Goal: Task Accomplishment & Management: Complete application form

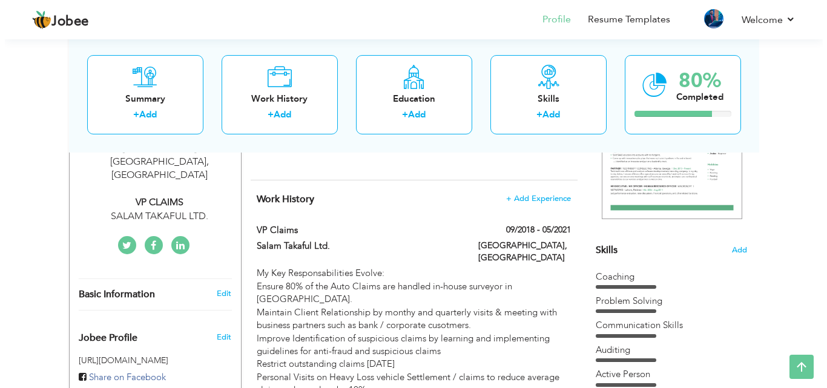
scroll to position [242, 0]
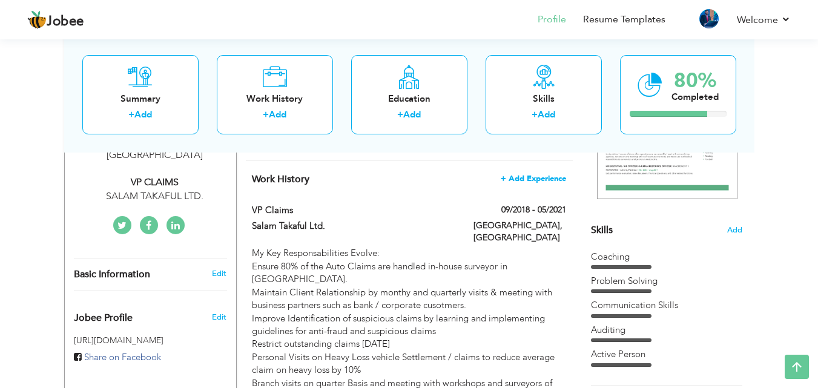
click at [539, 174] on span "+ Add Experience" at bounding box center [533, 178] width 65 height 8
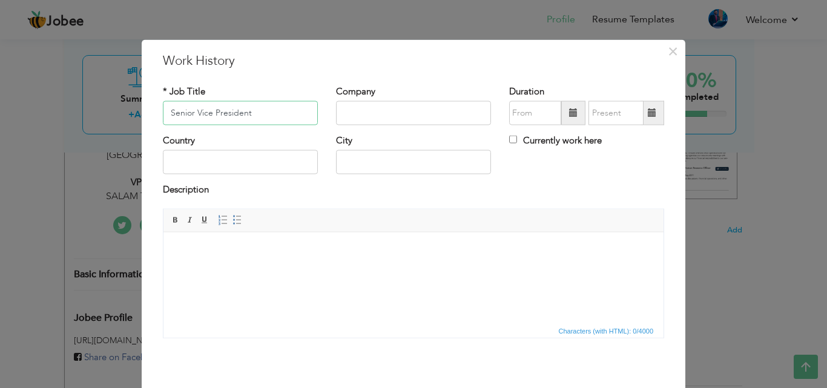
type input "Senior Vice President"
type input "Salaam Takaful Ltd"
click at [539, 111] on input "08/2025" at bounding box center [535, 113] width 52 height 24
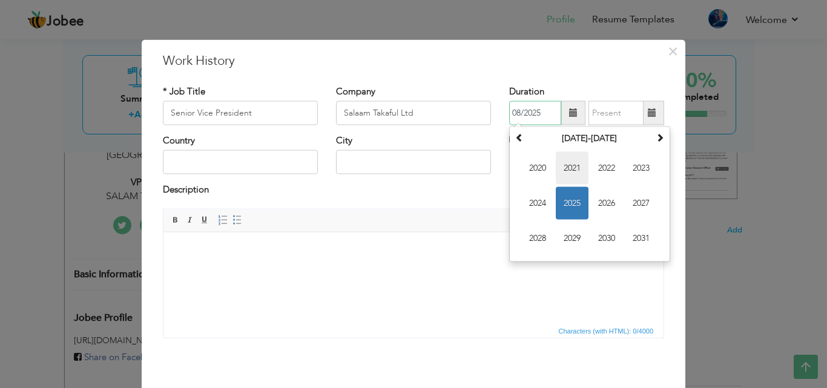
click at [560, 160] on span "2021" at bounding box center [572, 168] width 33 height 33
click at [572, 197] on span "Jun" at bounding box center [572, 203] width 33 height 33
type input "06/2021"
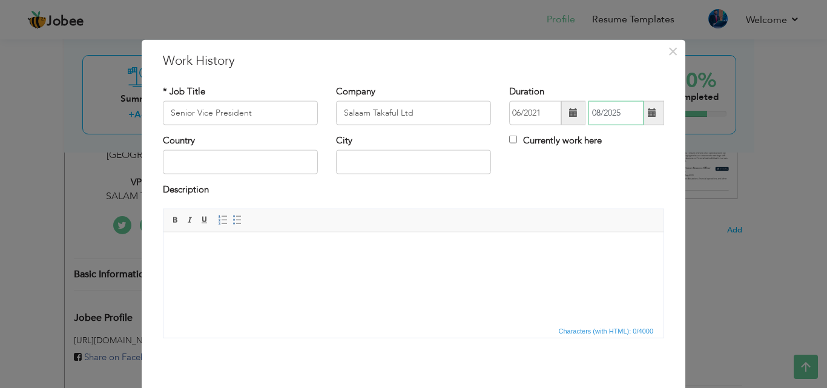
click at [602, 120] on input "08/2025" at bounding box center [615, 113] width 55 height 24
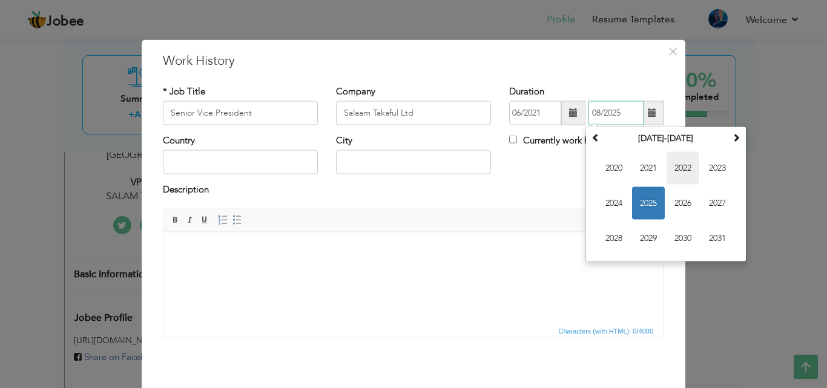
click at [673, 166] on span "2022" at bounding box center [682, 168] width 33 height 33
click at [612, 170] on span "Jan" at bounding box center [613, 168] width 33 height 33
type input "01/2022"
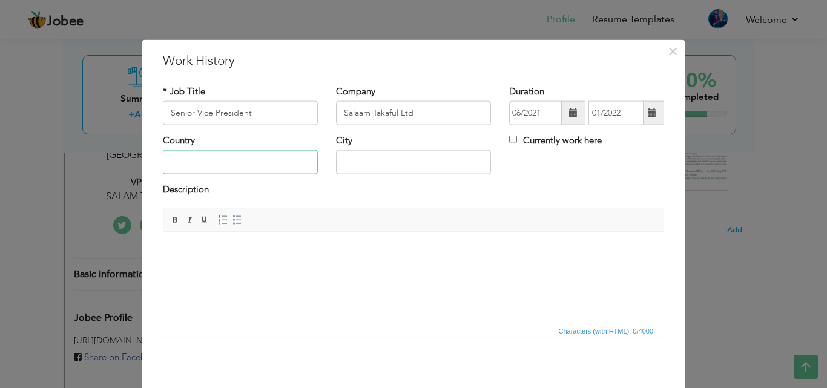
click at [291, 166] on input "text" at bounding box center [240, 162] width 155 height 24
type input "[GEOGRAPHIC_DATA]"
click at [263, 255] on body at bounding box center [414, 250] width 476 height 13
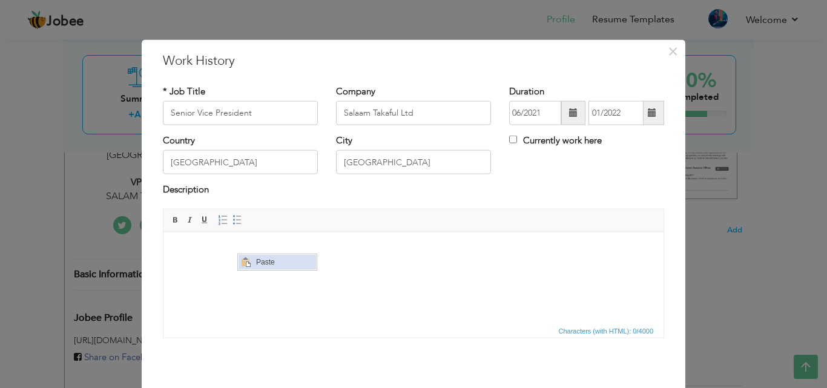
click at [269, 261] on span "Paste" at bounding box center [283, 262] width 63 height 15
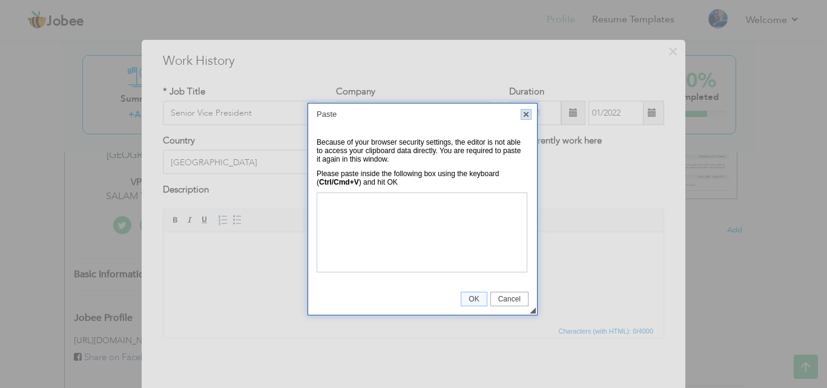
click at [525, 112] on link "X" at bounding box center [526, 114] width 11 height 11
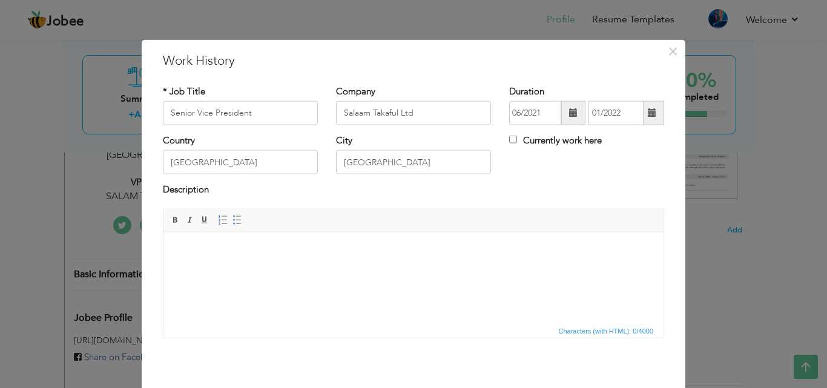
click at [307, 260] on html at bounding box center [413, 250] width 500 height 37
click at [184, 269] on html at bounding box center [413, 250] width 500 height 37
drag, startPoint x: 201, startPoint y: 265, endPoint x: 179, endPoint y: 252, distance: 25.8
click at [177, 252] on body at bounding box center [414, 250] width 476 height 13
click at [203, 251] on span "Context Menu Options" at bounding box center [197, 255] width 15 height 15
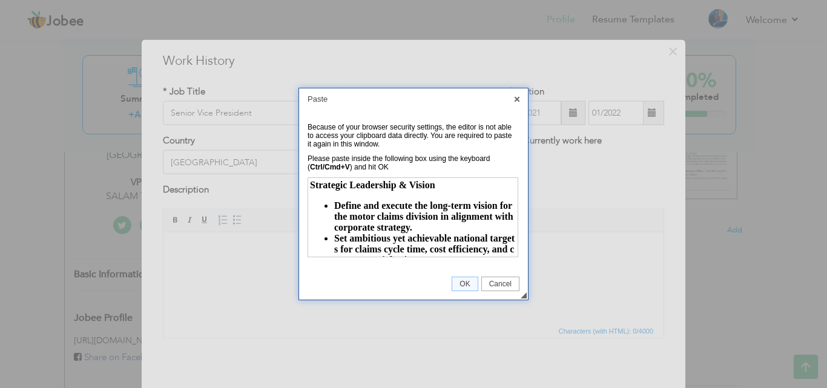
scroll to position [92, 0]
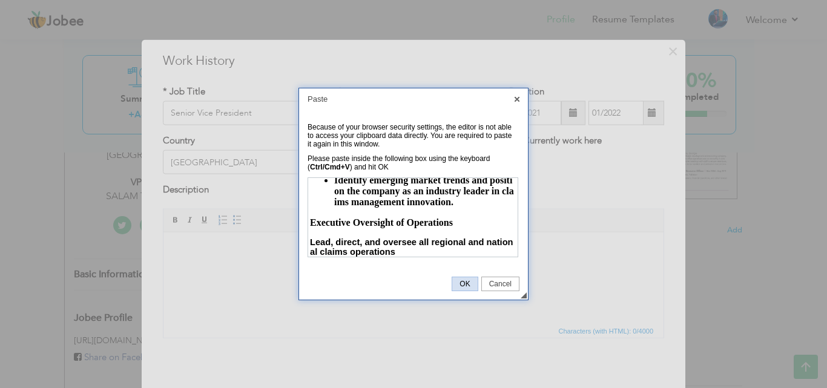
click at [452, 280] on td "◢ OK Cancel" at bounding box center [413, 283] width 229 height 31
click at [455, 281] on span "OK" at bounding box center [464, 284] width 25 height 8
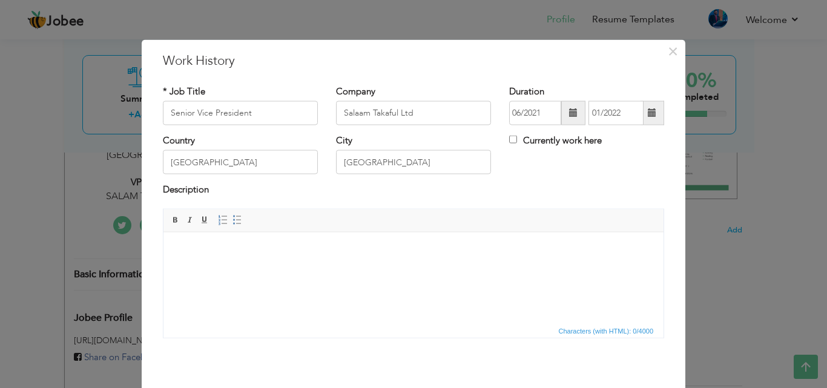
click at [309, 258] on html at bounding box center [413, 250] width 500 height 37
click at [202, 248] on body at bounding box center [414, 250] width 476 height 13
click at [193, 269] on html at bounding box center [413, 250] width 500 height 37
click at [71, 240] on div "× Work History * Job Title Senior Vice President Company Salaam Takaful Ltd Dur…" at bounding box center [413, 194] width 827 height 388
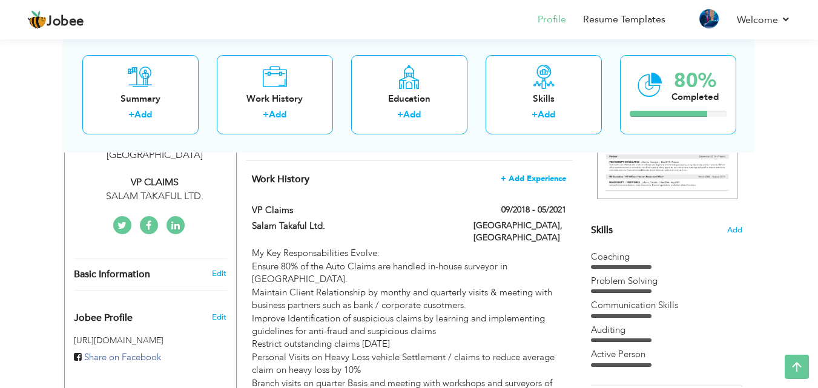
click at [526, 180] on span "+ Add Experience" at bounding box center [533, 178] width 65 height 8
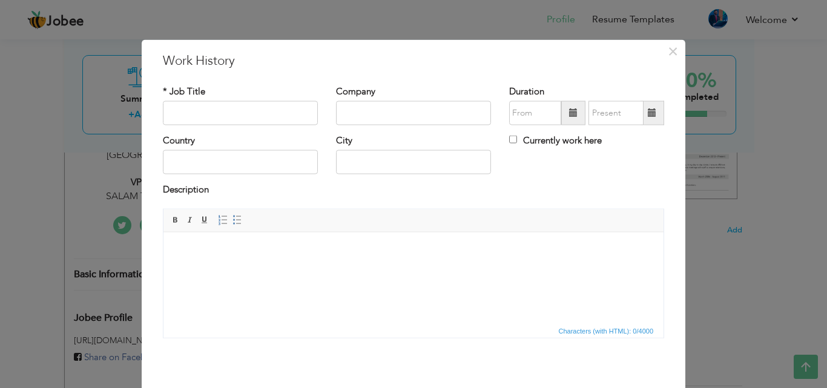
click at [240, 255] on body at bounding box center [414, 250] width 476 height 13
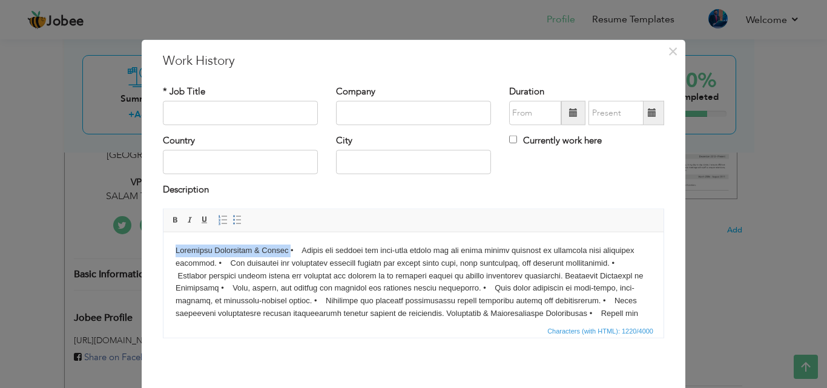
drag, startPoint x: 280, startPoint y: 248, endPoint x: 175, endPoint y: 250, distance: 104.7
click at [176, 250] on body at bounding box center [414, 294] width 476 height 100
click at [178, 218] on span "Bold Italic Underline" at bounding box center [190, 219] width 44 height 15
click at [171, 219] on span at bounding box center [176, 220] width 10 height 10
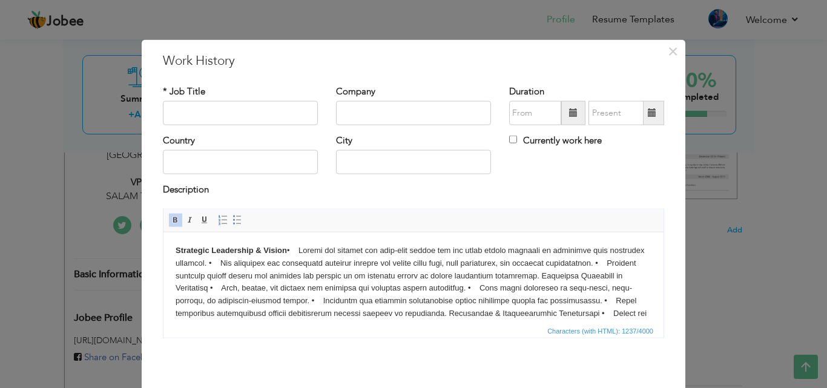
click at [267, 244] on body "Strategic Leadership & Vision" at bounding box center [414, 294] width 476 height 100
click at [287, 249] on strong "Strategic Leadership & Vision" at bounding box center [231, 249] width 111 height 9
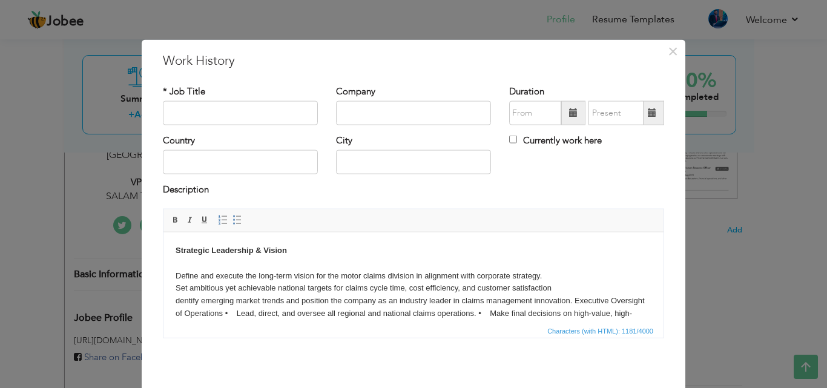
click at [223, 263] on body "Strategic Leadership & Vision Define and execute the long-term vision for the m…" at bounding box center [414, 307] width 476 height 126
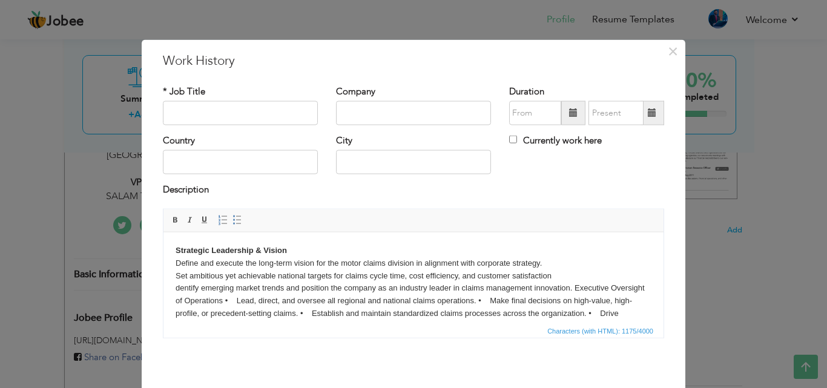
click at [577, 291] on body "Strategic Leadership & Vision Define and execute the long-term vision for the m…" at bounding box center [414, 300] width 476 height 113
click at [570, 289] on body "Strategic Leadership & Vision Define and execute the long-term vision for the m…" at bounding box center [414, 300] width 476 height 113
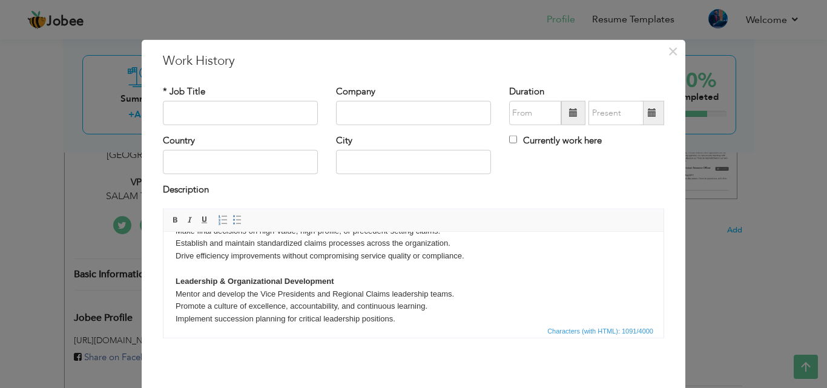
scroll to position [48, 0]
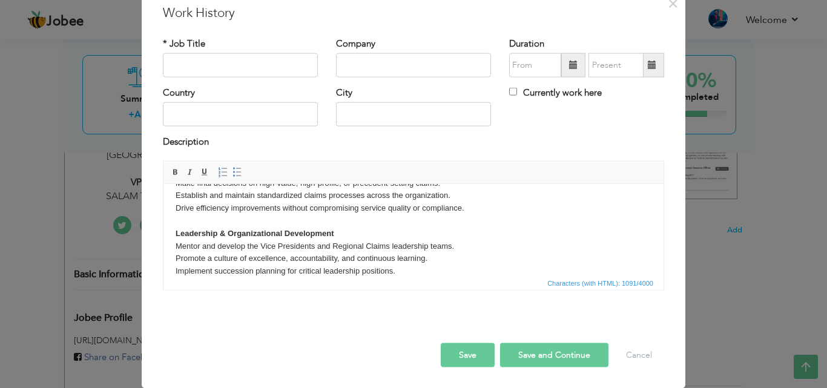
click at [408, 272] on body "Strategic Leadership & Vision Define and execute the long-term vision for the m…" at bounding box center [414, 182] width 476 height 189
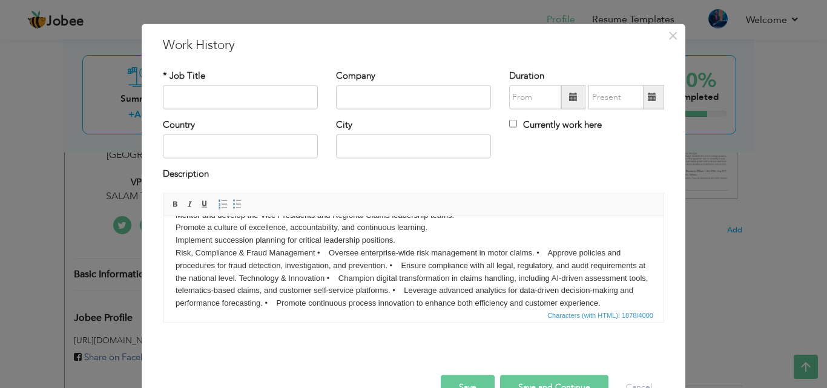
scroll to position [0, 0]
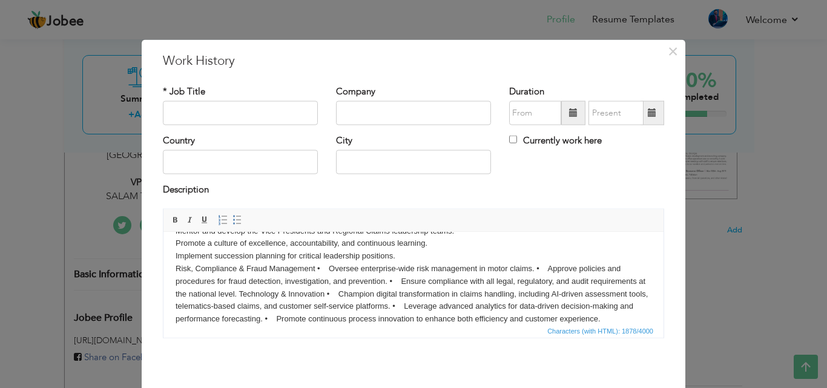
click at [269, 278] on body "Strategic Leadership & Vision Define and execute the long-term vision for the m…" at bounding box center [414, 199] width 476 height 252
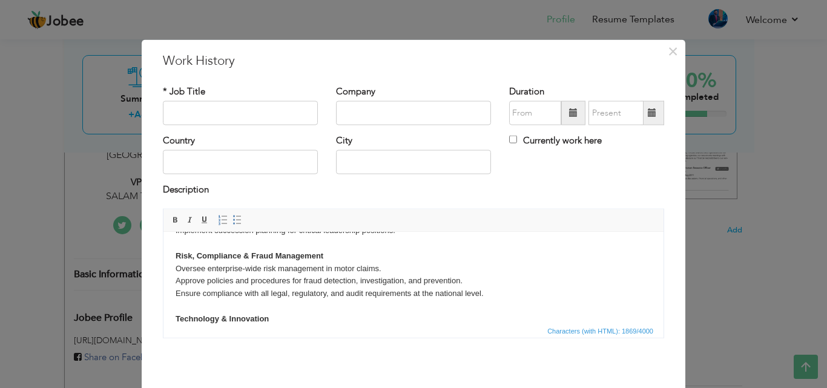
scroll to position [209, 0]
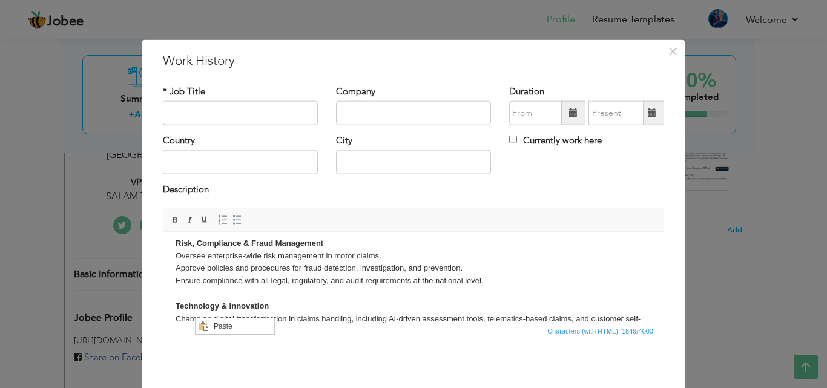
click at [296, 298] on body "Strategic Leadership & Vision Define and execute the long-term vision for the m…" at bounding box center [414, 192] width 476 height 315
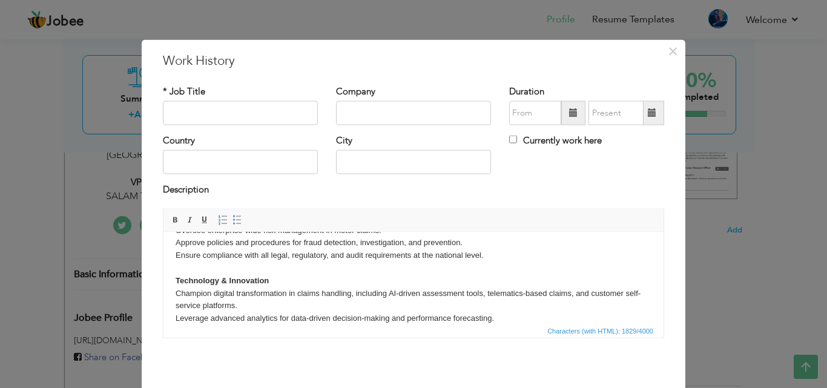
scroll to position [246, 0]
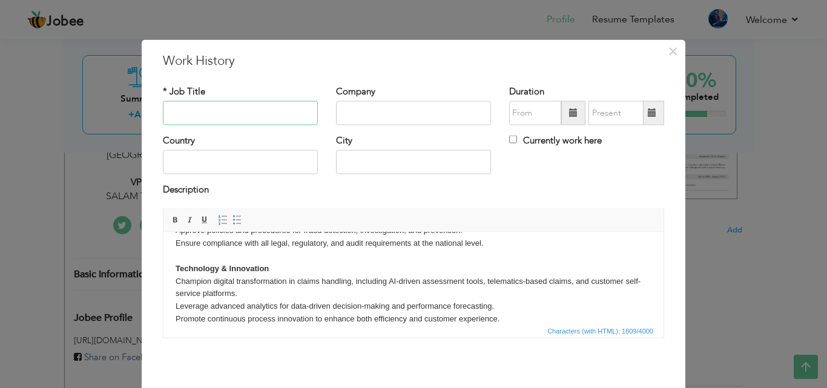
click at [205, 116] on input "text" at bounding box center [240, 113] width 155 height 24
type input "Senior Vice President"
type input "Salaam Takaful Ltd"
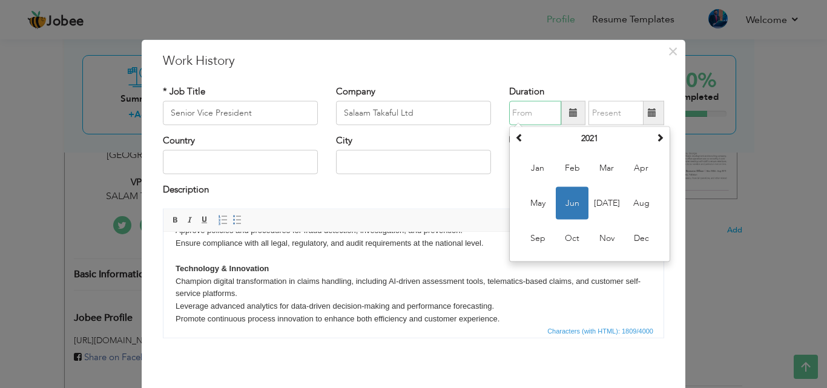
click at [525, 118] on input "text" at bounding box center [535, 113] width 52 height 24
click at [596, 193] on span "Jul" at bounding box center [606, 203] width 33 height 33
type input "07/2021"
click at [530, 114] on input "07/2021" at bounding box center [535, 113] width 52 height 24
click at [605, 113] on input "text" at bounding box center [615, 113] width 55 height 24
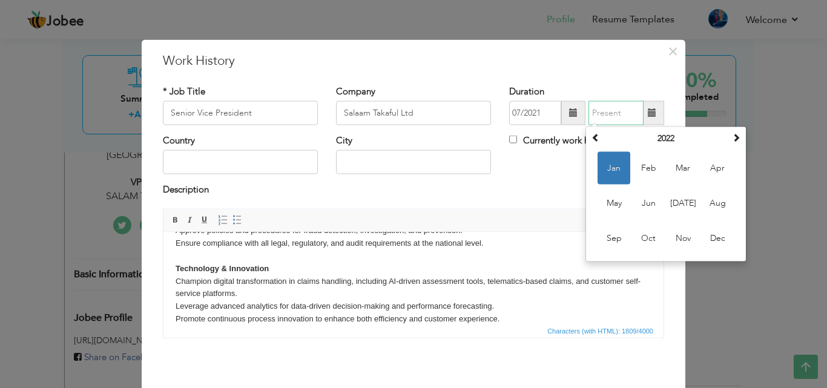
click at [609, 165] on span "Jan" at bounding box center [613, 168] width 33 height 33
type input "01/2022"
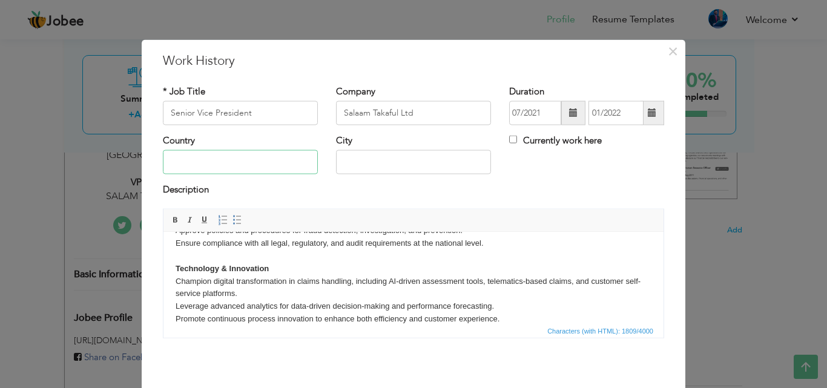
click at [289, 160] on input "text" at bounding box center [240, 162] width 155 height 24
type input "[GEOGRAPHIC_DATA]"
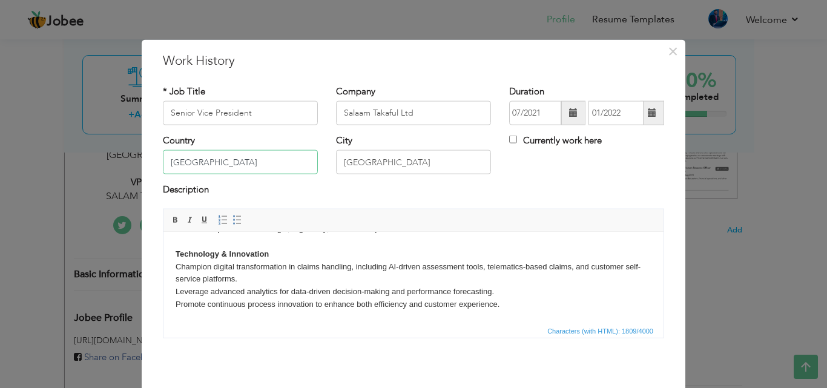
scroll to position [48, 0]
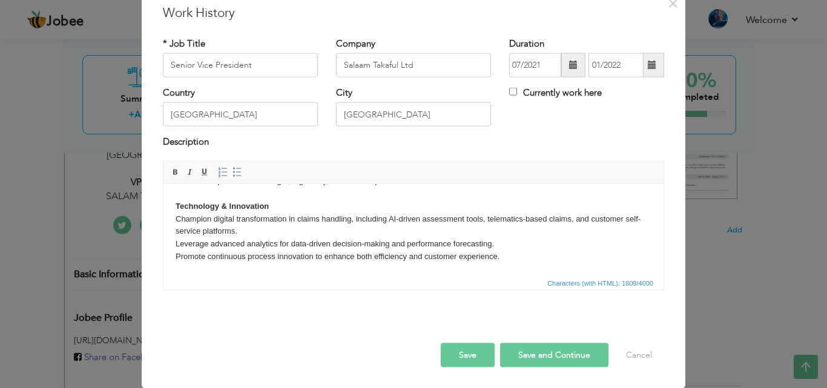
drag, startPoint x: 473, startPoint y: 343, endPoint x: 488, endPoint y: 306, distance: 40.7
click at [488, 306] on div "× Work History * Job Title Senior Vice President Company Salaam Takaful Ltd Dur…" at bounding box center [414, 190] width 544 height 396
click at [528, 352] on button "Save and Continue" at bounding box center [554, 355] width 108 height 24
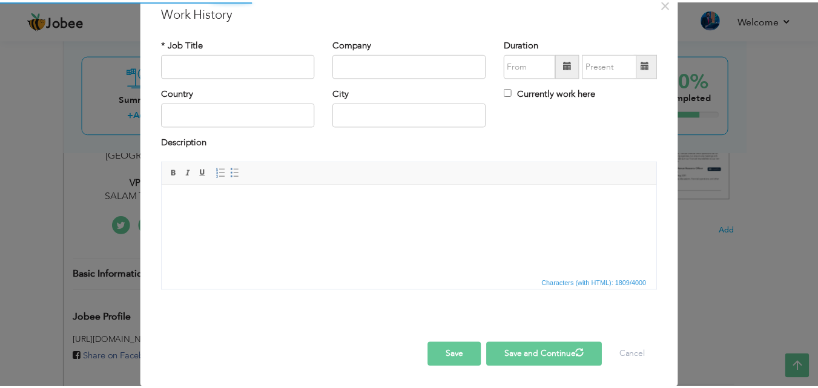
scroll to position [0, 0]
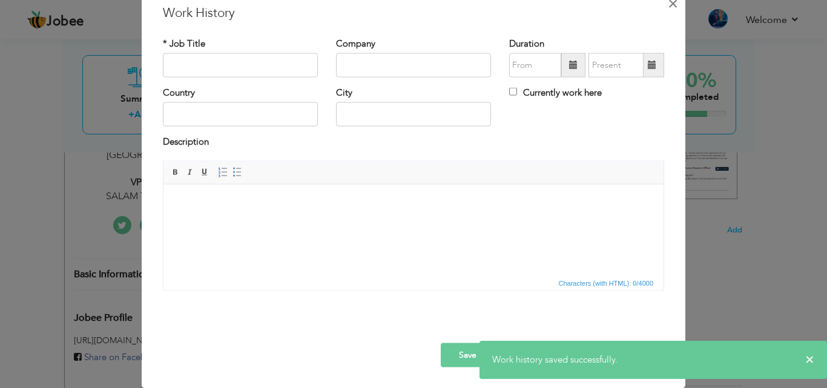
click at [668, 7] on span "×" at bounding box center [673, 3] width 10 height 22
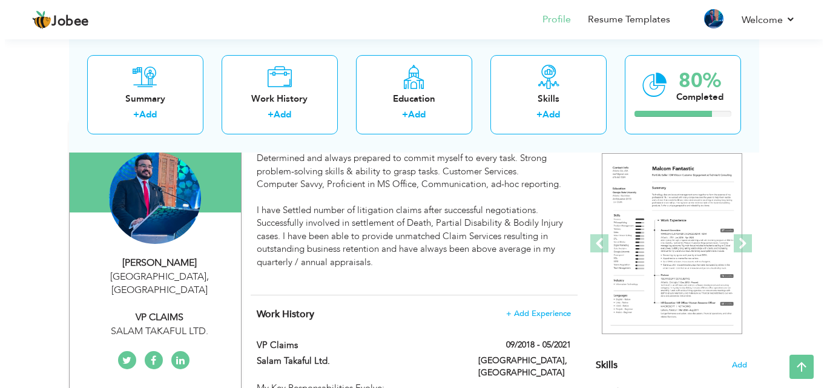
scroll to position [182, 0]
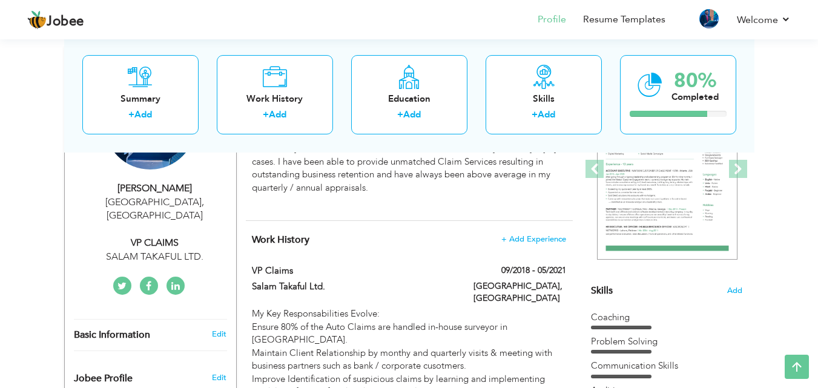
click at [522, 234] on span "+ Add Experience" at bounding box center [533, 239] width 65 height 10
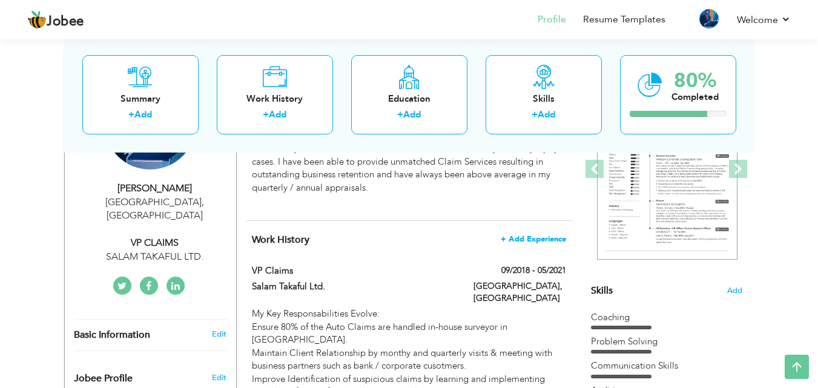
click at [522, 241] on span "+ Add Experience" at bounding box center [533, 239] width 65 height 8
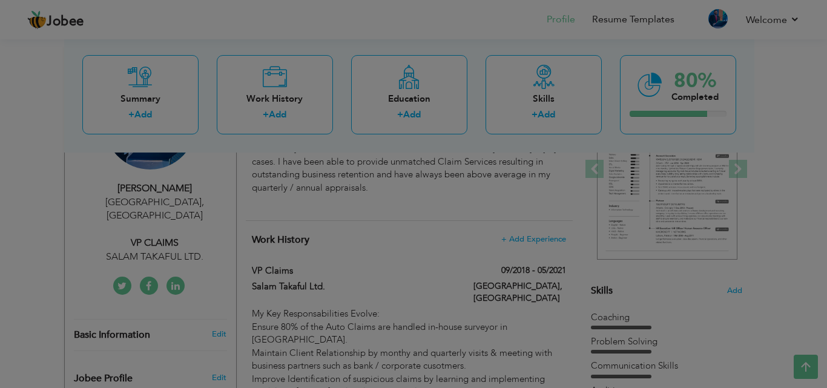
scroll to position [0, 0]
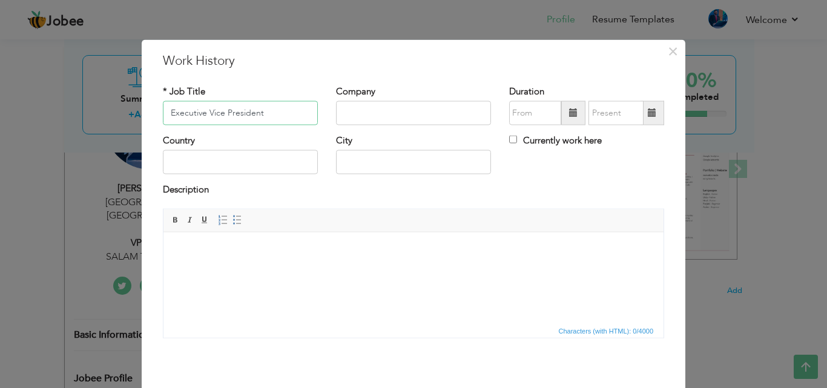
type input "Executive Vice President"
type input "Salaam Takaful Ltd"
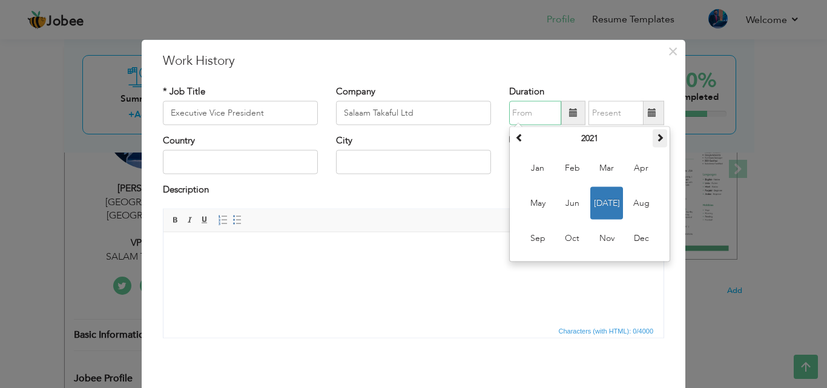
click at [652, 140] on th at bounding box center [659, 139] width 15 height 18
click at [526, 168] on span "Jan" at bounding box center [537, 168] width 33 height 33
type input "01/2024"
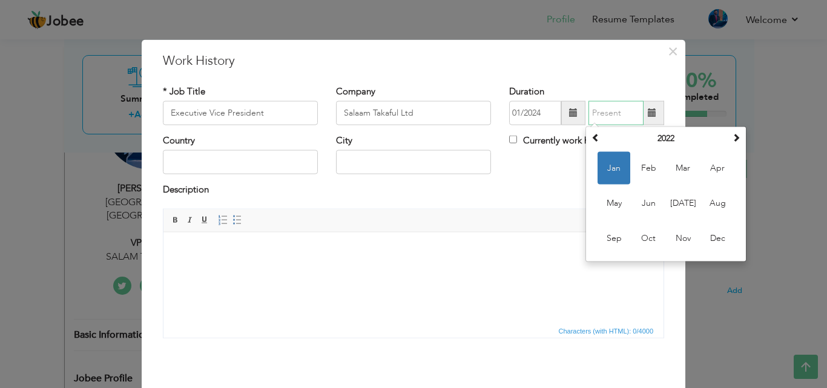
click at [604, 112] on input "text" at bounding box center [615, 113] width 55 height 24
click at [714, 203] on span "Aug" at bounding box center [717, 203] width 33 height 33
type input "08/2022"
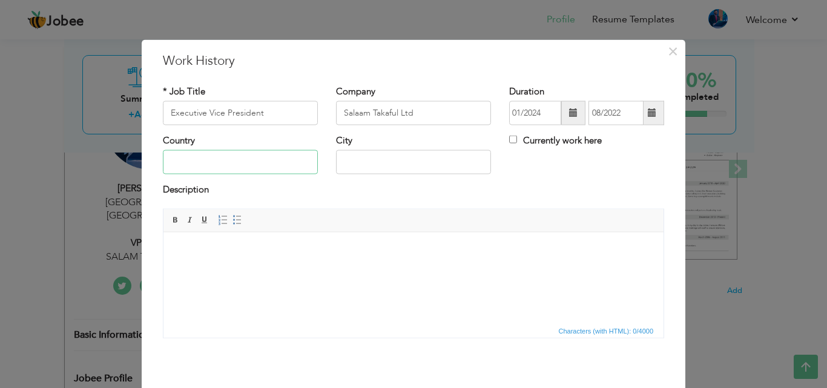
click at [258, 163] on input "text" at bounding box center [240, 162] width 155 height 24
type input "[GEOGRAPHIC_DATA]"
click at [347, 269] on html at bounding box center [413, 250] width 500 height 37
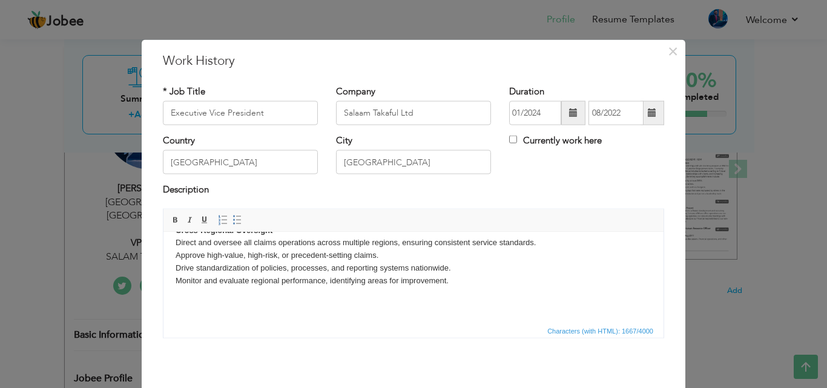
scroll to position [146, 0]
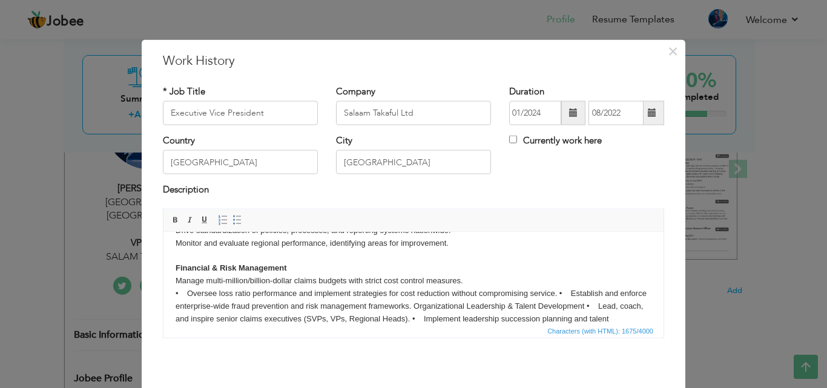
click at [176, 285] on body "Strategic Direction & Leadership Formulate and implement the company’s national…" at bounding box center [414, 217] width 476 height 239
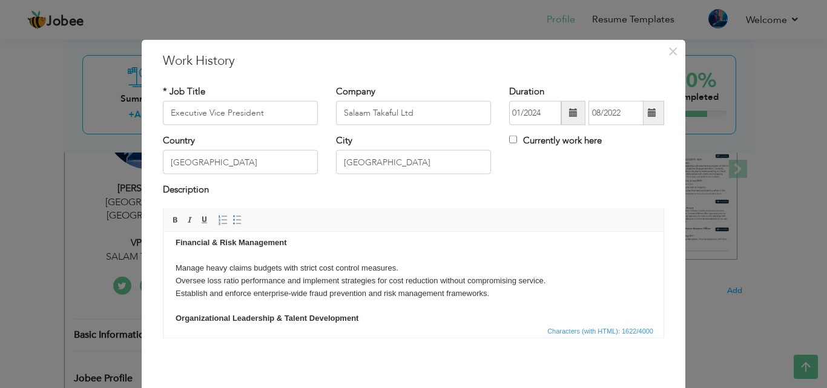
scroll to position [183, 0]
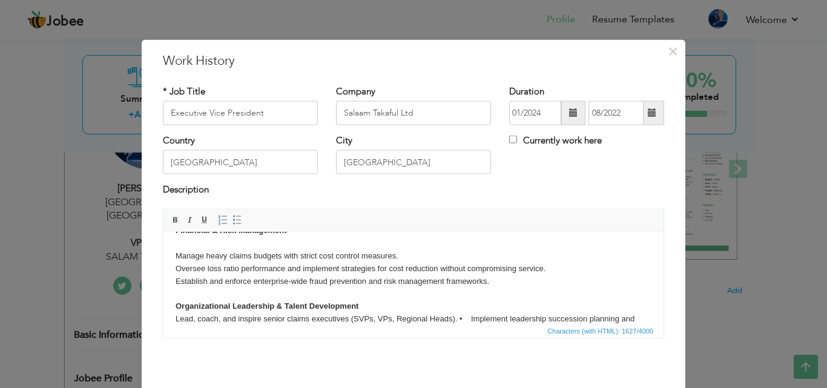
click at [368, 315] on body "Strategic Direction & Leadership Formulate and implement the company’s national…" at bounding box center [414, 199] width 476 height 277
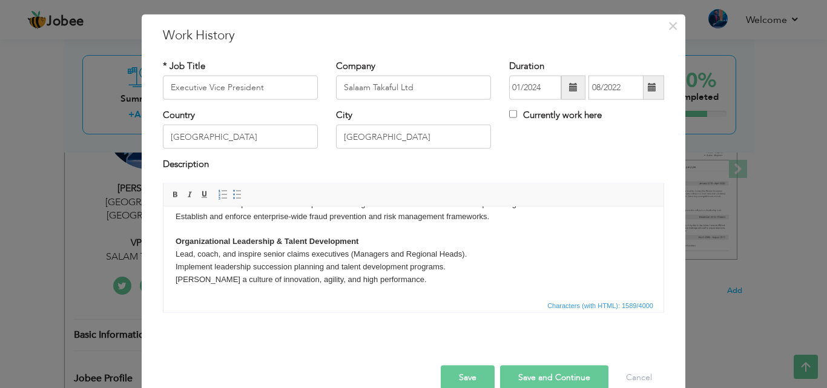
scroll to position [48, 0]
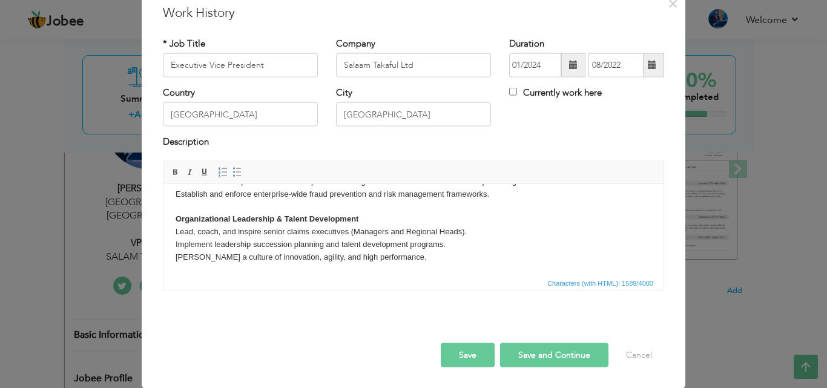
click at [466, 355] on button "Save" at bounding box center [468, 355] width 54 height 24
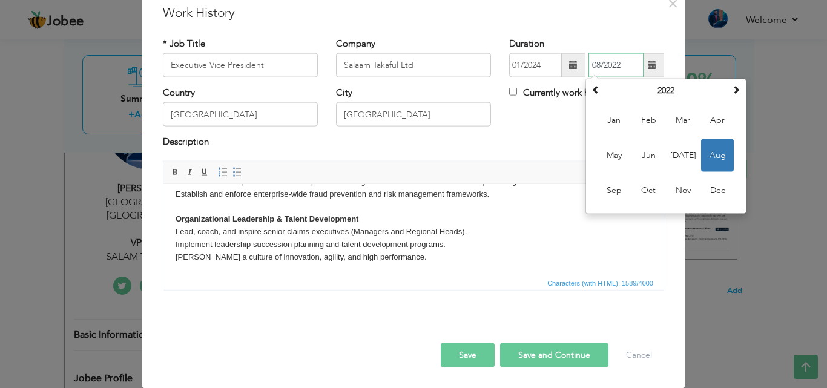
click at [710, 157] on span "Aug" at bounding box center [717, 155] width 33 height 33
click at [627, 72] on input "08/2022" at bounding box center [615, 65] width 55 height 24
click at [729, 93] on th at bounding box center [736, 91] width 15 height 18
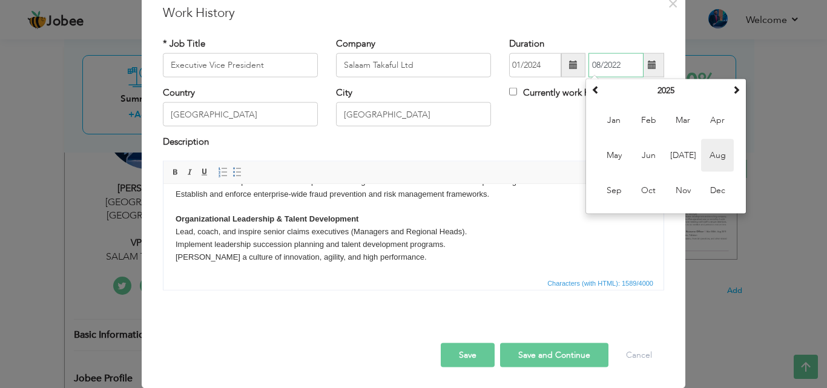
click at [706, 153] on span "Aug" at bounding box center [717, 155] width 33 height 33
type input "08/2025"
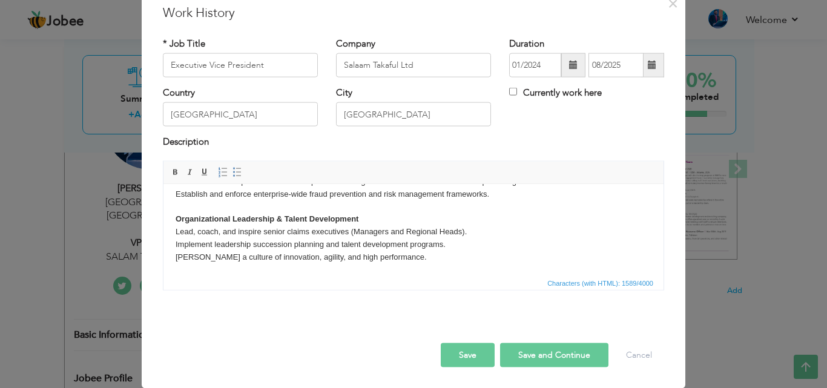
click at [467, 355] on button "Save" at bounding box center [468, 355] width 54 height 24
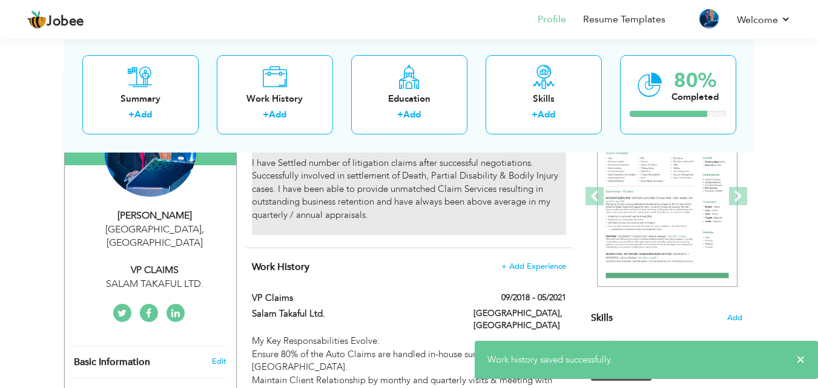
scroll to position [182, 0]
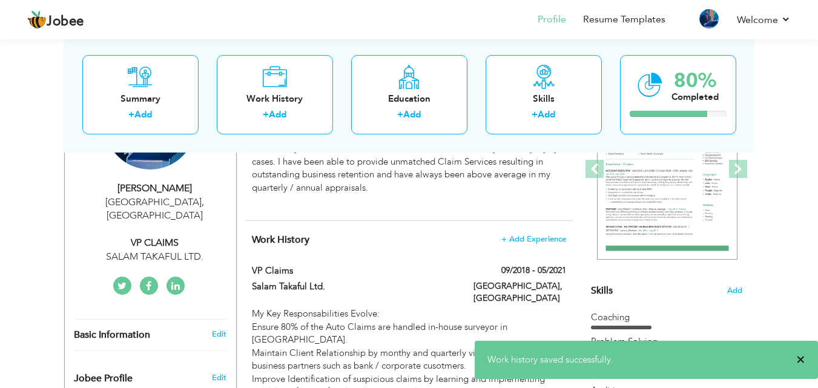
click at [798, 360] on span "×" at bounding box center [800, 359] width 9 height 12
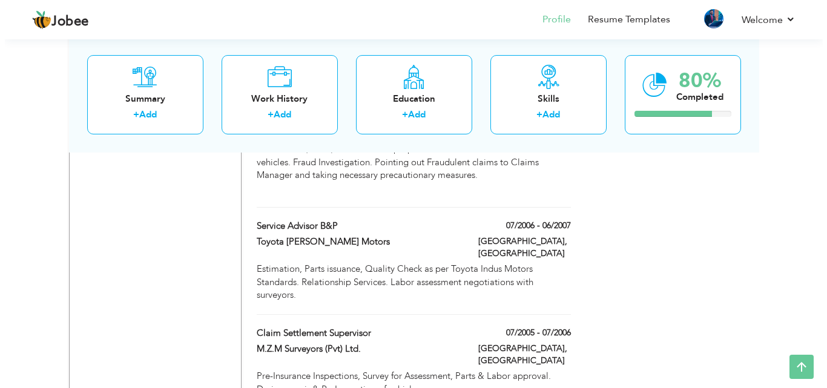
scroll to position [1445, 0]
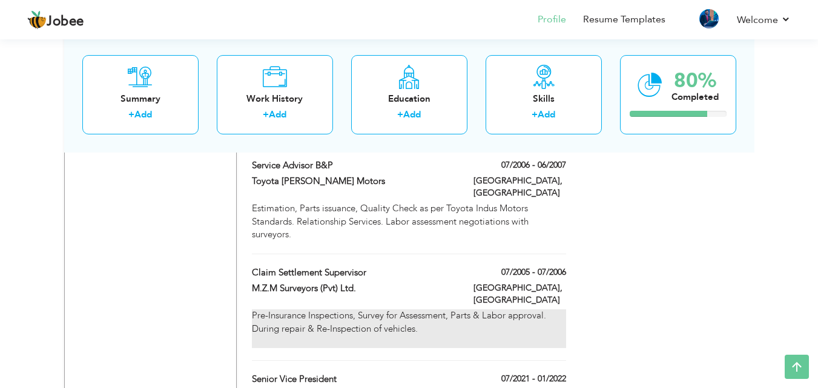
drag, startPoint x: 251, startPoint y: 222, endPoint x: 271, endPoint y: 258, distance: 40.6
click at [271, 266] on div "Claim Settlement Supervisor 07/2005 - 07/2006 Claim Settlement Supervisor 07/20…" at bounding box center [409, 313] width 314 height 95
type input "Claim Settlement Supervisor"
type input "M.Z.M Surveyors (Pvt) Ltd."
type input "07/2005"
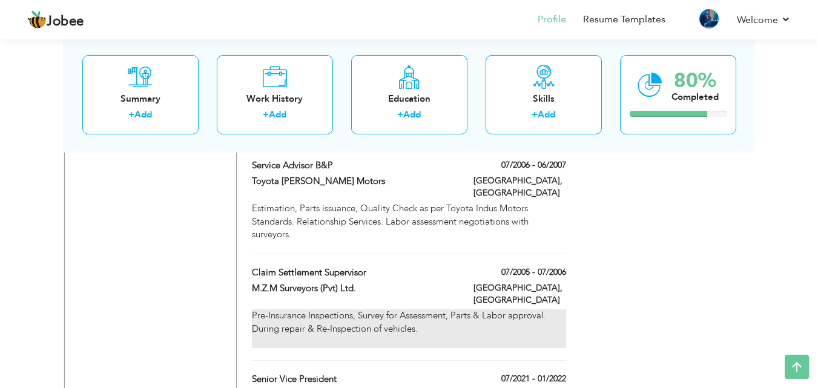
type input "07/2006"
type input "[GEOGRAPHIC_DATA]"
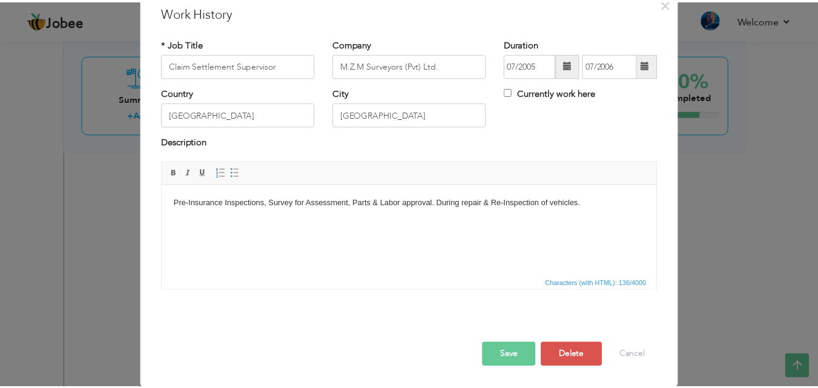
scroll to position [0, 0]
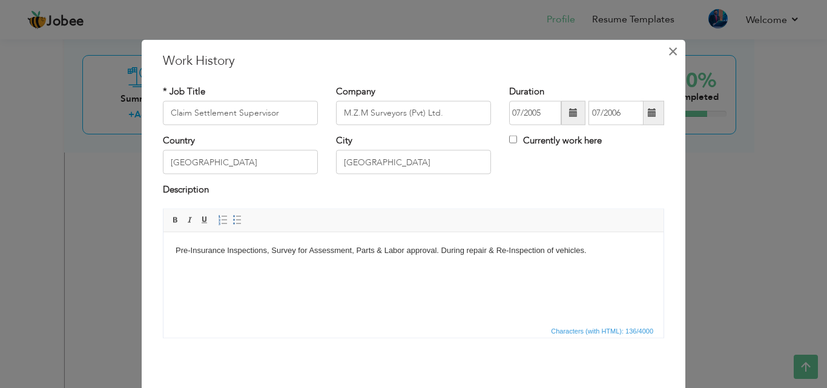
click at [668, 56] on span "×" at bounding box center [673, 51] width 10 height 22
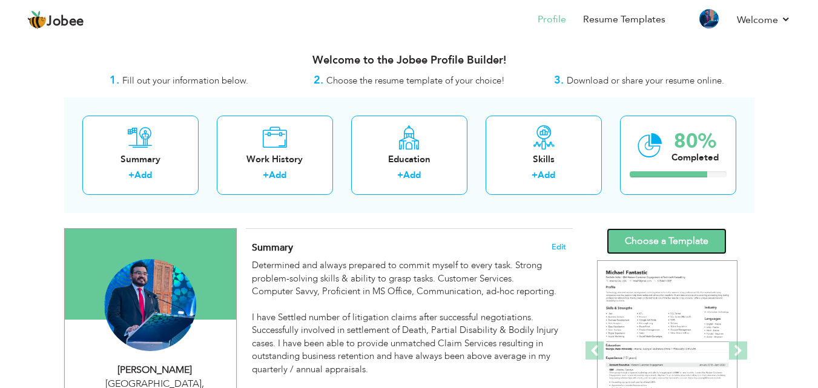
click at [640, 240] on link "Choose a Template" at bounding box center [666, 241] width 120 height 26
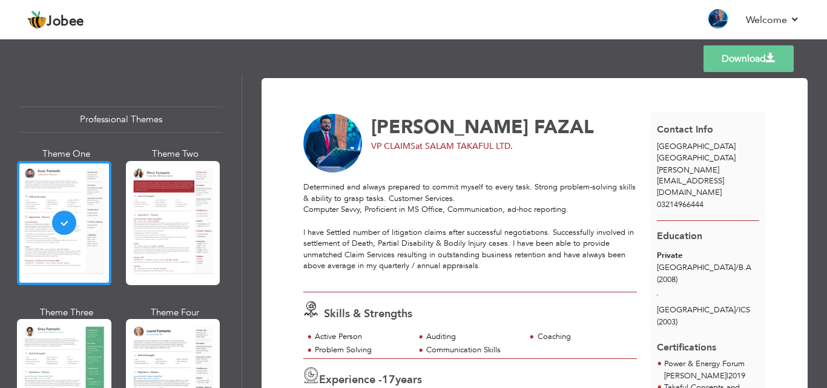
click at [741, 58] on link "Download" at bounding box center [748, 58] width 90 height 27
click at [561, 21] on link "Back to Profile" at bounding box center [543, 20] width 64 height 14
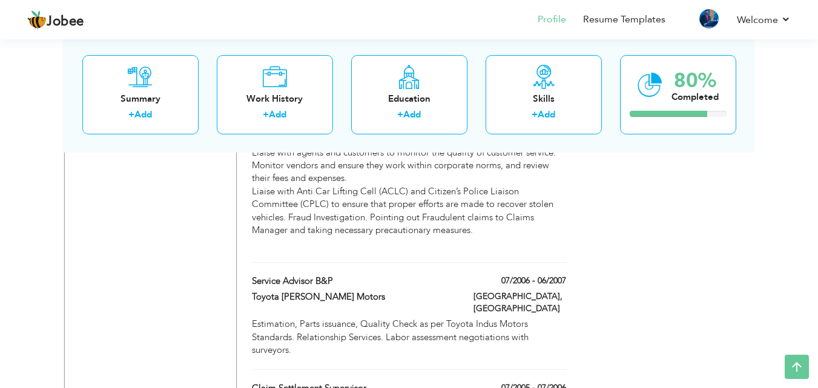
scroll to position [2474, 0]
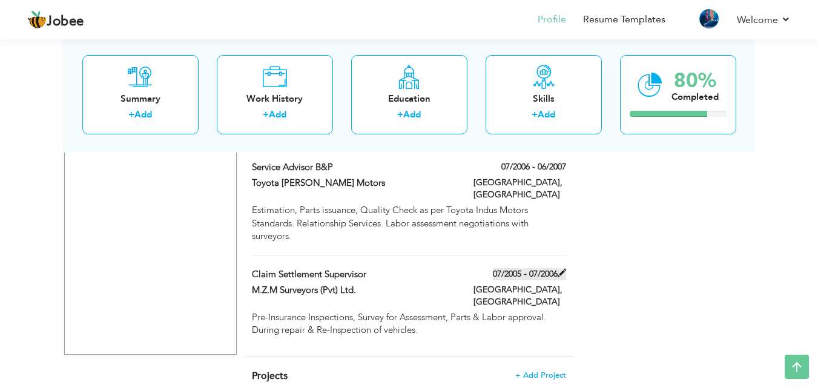
click at [565, 269] on span at bounding box center [561, 273] width 8 height 8
type input "Claim Settlement Supervisor"
type input "M.Z.M Surveyors (Pvt) Ltd."
type input "07/2005"
type input "07/2006"
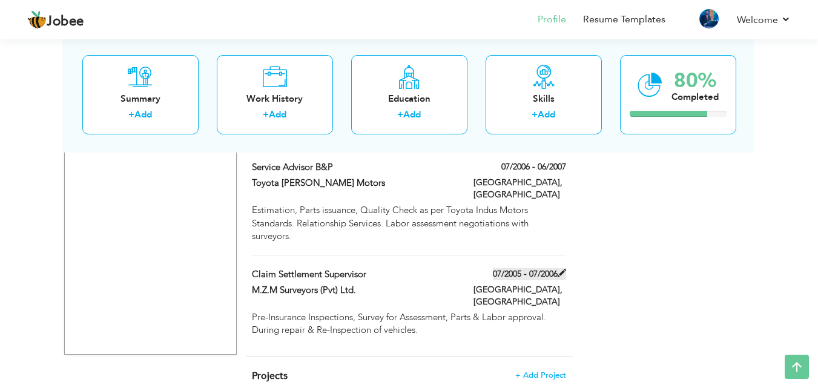
type input "[GEOGRAPHIC_DATA]"
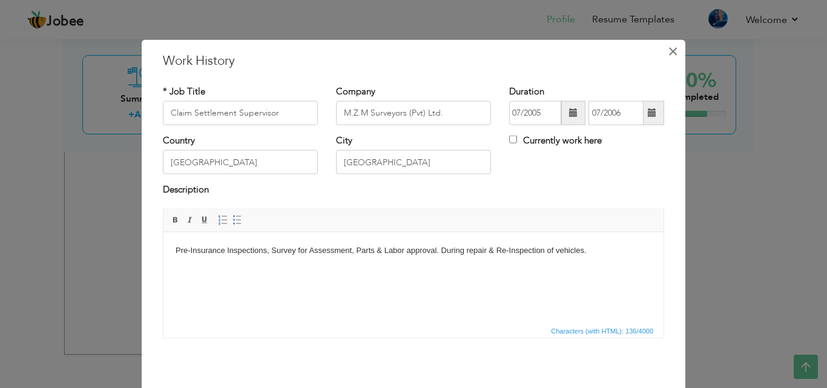
click at [668, 54] on span "×" at bounding box center [673, 51] width 10 height 22
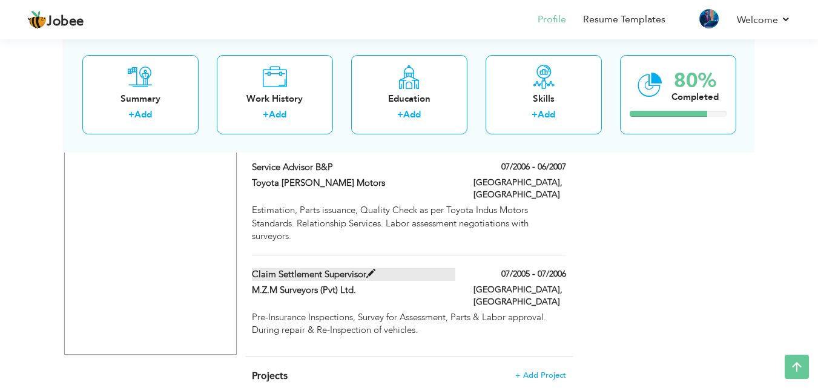
click at [347, 268] on label "Claim Settlement Supervisor" at bounding box center [353, 274] width 203 height 13
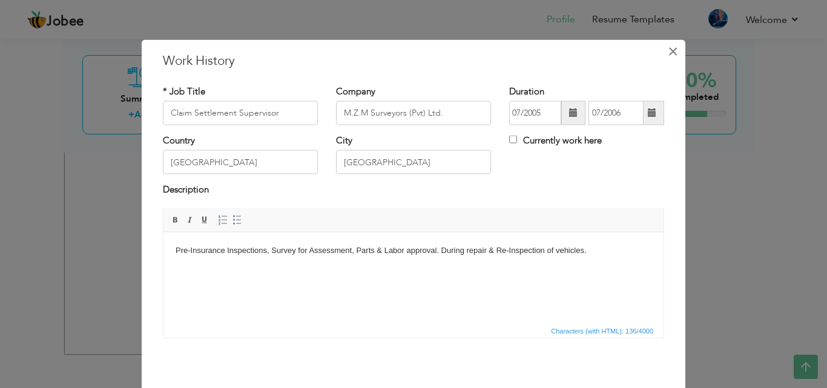
click at [668, 53] on span "×" at bounding box center [673, 51] width 10 height 22
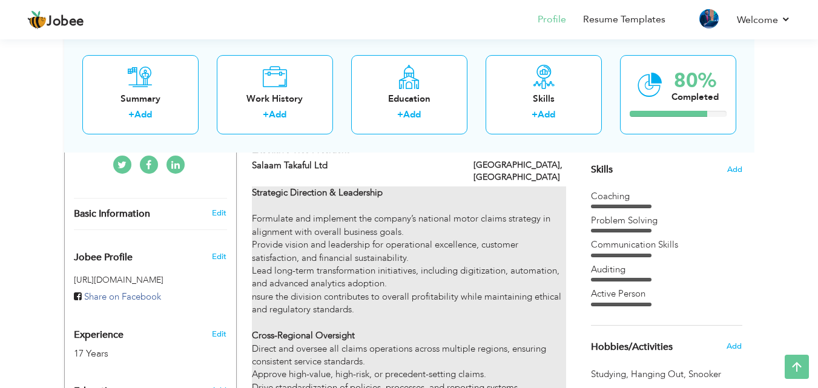
scroll to position [242, 0]
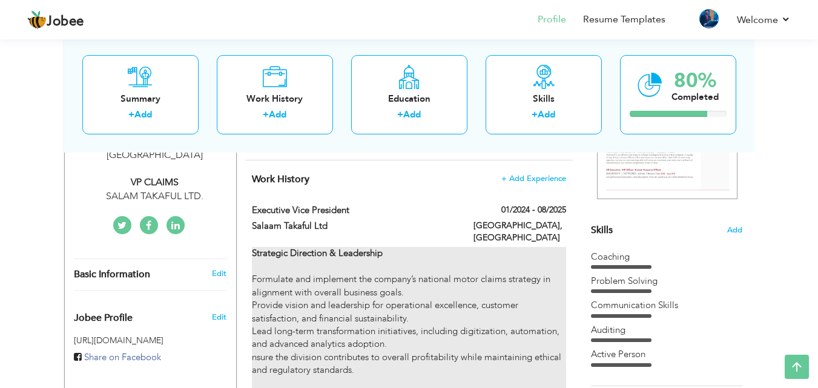
click at [317, 247] on strong "Strategic Direction & Leadership" at bounding box center [317, 253] width 131 height 12
type input "Executive Vice President"
type input "Salaam Takaful Ltd"
type input "01/2024"
type input "08/2025"
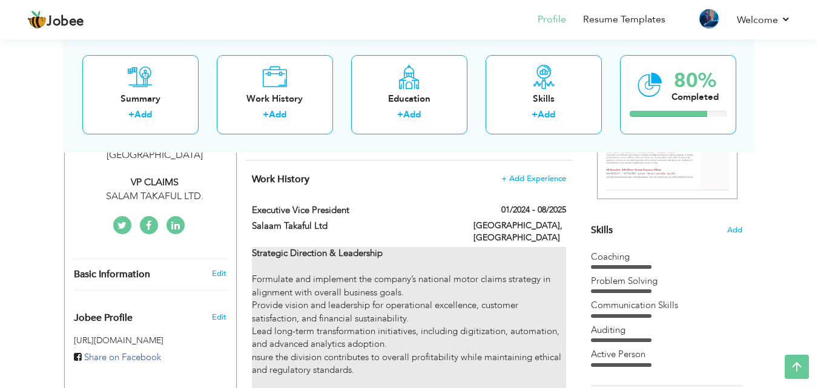
type input "[GEOGRAPHIC_DATA]"
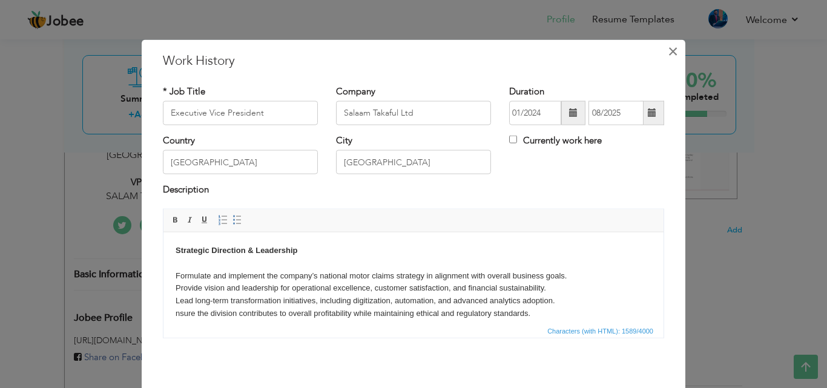
click at [668, 50] on span "×" at bounding box center [673, 51] width 10 height 22
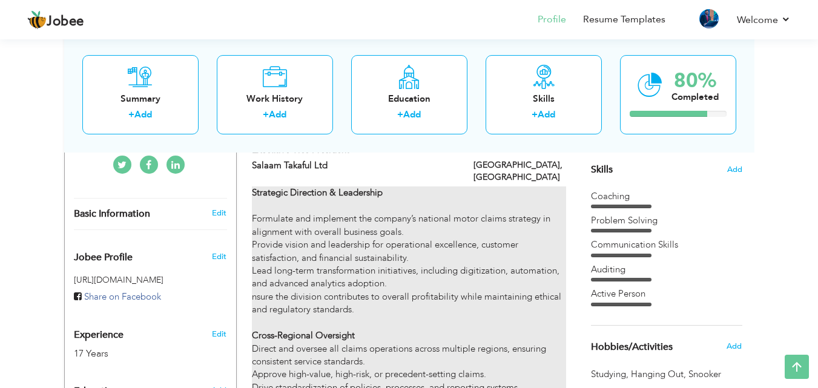
scroll to position [182, 0]
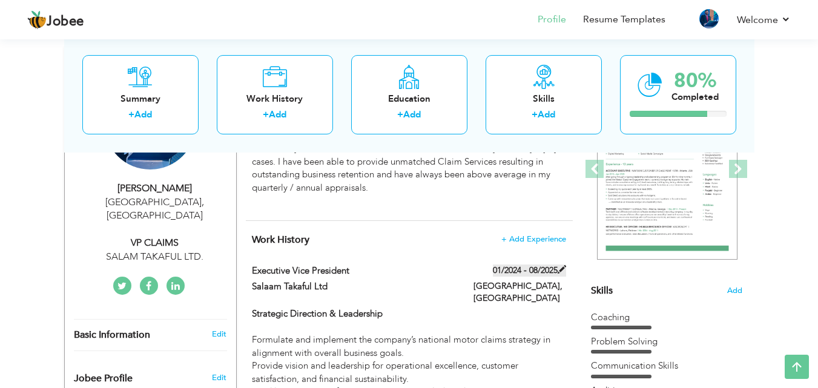
click at [517, 269] on label "01/2024 - 08/2025" at bounding box center [529, 271] width 73 height 12
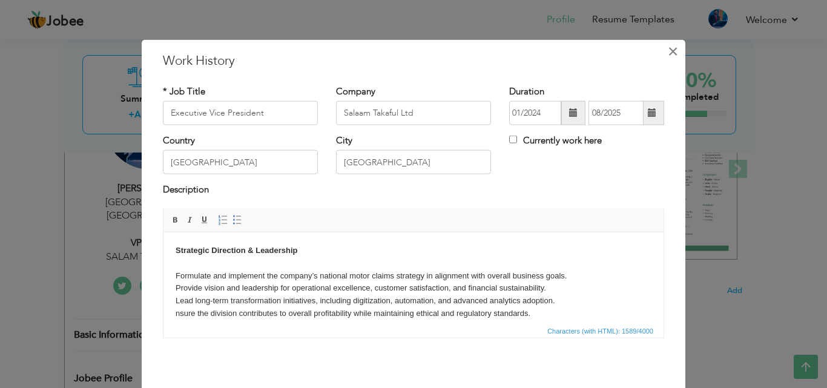
click at [668, 53] on span "×" at bounding box center [673, 51] width 10 height 22
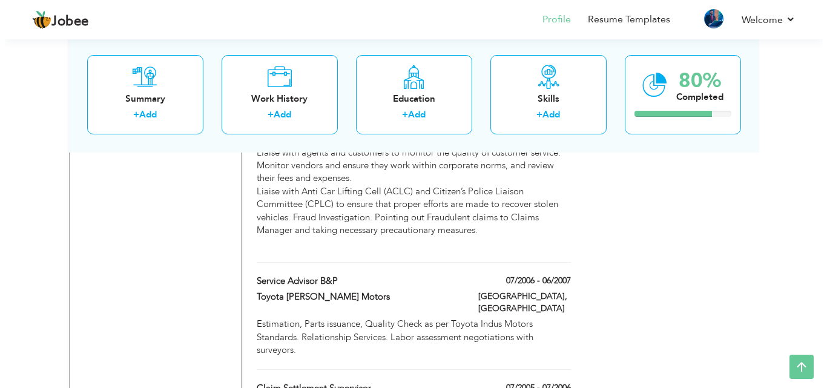
scroll to position [2474, 0]
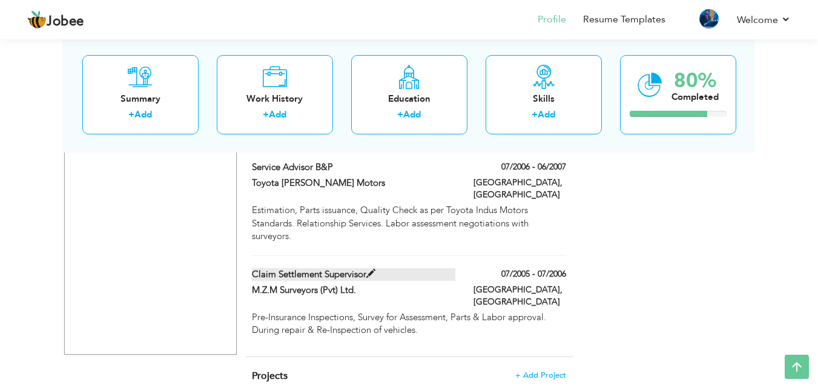
click at [355, 268] on label "Claim Settlement Supervisor" at bounding box center [353, 274] width 203 height 13
type input "Claim Settlement Supervisor"
type input "M.Z.M Surveyors (Pvt) Ltd."
type input "07/2005"
type input "07/2006"
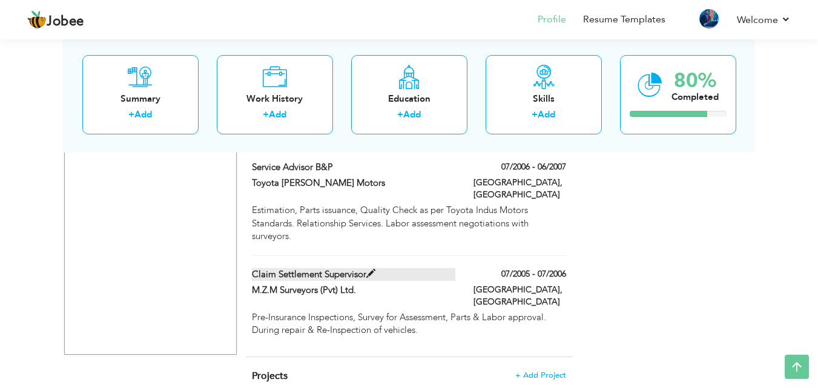
type input "[GEOGRAPHIC_DATA]"
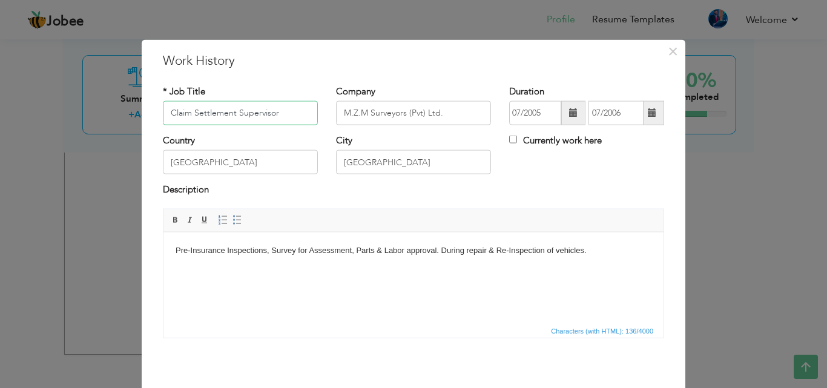
drag, startPoint x: 280, startPoint y: 113, endPoint x: 159, endPoint y: 122, distance: 121.3
click at [163, 122] on input "Claim Settlement Supervisor" at bounding box center [240, 113] width 155 height 24
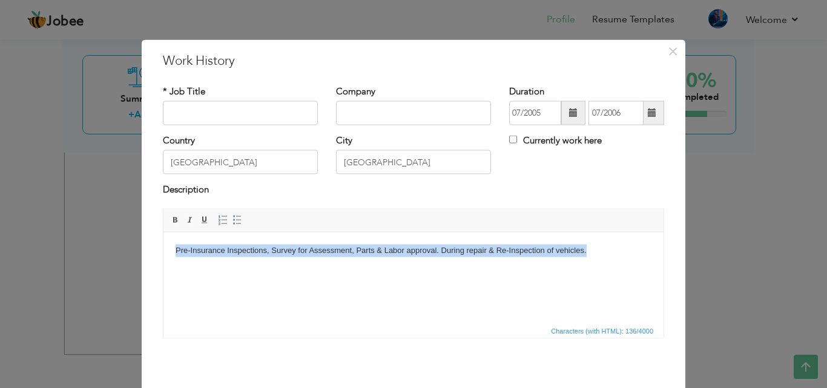
drag, startPoint x: 173, startPoint y: 252, endPoint x: 607, endPoint y: 238, distance: 434.8
click at [607, 238] on html "Pre-Insurance Inspections, Survey for Assessment, Parts & Labor approval. Durin…" at bounding box center [413, 257] width 500 height 50
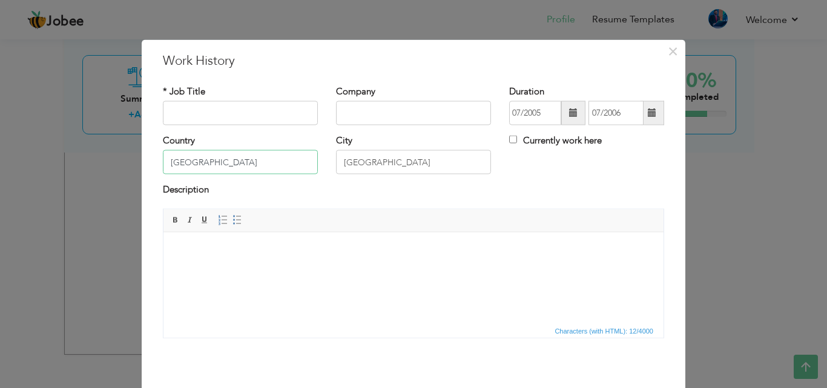
click at [212, 166] on input "[GEOGRAPHIC_DATA]" at bounding box center [240, 162] width 155 height 24
click at [245, 258] on body at bounding box center [414, 256] width 476 height 25
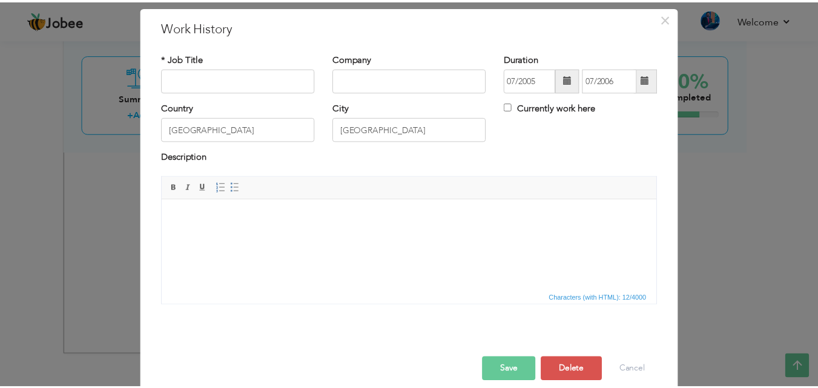
scroll to position [48, 0]
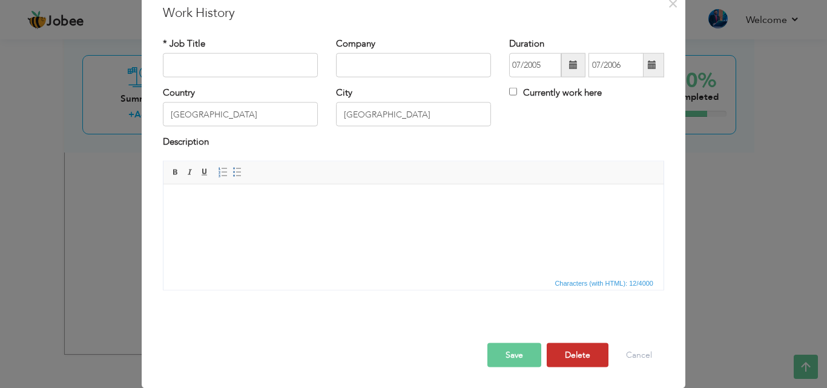
click at [568, 357] on button "Delete" at bounding box center [578, 355] width 62 height 24
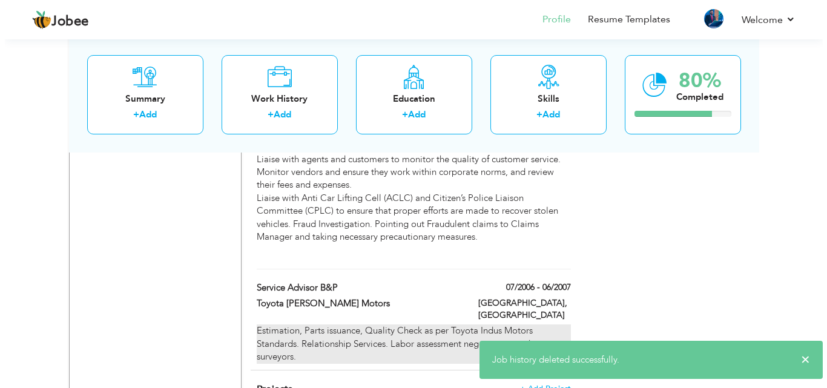
scroll to position [2353, 0]
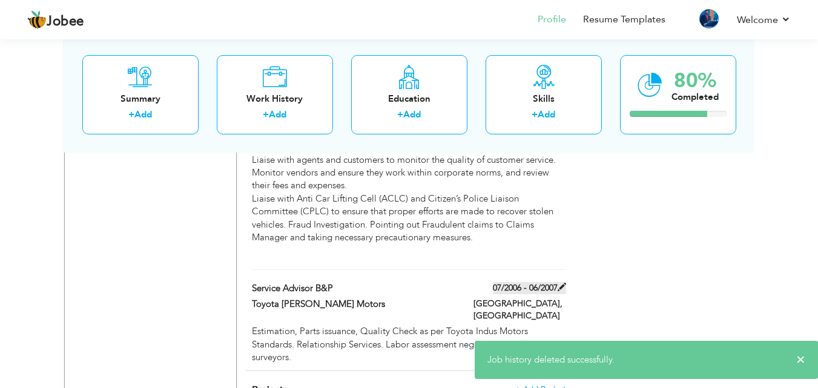
click at [521, 282] on label "07/2006 - 06/2007" at bounding box center [529, 288] width 73 height 12
type input "Service Advisor B&P"
type input "Toyota Walton Motors"
type input "07/2006"
type input "06/2007"
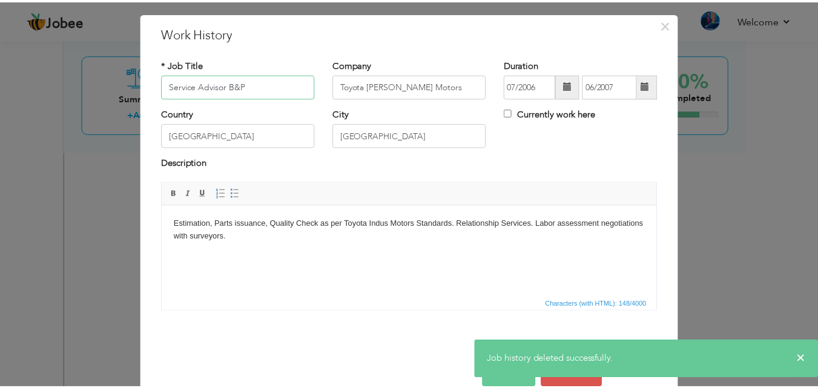
scroll to position [48, 0]
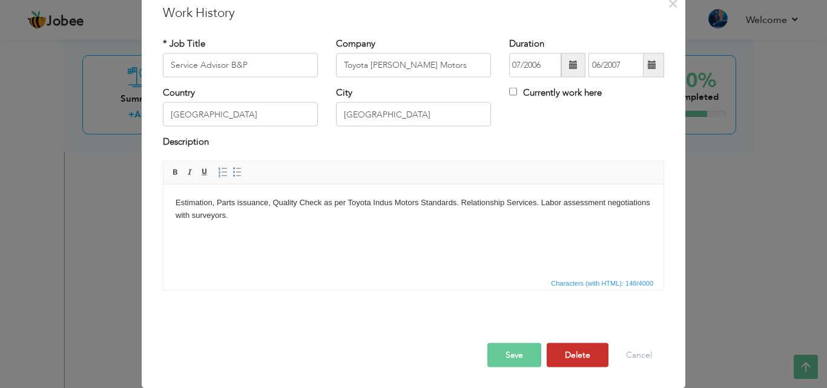
click at [565, 352] on button "Delete" at bounding box center [578, 355] width 62 height 24
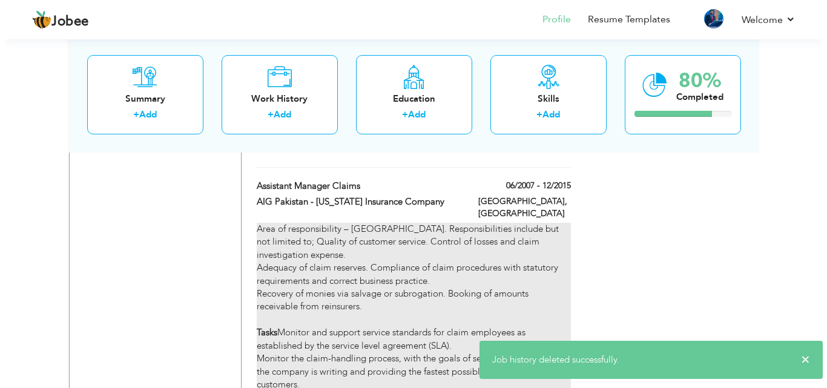
scroll to position [1930, 0]
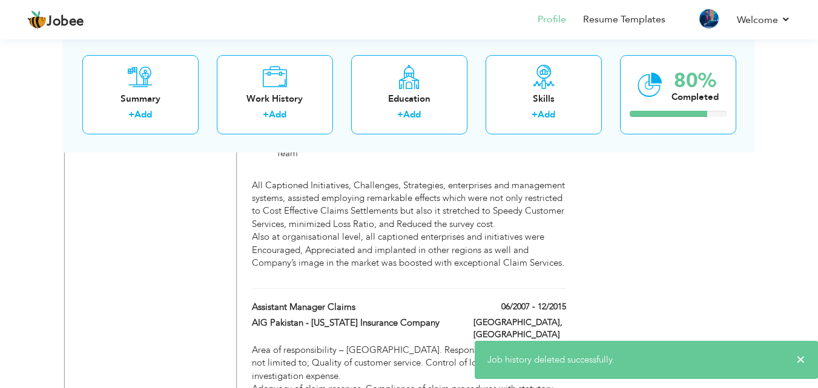
click at [526, 301] on label "06/2007 - 12/2015" at bounding box center [529, 307] width 73 height 12
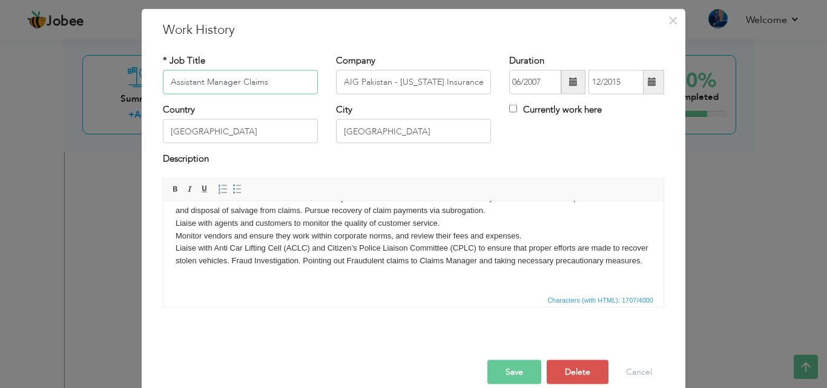
scroll to position [48, 0]
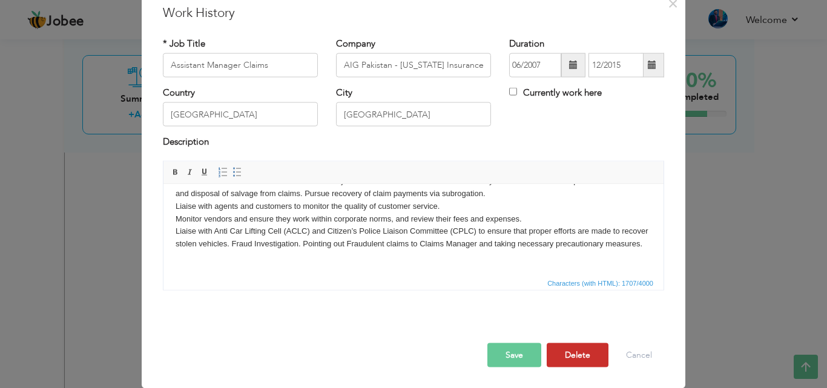
click at [568, 355] on button "Delete" at bounding box center [578, 355] width 62 height 24
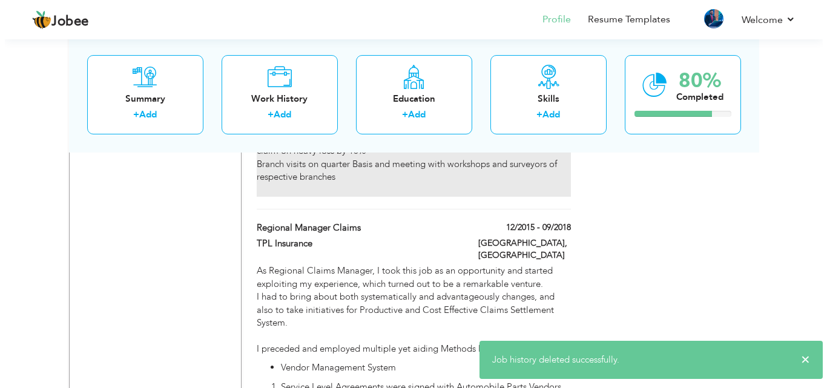
scroll to position [1385, 0]
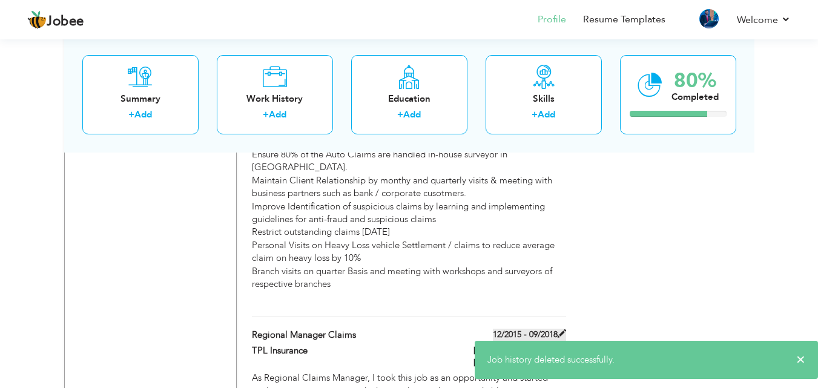
click at [532, 329] on label "12/2015 - 09/2018" at bounding box center [529, 335] width 73 height 12
type input "Regional Manager Claims"
type input "TPL Insurance"
type input "12/2015"
type input "09/2018"
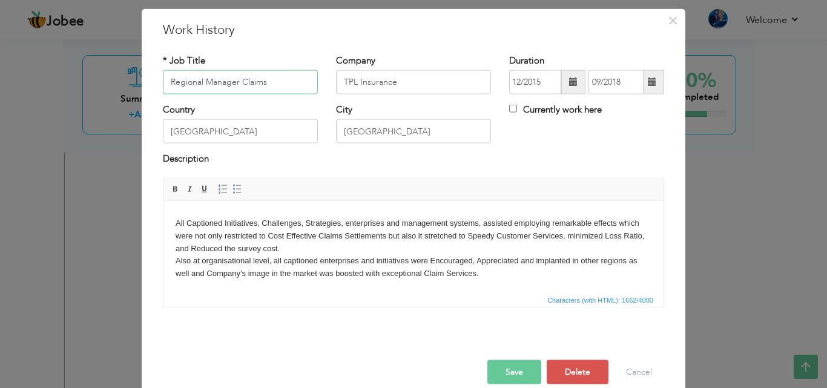
scroll to position [48, 0]
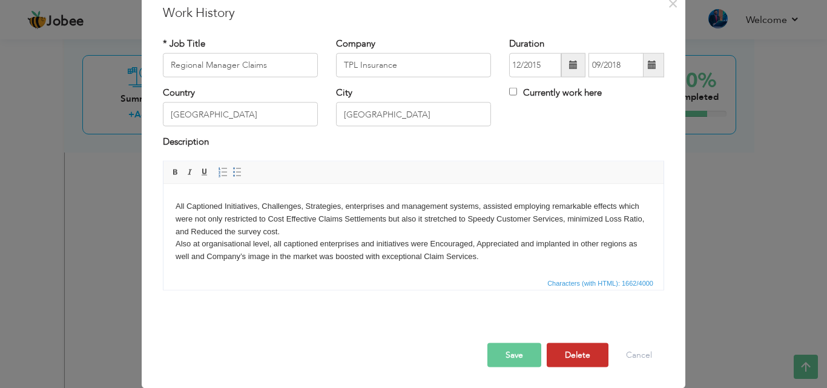
click at [587, 349] on button "Delete" at bounding box center [578, 355] width 62 height 24
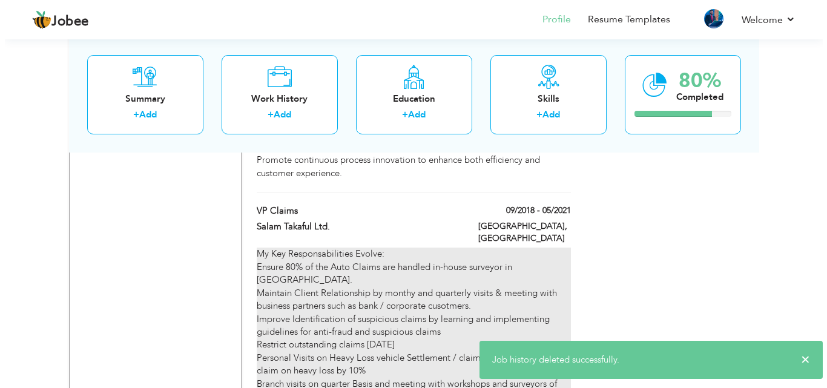
scroll to position [1264, 0]
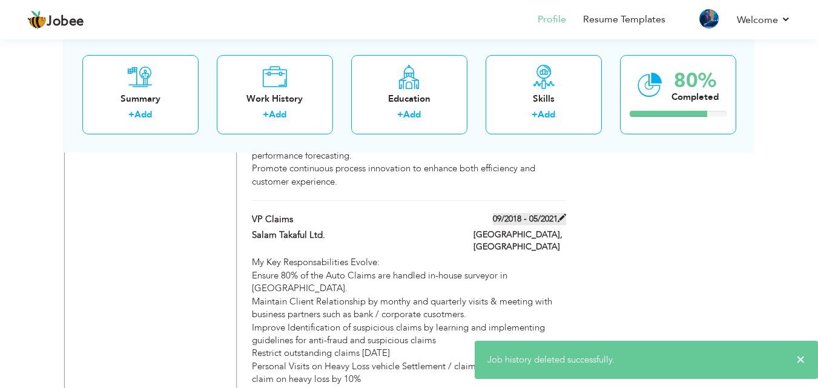
click at [526, 213] on label "09/2018 - 05/2021" at bounding box center [529, 219] width 73 height 12
type input "VP Claims"
type input "Salam Takaful Ltd."
type input "09/2018"
type input "05/2021"
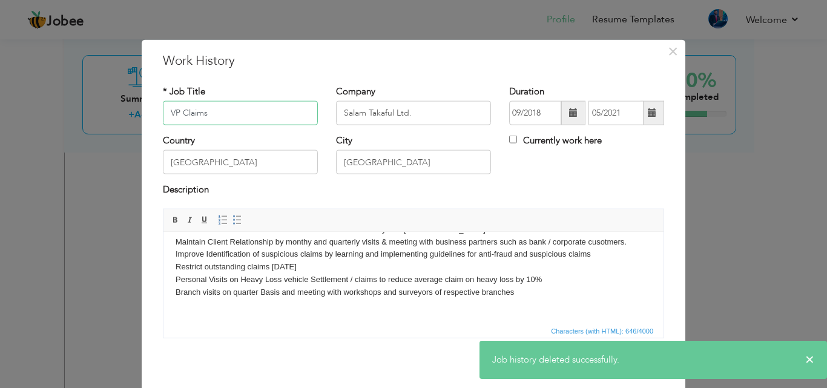
scroll to position [48, 0]
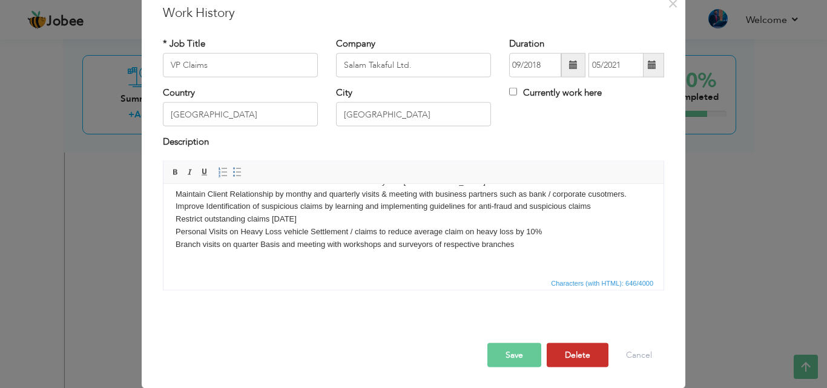
click at [587, 350] on button "Delete" at bounding box center [578, 355] width 62 height 24
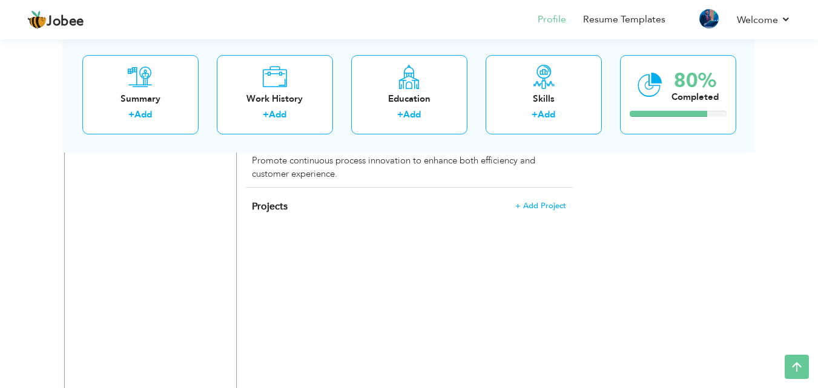
scroll to position [1271, 0]
click at [529, 202] on span "+ Add Project" at bounding box center [539, 206] width 51 height 8
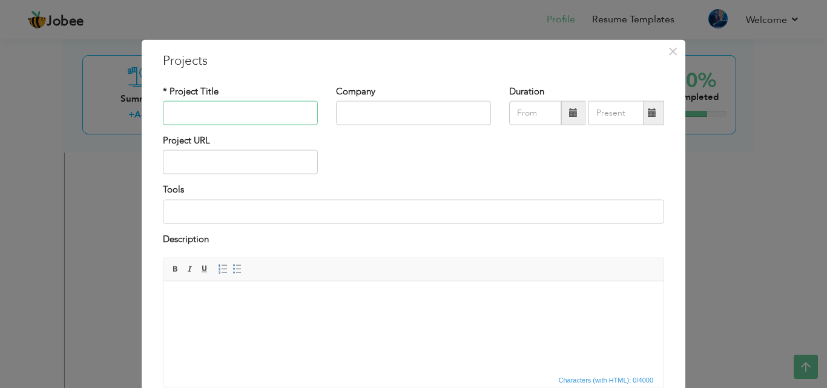
paste input "Claim Settlement Supervisor"
type input "Claim Settlement Supervisor"
paste input "M.Z.M SURVEYORS (PVT) LTD"
type input "M.Z.M SURVEYORS (PVT) LTD"
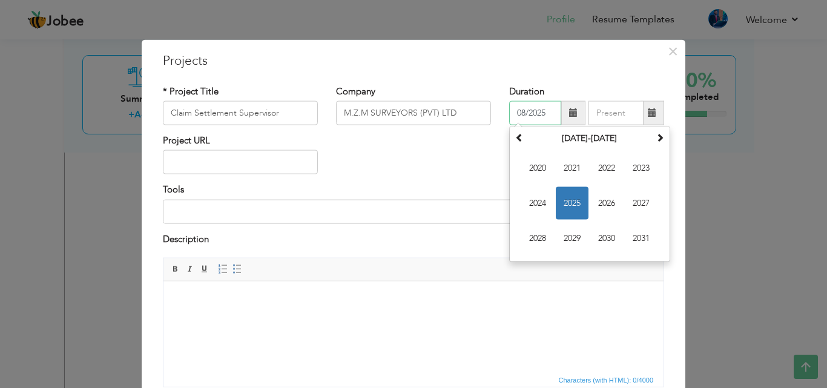
click at [534, 117] on input "08/2025" at bounding box center [535, 113] width 52 height 24
click at [517, 135] on span at bounding box center [519, 137] width 8 height 8
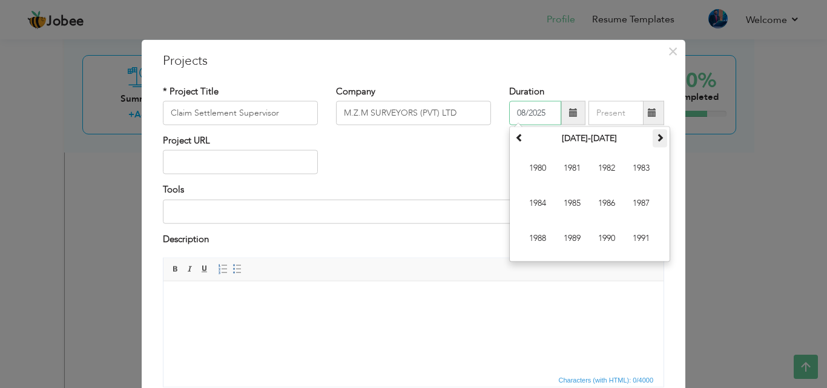
click at [656, 133] on span at bounding box center [660, 137] width 8 height 8
click at [570, 203] on span "2005" at bounding box center [572, 203] width 33 height 33
click at [602, 200] on span "Jul" at bounding box center [606, 203] width 33 height 33
type input "07/2005"
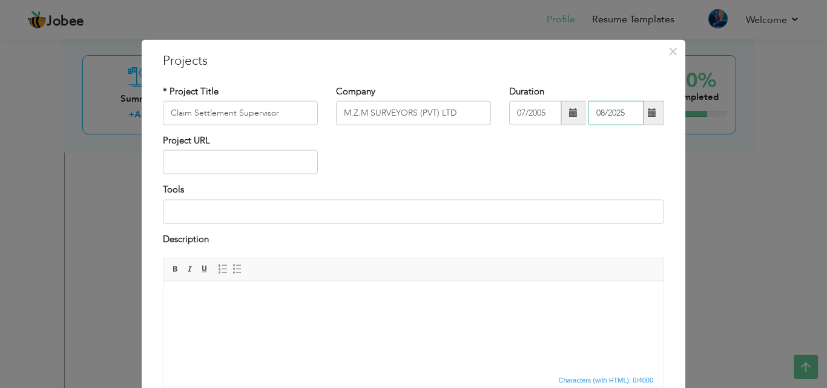
click at [614, 119] on input "08/2025" at bounding box center [615, 113] width 55 height 24
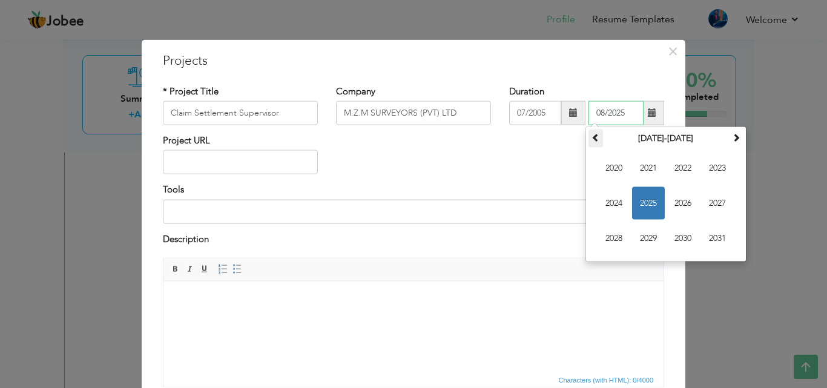
click at [592, 139] on span at bounding box center [595, 137] width 8 height 8
click at [681, 200] on span "2006" at bounding box center [682, 203] width 33 height 33
click at [680, 209] on span "Jul" at bounding box center [682, 203] width 33 height 33
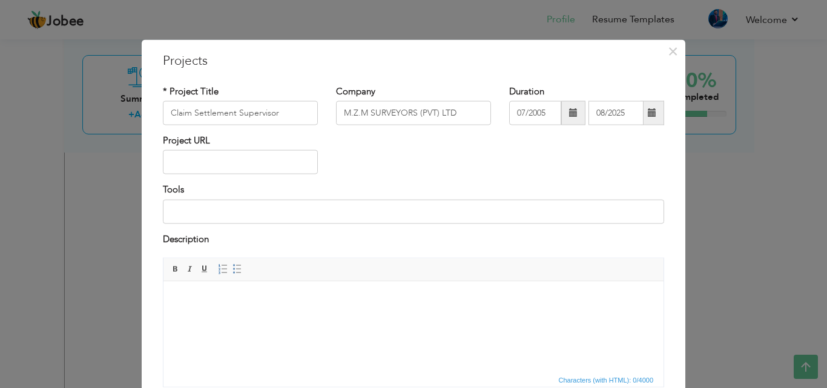
type input "07/2006"
click at [668, 53] on span "×" at bounding box center [673, 51] width 10 height 22
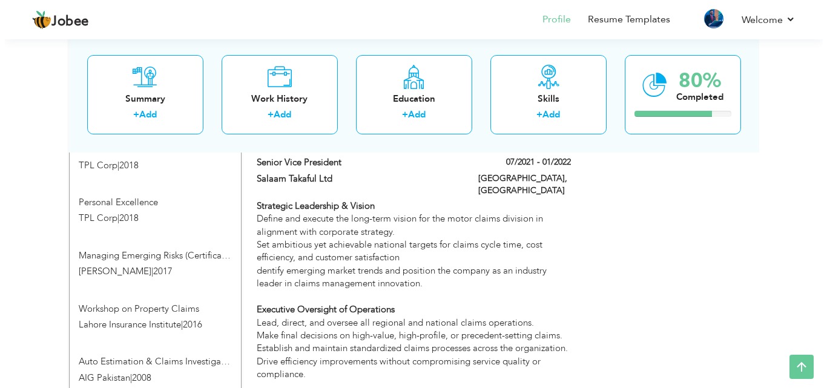
scroll to position [726, 0]
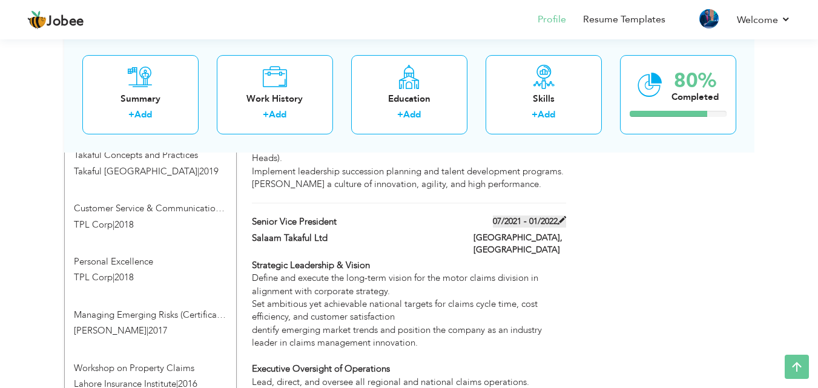
click at [548, 222] on label "07/2021 - 01/2022" at bounding box center [529, 221] width 73 height 12
type input "Senior Vice President"
type input "Salaam Takaful Ltd"
type input "07/2021"
type input "01/2022"
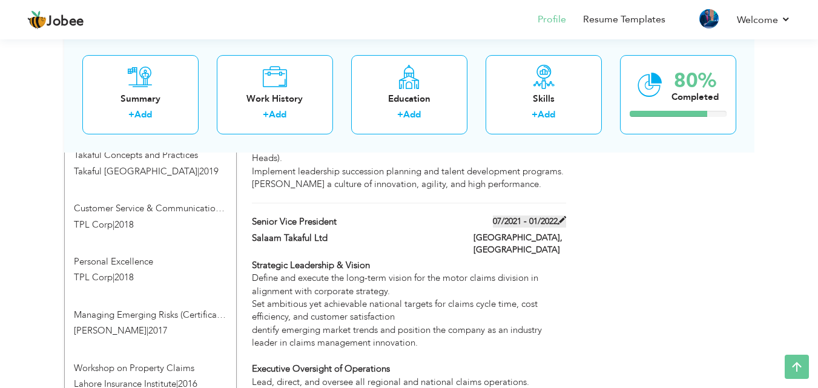
type input "[GEOGRAPHIC_DATA]"
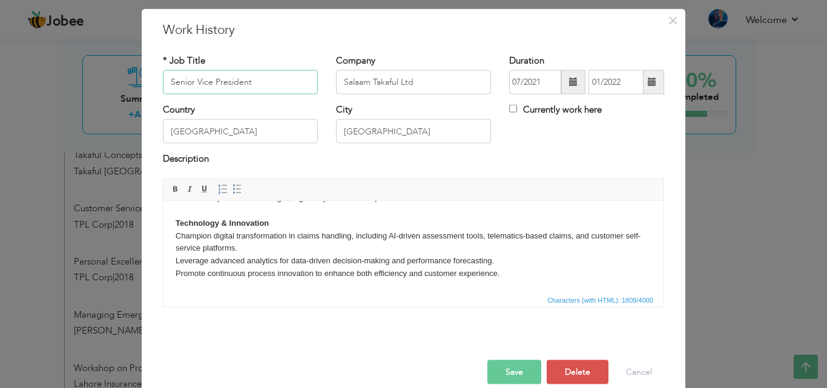
scroll to position [48, 0]
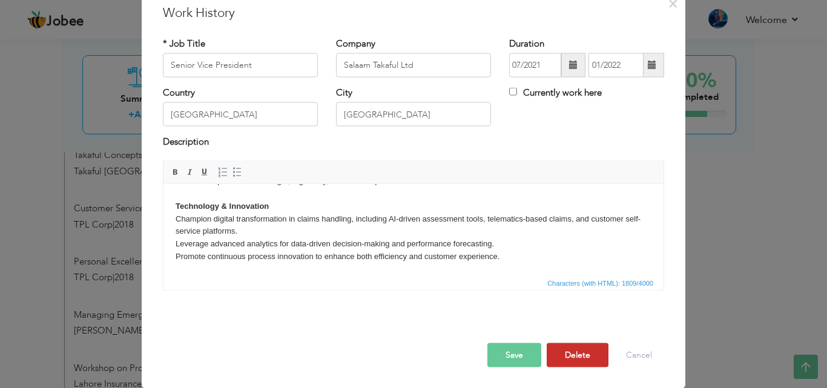
click at [576, 350] on button "Delete" at bounding box center [578, 355] width 62 height 24
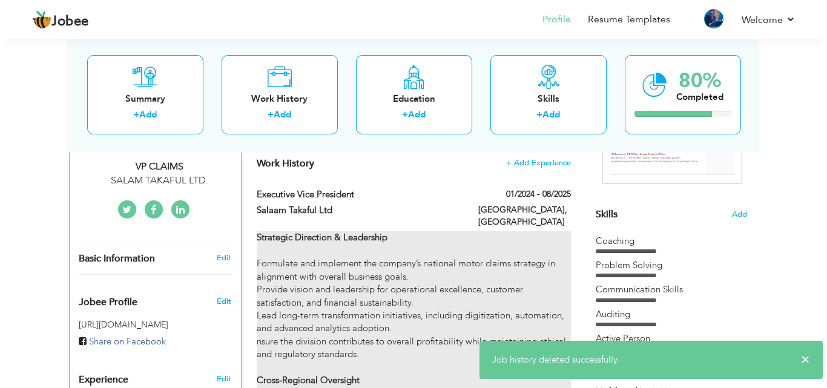
scroll to position [182, 0]
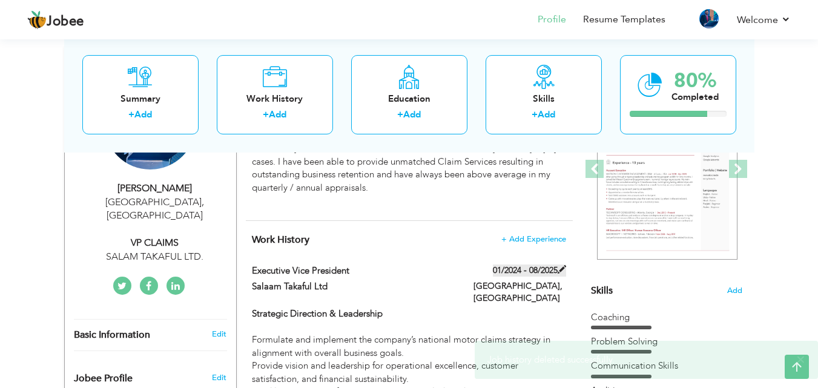
click at [532, 271] on label "01/2024 - 08/2025" at bounding box center [529, 271] width 73 height 12
type input "Executive Vice President"
type input "01/2024"
type input "08/2025"
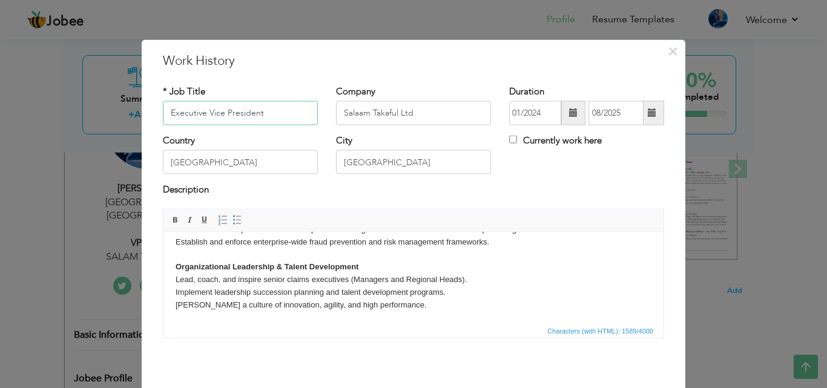
scroll to position [48, 0]
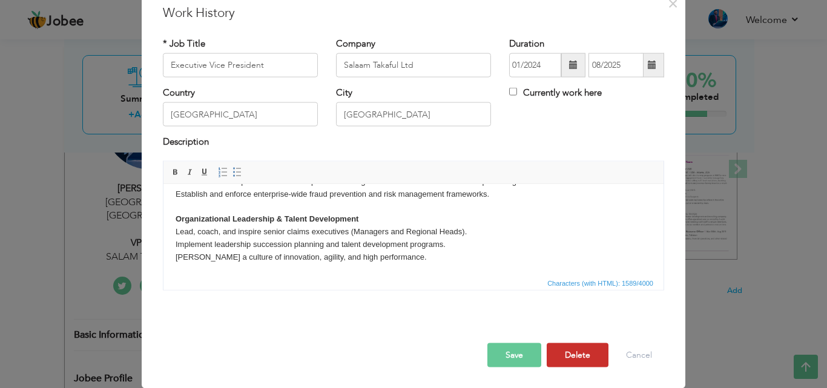
click at [573, 357] on button "Delete" at bounding box center [578, 355] width 62 height 24
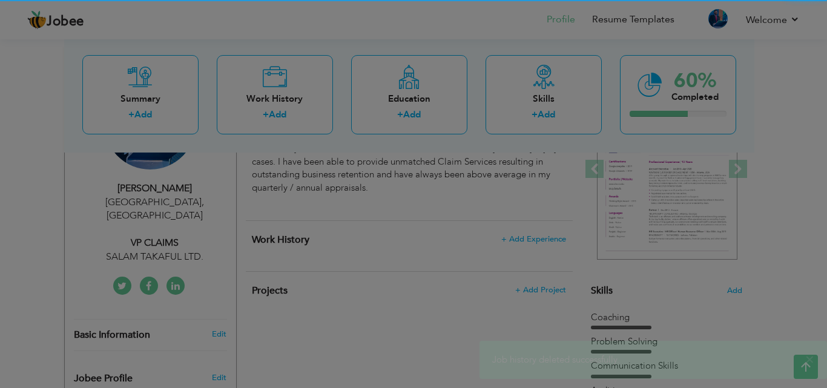
scroll to position [0, 0]
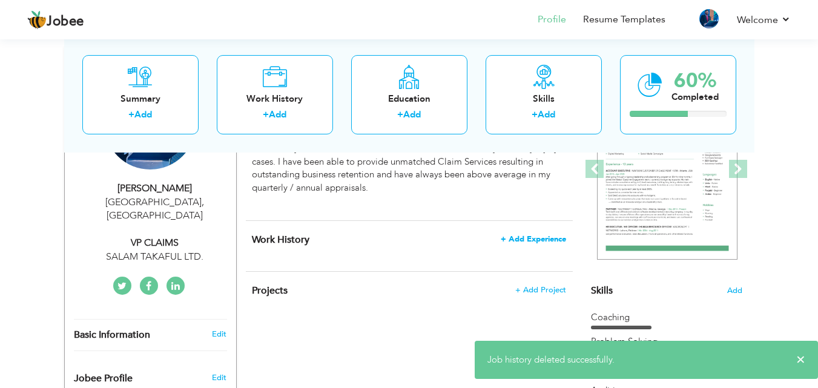
click at [534, 239] on span "+ Add Experience" at bounding box center [533, 239] width 65 height 8
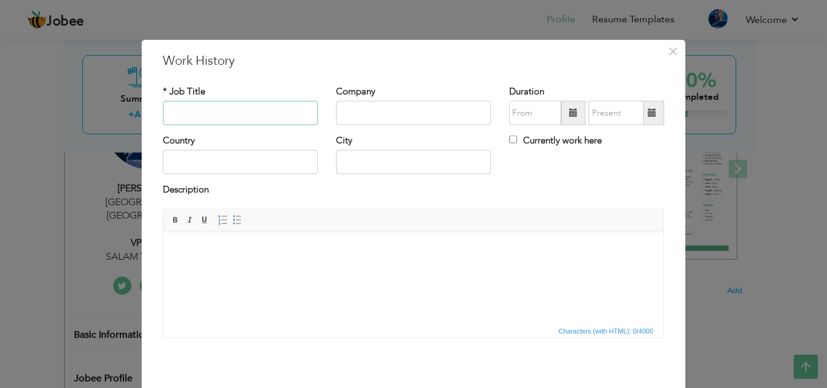
paste input "Claim Settlement Supervisor"
type input "Claim Settlement Supervisor"
paste input "M.Z.M SURVEYORS (PVT) LTD"
type input "M.Z.M SURVEYORS (PVT) LTD"
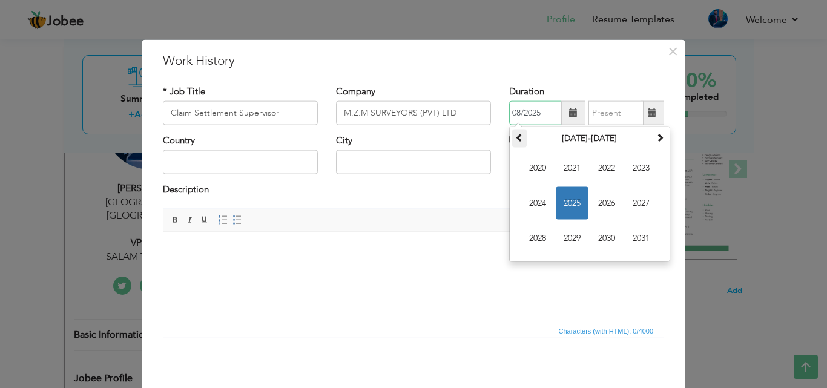
click at [515, 139] on span at bounding box center [519, 137] width 8 height 8
click at [571, 201] on span "2005" at bounding box center [572, 203] width 33 height 33
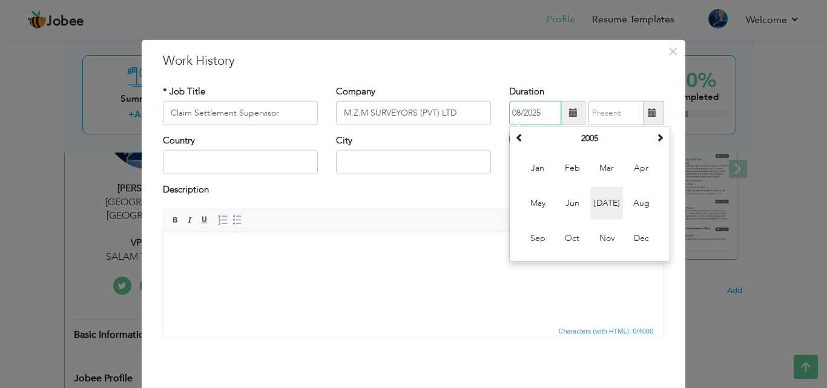
click at [594, 202] on span "Jul" at bounding box center [606, 203] width 33 height 33
type input "07/2005"
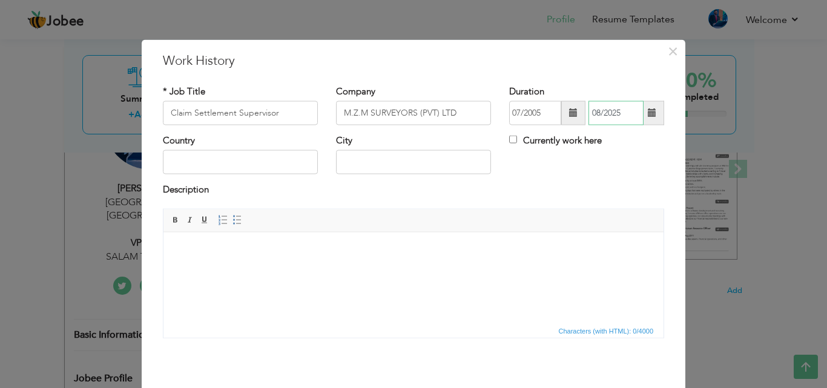
click at [620, 113] on input "08/2025" at bounding box center [615, 113] width 55 height 24
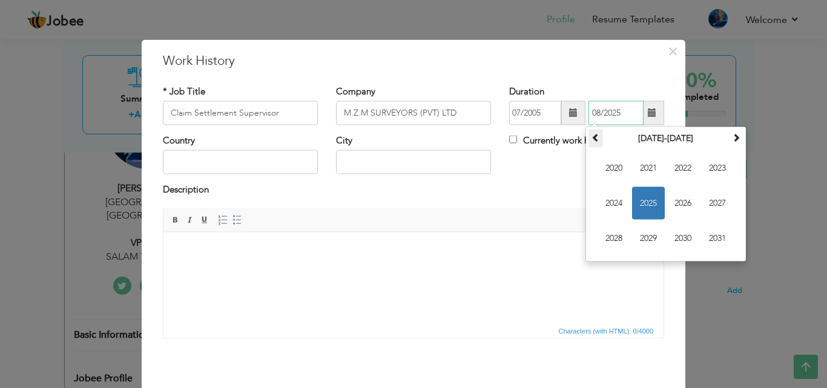
click at [591, 139] on span at bounding box center [595, 137] width 8 height 8
click at [676, 208] on span "2006" at bounding box center [682, 203] width 33 height 33
click at [674, 200] on span "Jul" at bounding box center [682, 203] width 33 height 33
type input "07/2006"
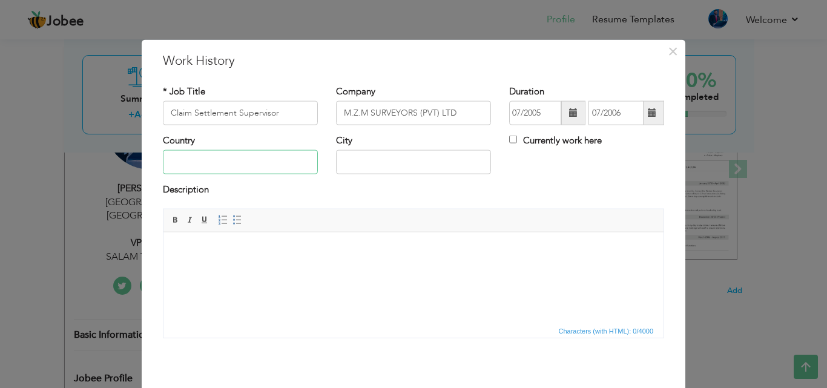
click at [240, 165] on input "text" at bounding box center [240, 162] width 155 height 24
type input "[GEOGRAPHIC_DATA]"
click at [229, 263] on html at bounding box center [413, 250] width 500 height 37
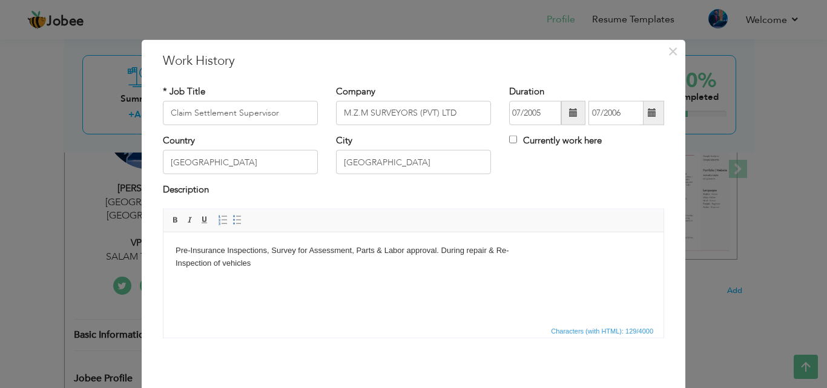
click at [529, 251] on body "Pre-Insurance Inspections, Survey for Assessment, Parts & Labor approval. Durin…" at bounding box center [414, 256] width 476 height 25
click at [583, 251] on body "Pre-Insurance Inspections, Survey for Assessment, Parts & Labor approval. Durin…" at bounding box center [414, 250] width 476 height 13
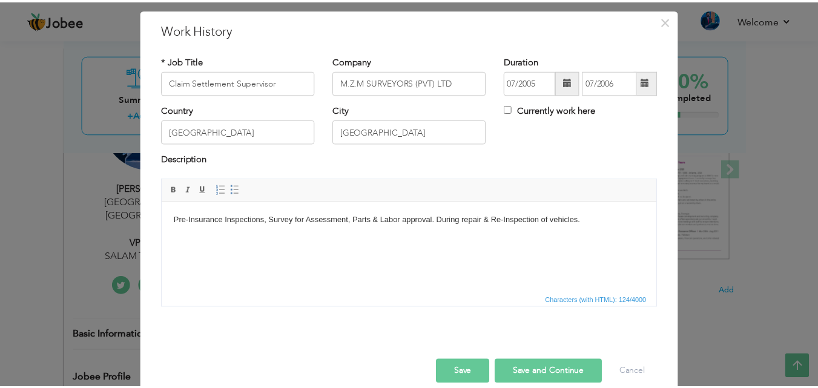
scroll to position [48, 0]
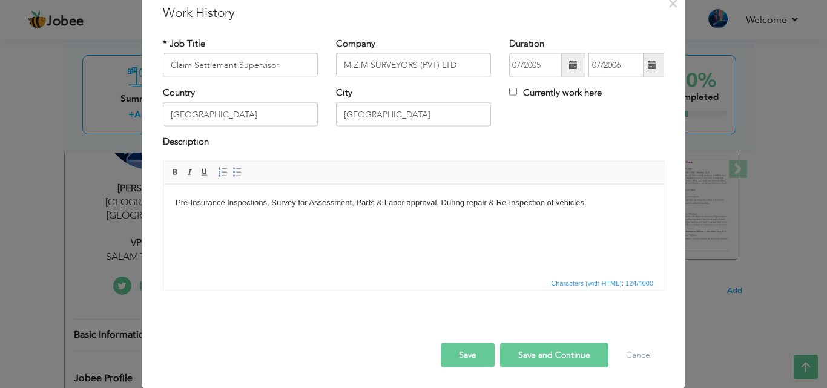
click at [539, 358] on button "Save and Continue" at bounding box center [554, 355] width 108 height 24
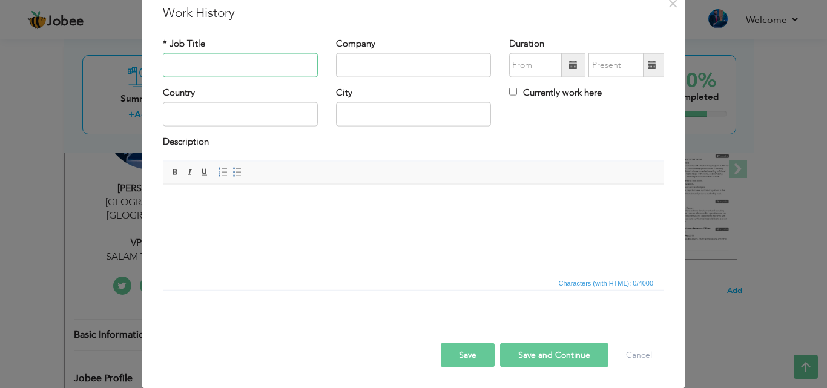
click at [206, 69] on input "text" at bounding box center [240, 65] width 155 height 24
paste input "Service Advisor B&P"
type input "Service Advisor B&P"
click at [375, 61] on input "text" at bounding box center [413, 65] width 155 height 24
paste input "TOYOTA [PERSON_NAME] MOTORS"
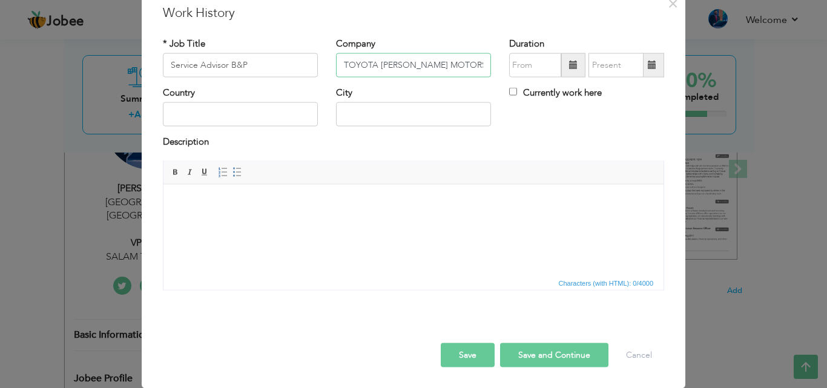
type input "TOYOTA [PERSON_NAME] MOTORS"
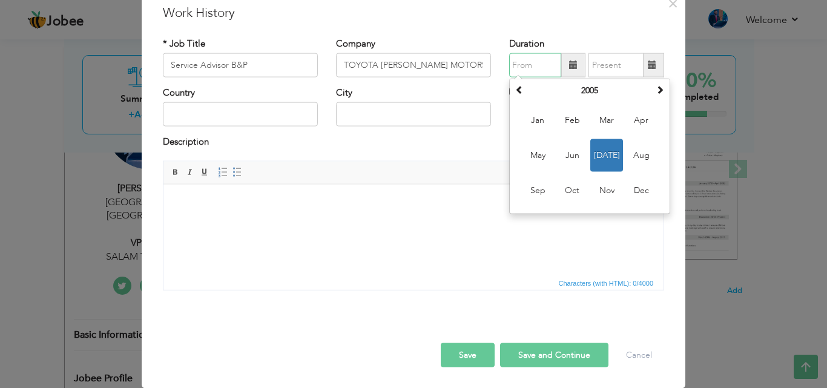
click at [535, 62] on input "text" at bounding box center [535, 65] width 52 height 24
click at [661, 88] on th at bounding box center [659, 91] width 15 height 18
click at [603, 153] on span "Jul" at bounding box center [606, 155] width 33 height 33
type input "07/2006"
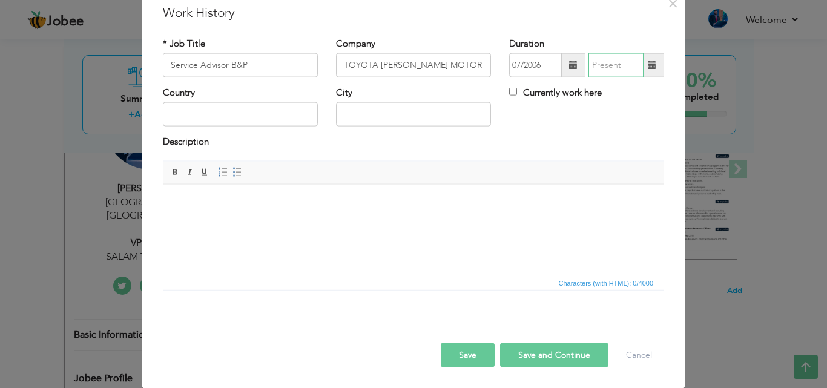
click at [616, 70] on input "text" at bounding box center [615, 65] width 55 height 24
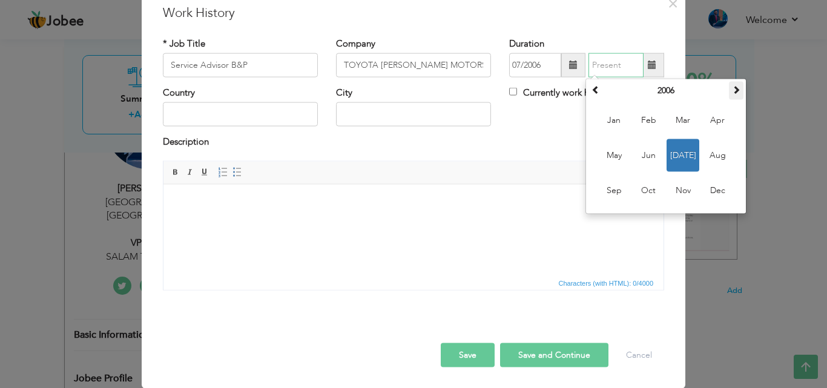
click at [732, 88] on span at bounding box center [736, 89] width 8 height 8
click at [649, 153] on span "Jun" at bounding box center [648, 155] width 33 height 33
type input "06/2007"
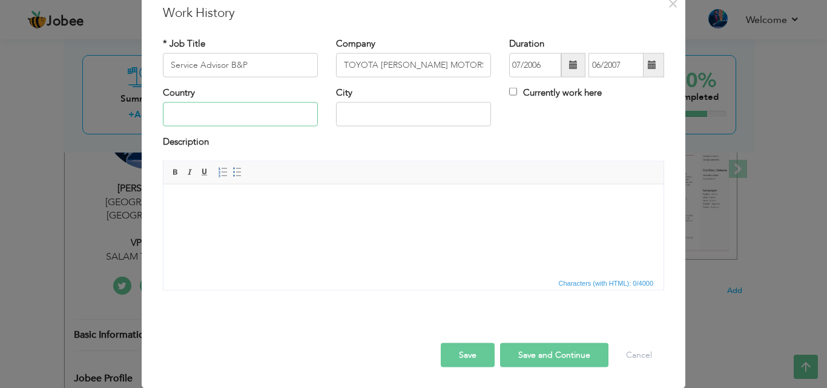
click at [264, 108] on input "text" at bounding box center [240, 114] width 155 height 24
type input "[GEOGRAPHIC_DATA]"
click at [238, 215] on html at bounding box center [413, 202] width 500 height 37
click at [271, 195] on html at bounding box center [413, 202] width 500 height 37
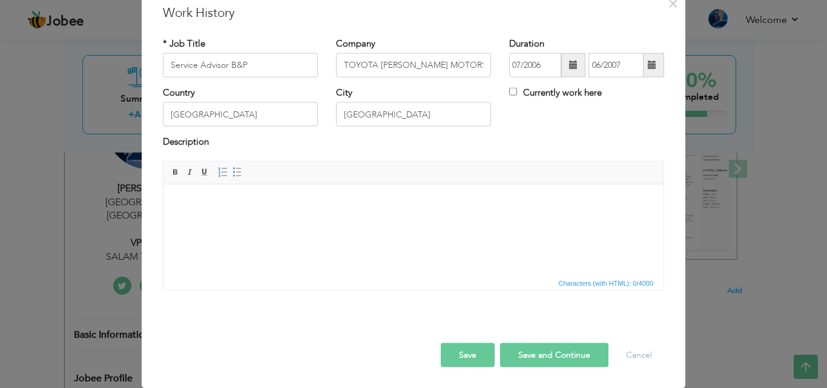
paste body
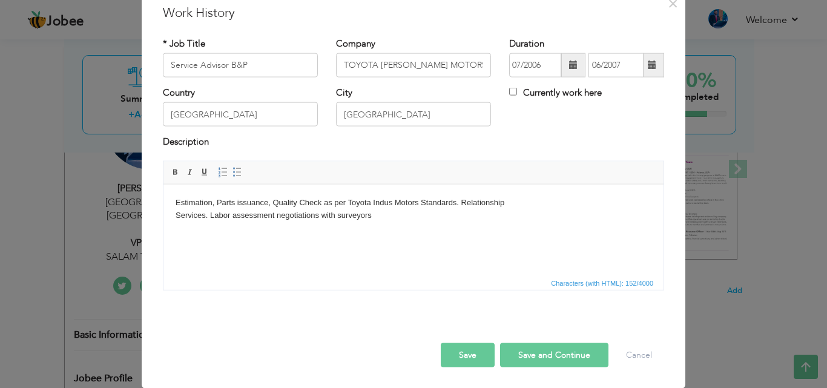
click at [522, 200] on body "Estimation, Parts issuance, Quality Check as per Toyota Indus Motors Standards.…" at bounding box center [414, 208] width 476 height 25
click at [231, 219] on body "Estimation, Parts issuance, Quality Check as per Toyota Indus Motors Standards.…" at bounding box center [414, 208] width 476 height 25
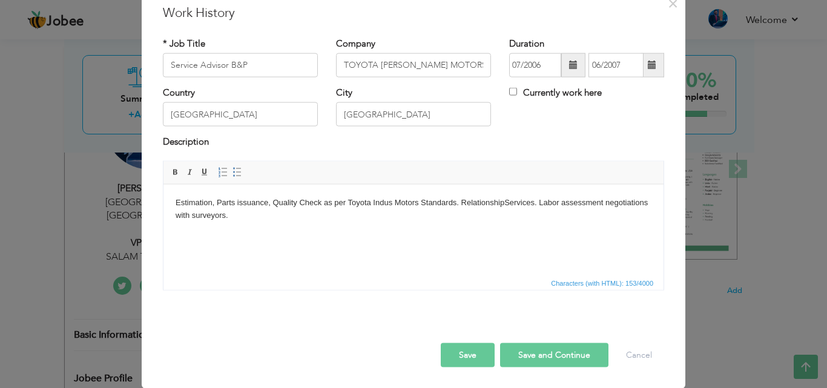
click at [455, 347] on button "Save" at bounding box center [468, 355] width 54 height 24
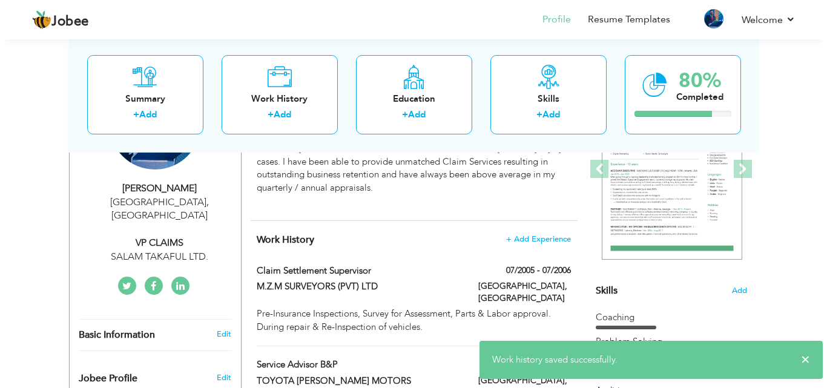
scroll to position [242, 0]
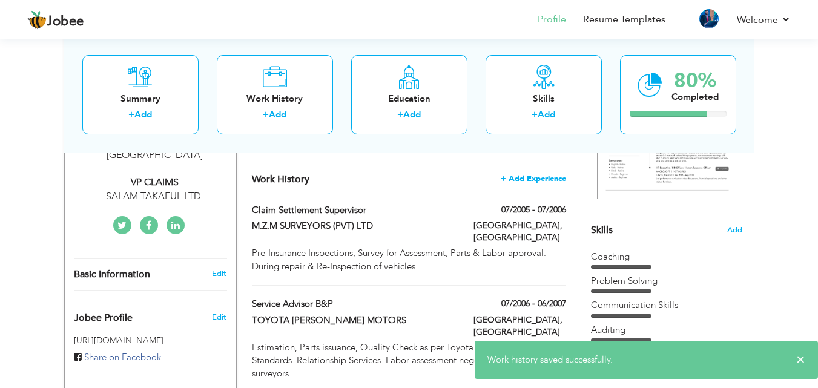
click at [529, 177] on span "+ Add Experience" at bounding box center [533, 178] width 65 height 8
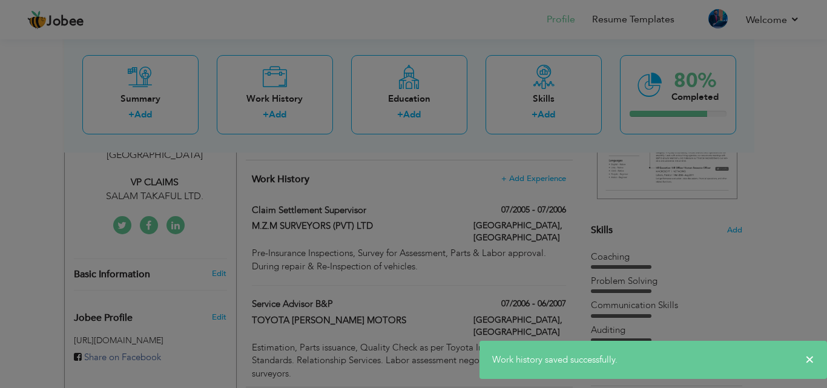
scroll to position [0, 0]
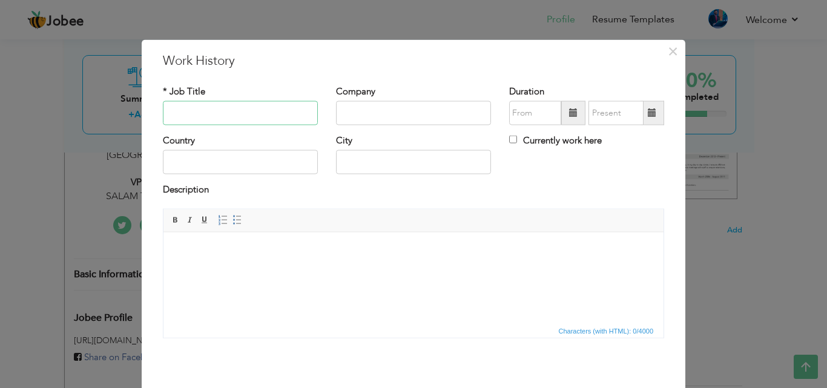
click at [225, 108] on input "text" at bounding box center [240, 113] width 155 height 24
paste input "Assistant Manager Claims"
type input "Assistant Manager Claims"
paste input "AIG PAKISTAN - [US_STATE] INSURANCE COMPANY"
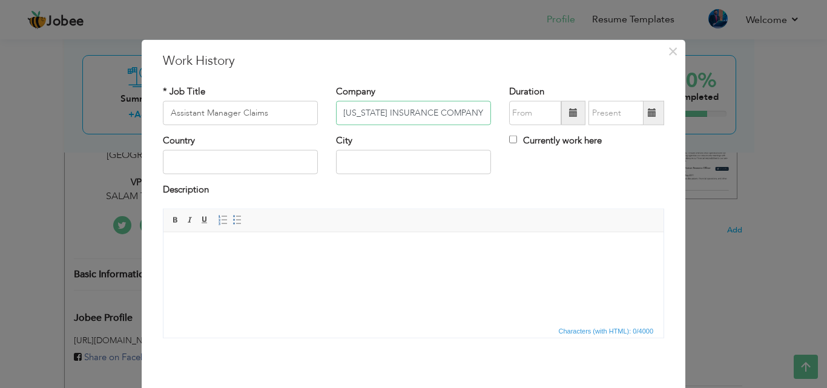
type input "AIG PAKISTAN - [US_STATE] INSURANCE COMPANY"
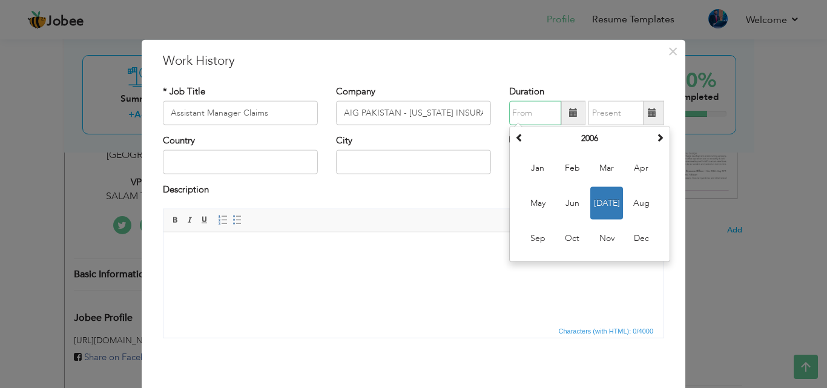
click at [539, 124] on input "text" at bounding box center [535, 113] width 52 height 24
click at [656, 139] on span at bounding box center [660, 137] width 8 height 8
click at [559, 203] on span "Jun" at bounding box center [572, 203] width 33 height 33
type input "06/2007"
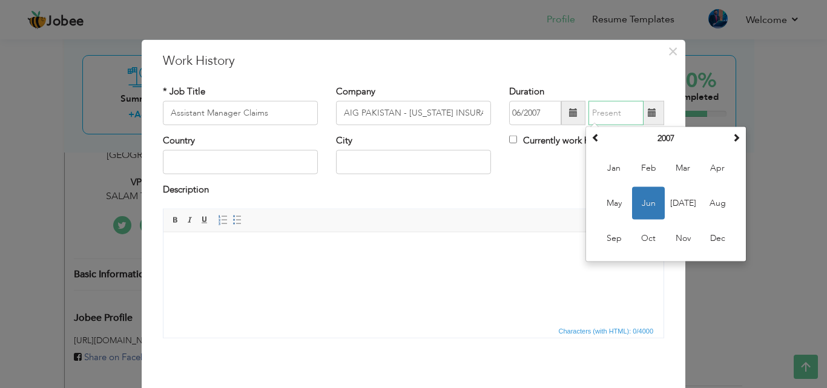
click at [619, 114] on input "text" at bounding box center [615, 113] width 55 height 24
click at [732, 140] on span at bounding box center [736, 137] width 8 height 8
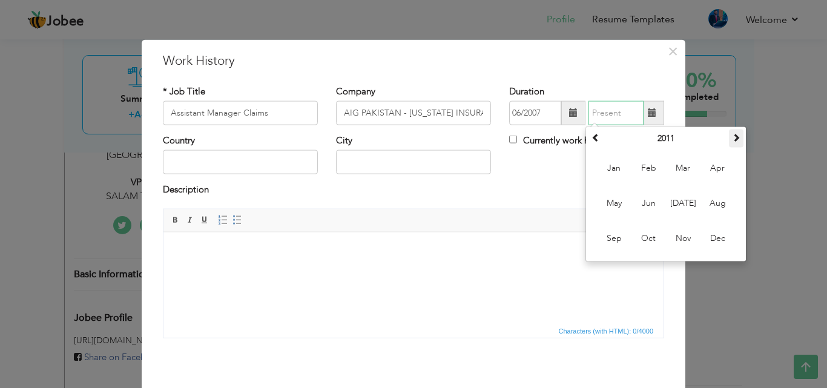
click at [732, 140] on span at bounding box center [736, 137] width 8 height 8
click at [717, 238] on span "Dec" at bounding box center [717, 238] width 33 height 33
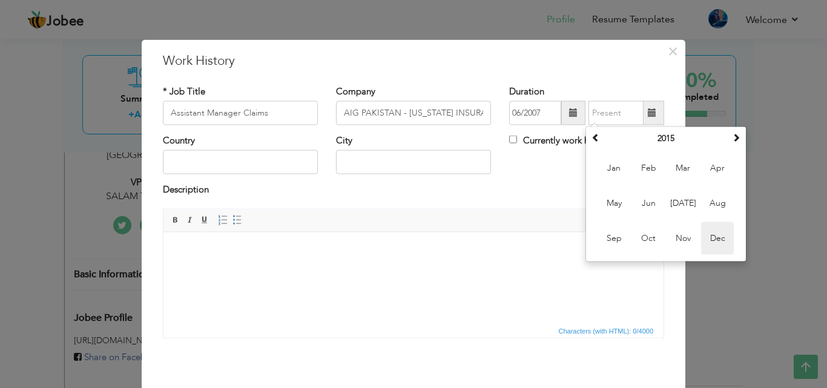
type input "12/2015"
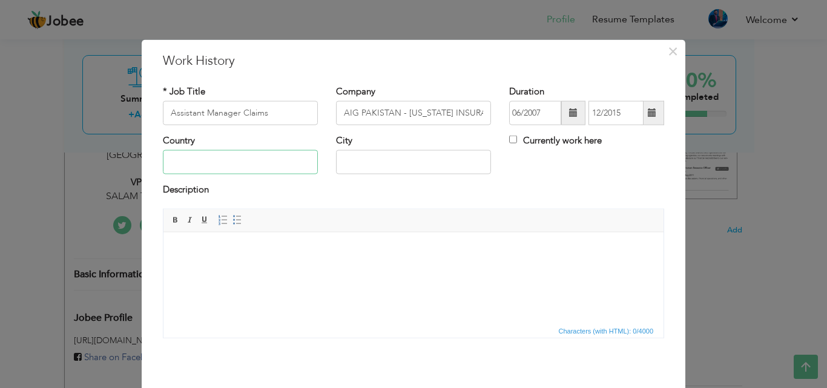
click at [222, 164] on input "text" at bounding box center [240, 162] width 155 height 24
type input "[GEOGRAPHIC_DATA]"
click at [221, 248] on body at bounding box center [414, 250] width 476 height 13
click at [183, 245] on body at bounding box center [414, 250] width 476 height 13
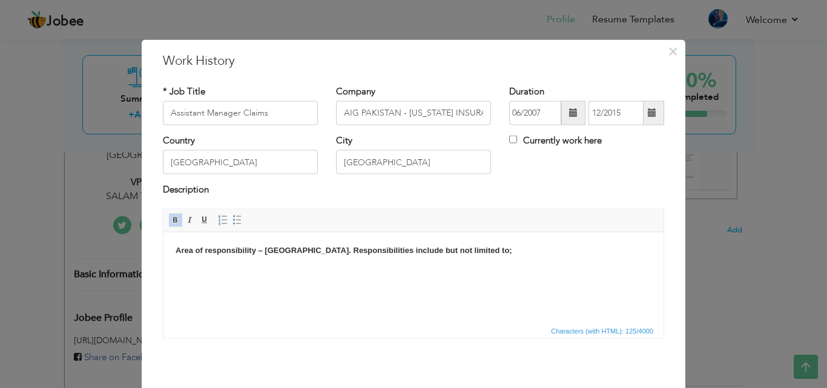
click at [173, 217] on span at bounding box center [176, 220] width 10 height 10
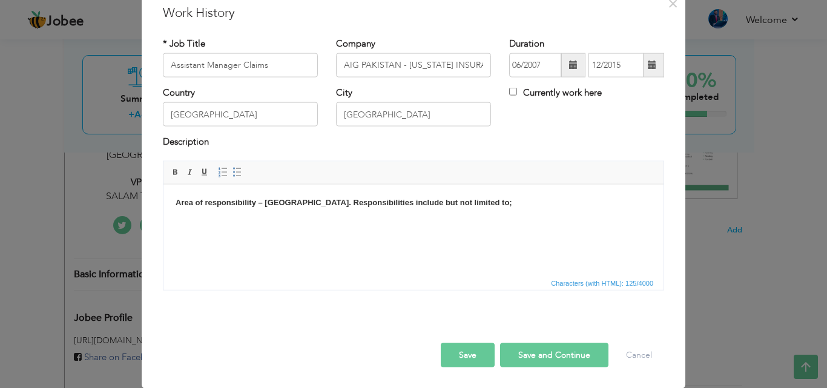
click at [207, 228] on body "Area of responsibility – Lahore Region. Responsibilities include but not limite…" at bounding box center [414, 215] width 476 height 38
paste body
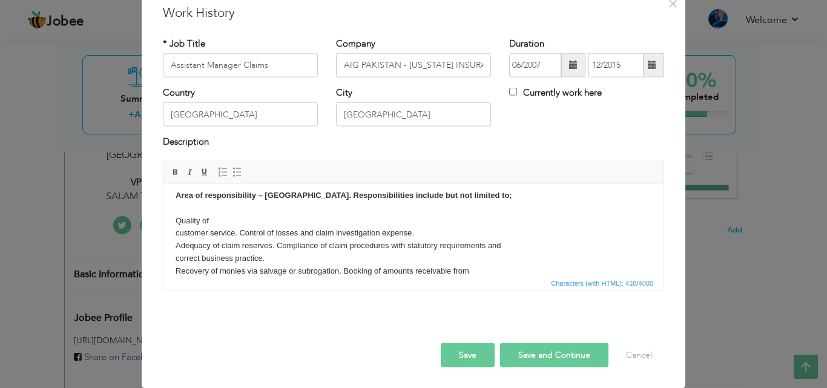
click at [229, 221] on body "Area of responsibility – Lahore Region. Responsibilities include but not limite…" at bounding box center [414, 233] width 476 height 88
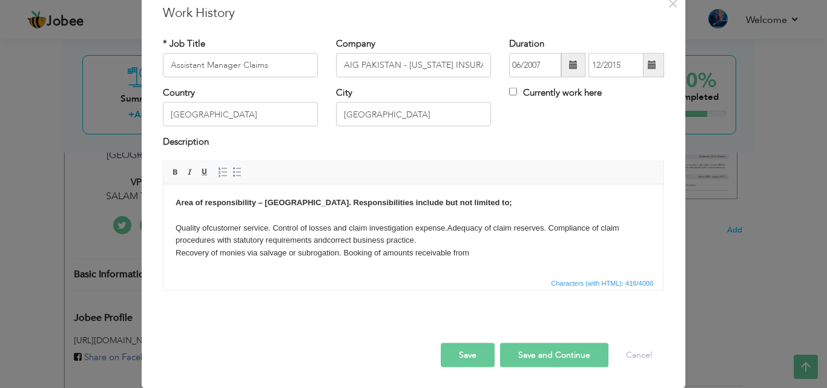
scroll to position [0, 0]
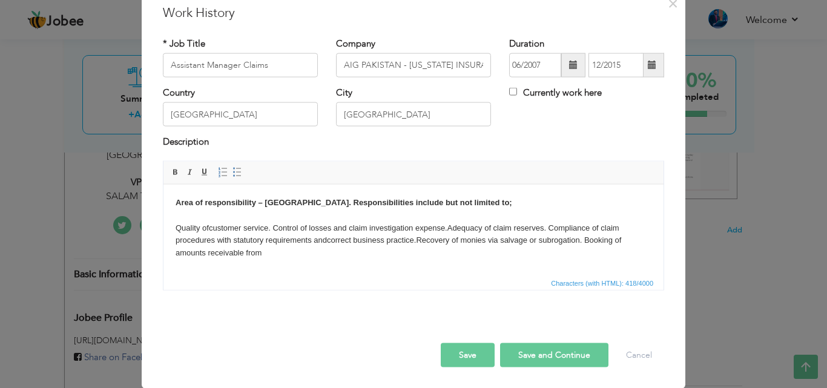
click at [279, 251] on body "Area of responsibility – Lahore Region. Responsibilities include but not limite…" at bounding box center [414, 227] width 476 height 63
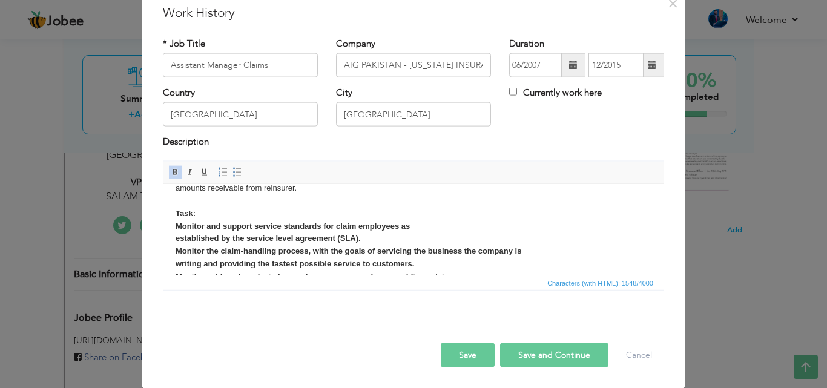
scroll to position [62, 0]
click at [170, 228] on html "Area of responsibility – Lahore Region. Responsibilities include but not limite…" at bounding box center [413, 266] width 500 height 289
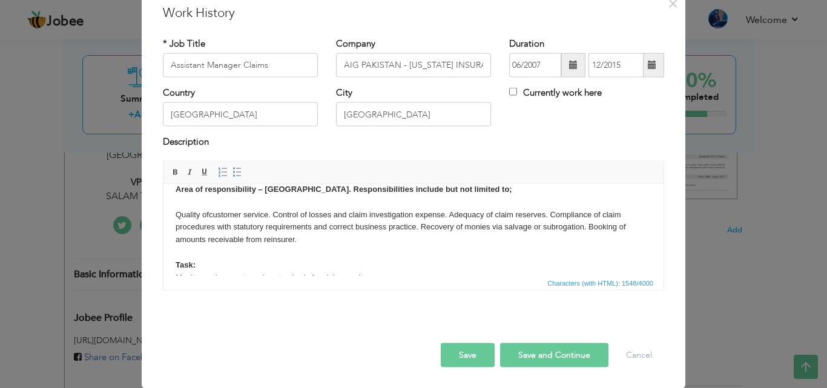
scroll to position [58, 0]
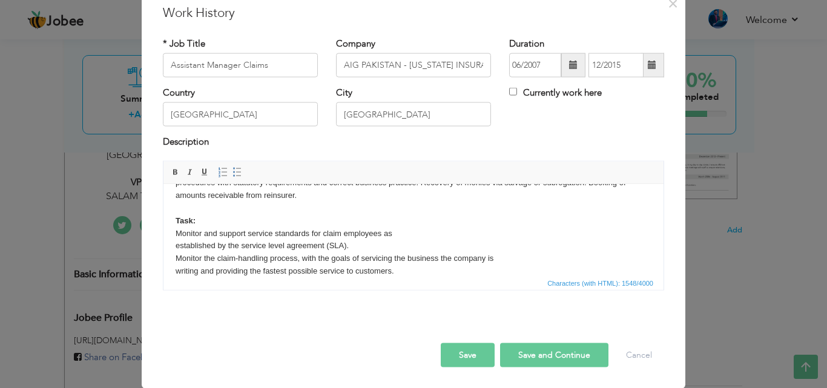
click at [406, 229] on body "Area of responsibility – Lahore Region. Responsibilities include but not limite…" at bounding box center [414, 271] width 476 height 265
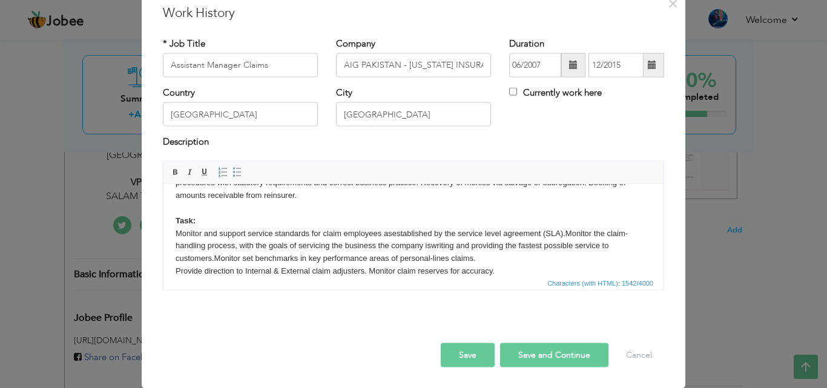
click at [488, 258] on body "Area of responsibility – Lahore Region. Responsibilities include but not limite…" at bounding box center [414, 258] width 476 height 239
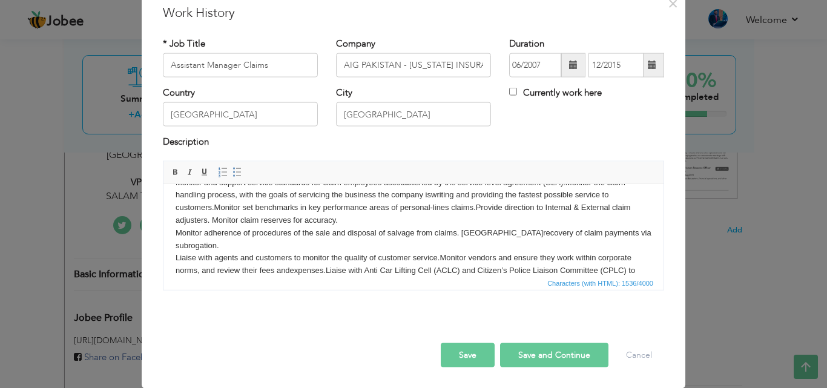
scroll to position [120, 0]
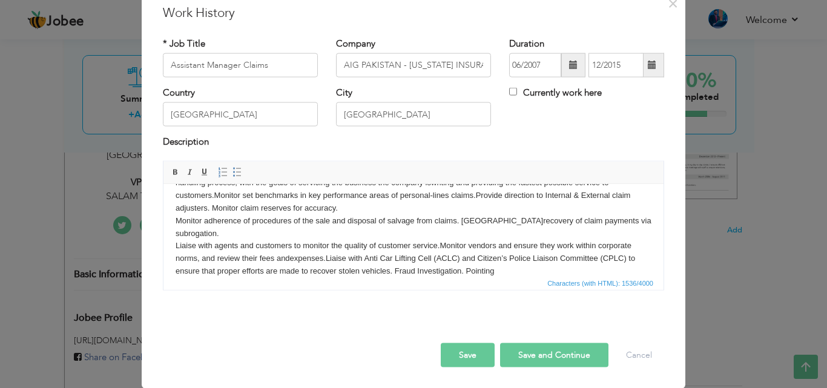
click at [506, 257] on body "Area of responsibility – Lahore Region. Responsibilities include but not limite…" at bounding box center [414, 183] width 476 height 214
click at [466, 355] on button "Save" at bounding box center [468, 355] width 54 height 24
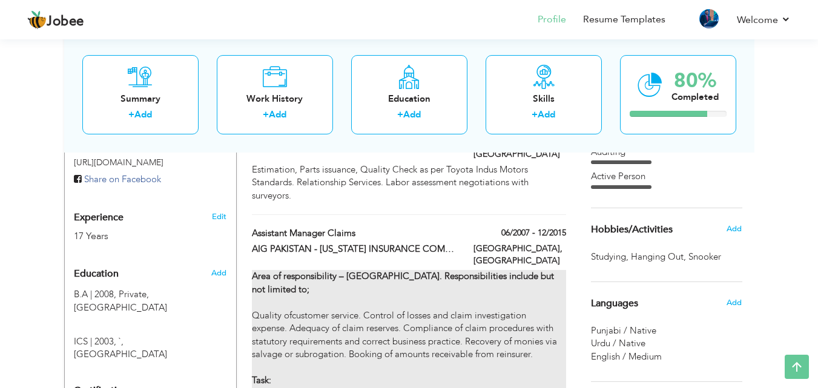
scroll to position [242, 0]
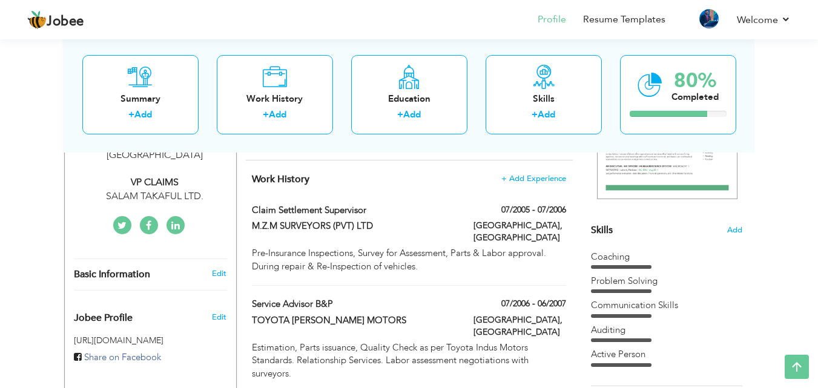
click at [534, 180] on span "+ Add Experience" at bounding box center [533, 178] width 65 height 8
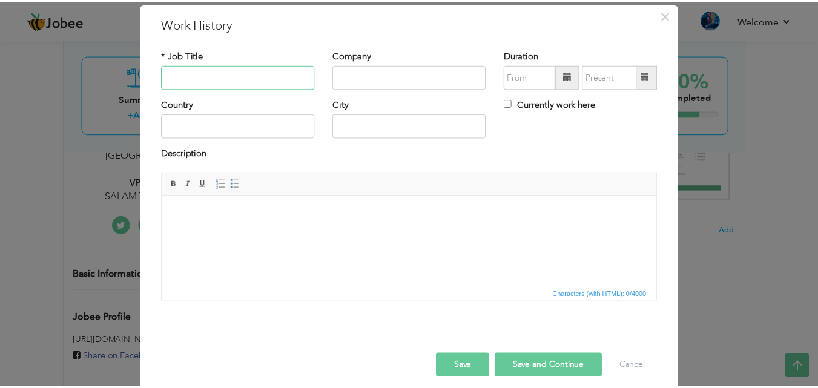
scroll to position [48, 0]
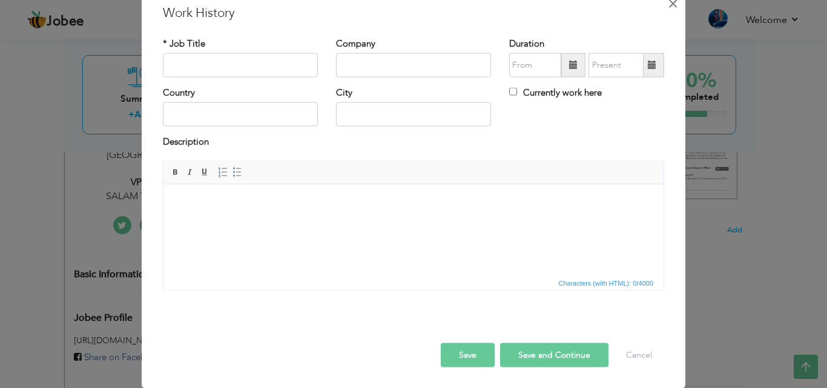
click at [668, 1] on span "×" at bounding box center [673, 3] width 10 height 22
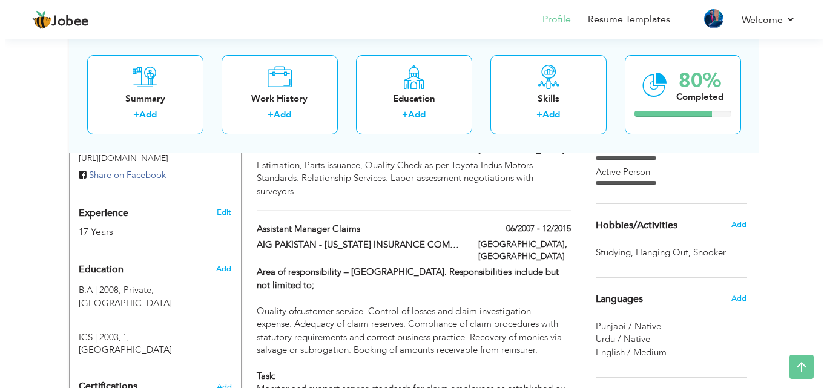
scroll to position [303, 0]
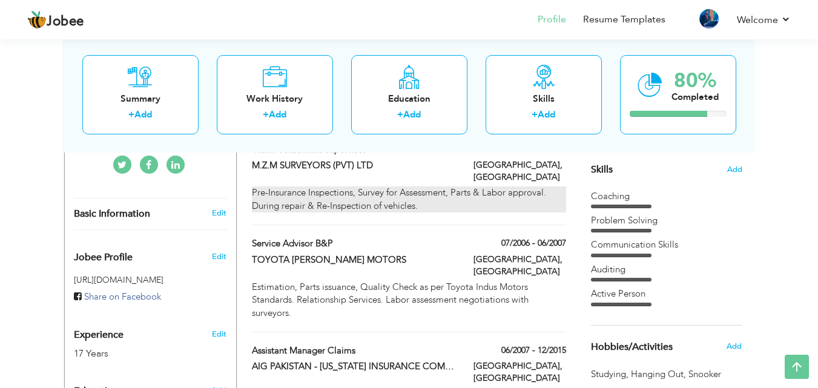
click at [525, 186] on div "Pre-Insurance Inspections, Survey for Assessment, Parts & Labor approval. Durin…" at bounding box center [409, 199] width 314 height 26
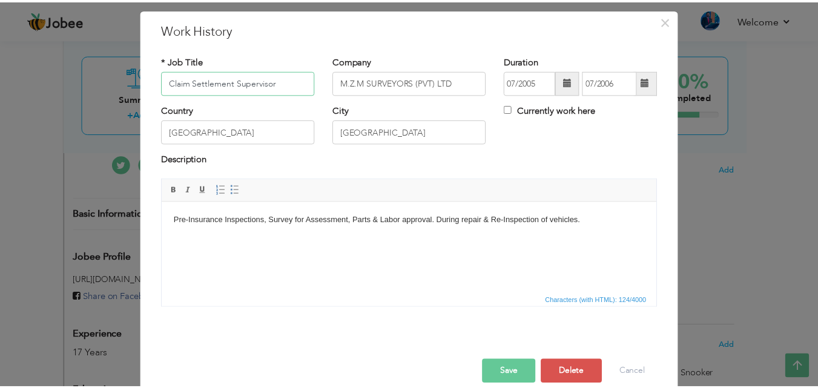
scroll to position [48, 0]
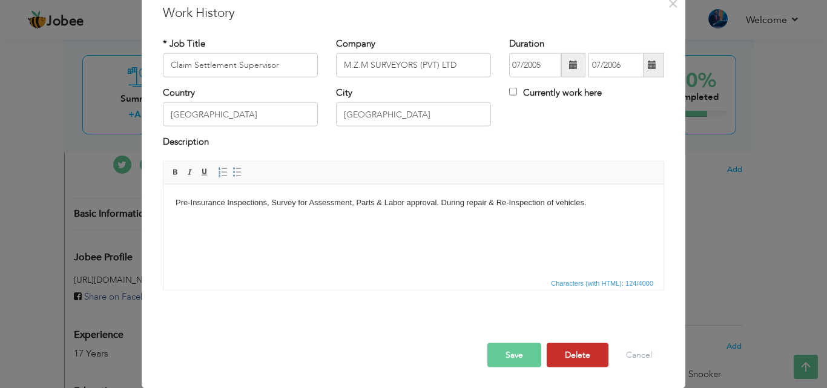
click at [582, 352] on button "Delete" at bounding box center [578, 355] width 62 height 24
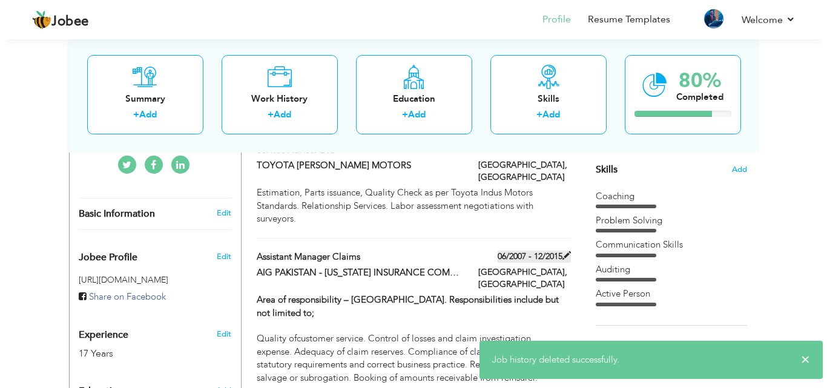
scroll to position [242, 0]
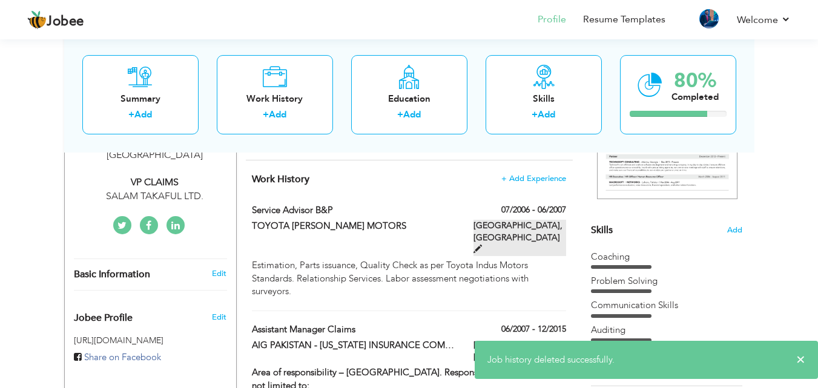
click at [539, 226] on label "LAHORE, Pakistan" at bounding box center [519, 238] width 93 height 36
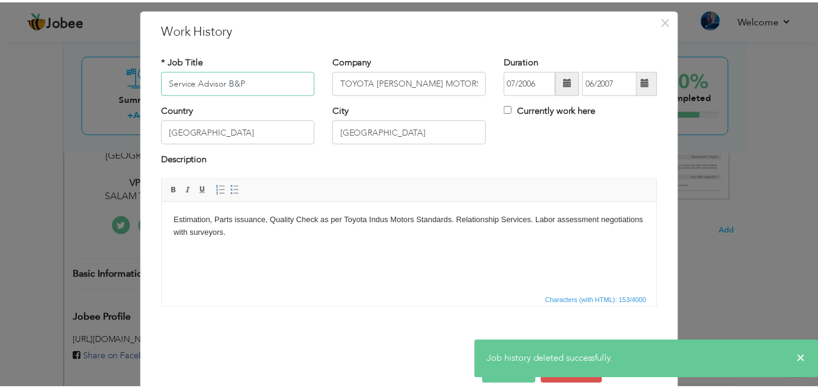
scroll to position [48, 0]
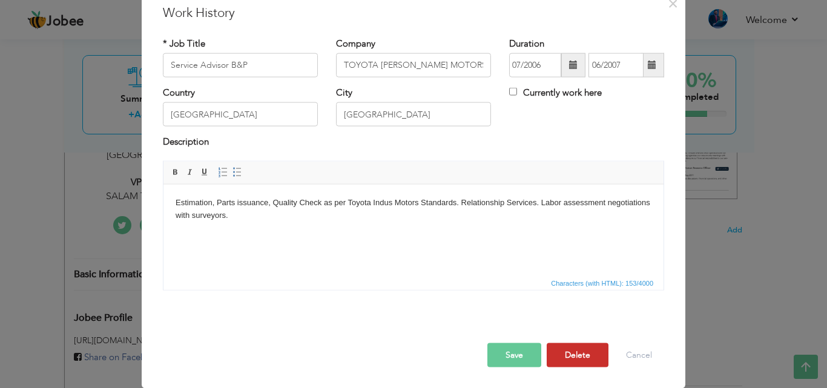
click at [584, 356] on button "Delete" at bounding box center [578, 355] width 62 height 24
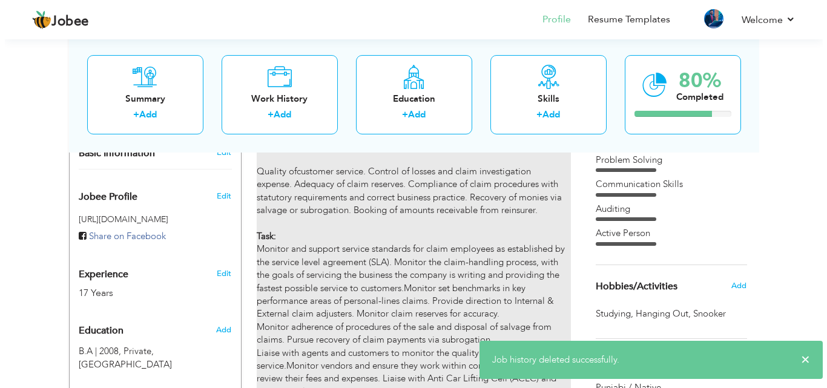
scroll to position [182, 0]
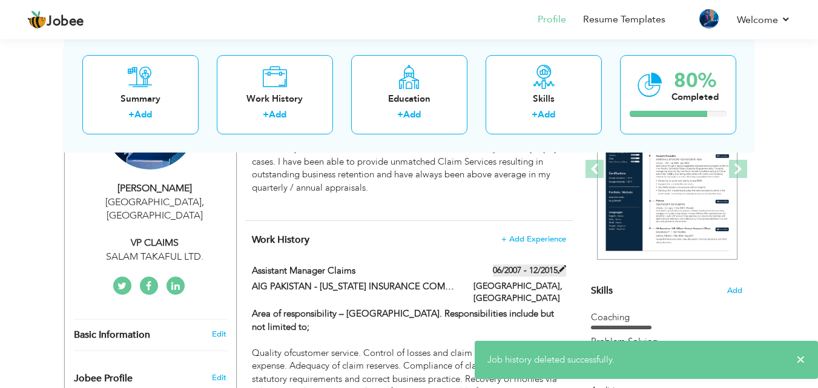
click at [527, 270] on label "06/2007 - 12/2015" at bounding box center [529, 271] width 73 height 12
type input "Assistant Manager Claims"
type input "AIG PAKISTAN - [US_STATE] INSURANCE COMPANY"
type input "06/2007"
type input "12/2015"
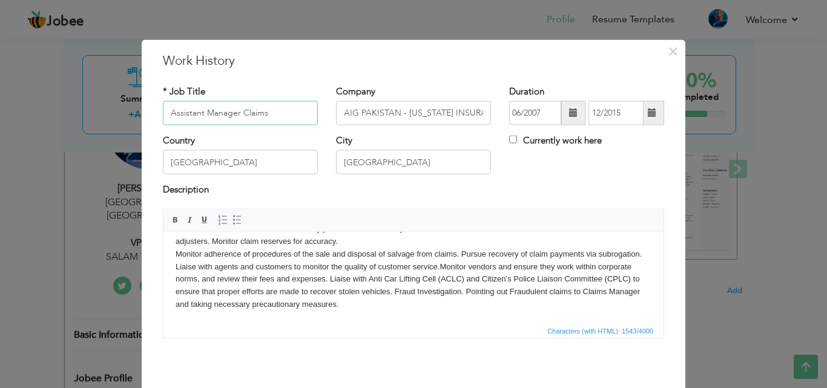
scroll to position [48, 0]
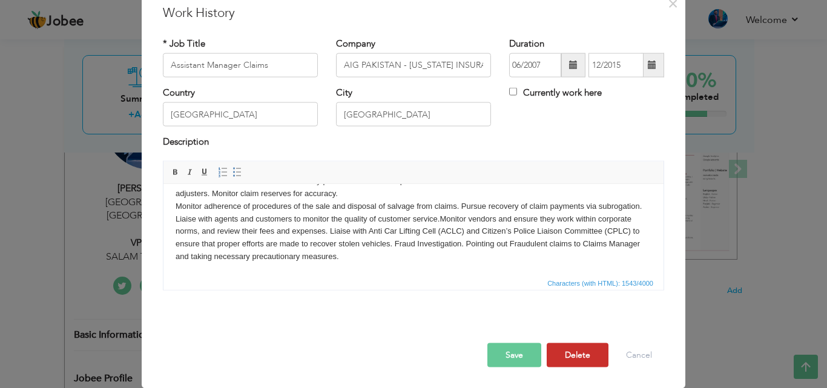
click at [566, 359] on button "Delete" at bounding box center [578, 355] width 62 height 24
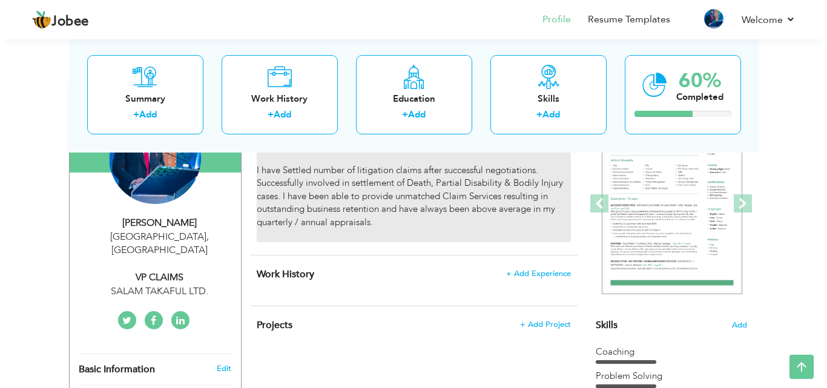
scroll to position [121, 0]
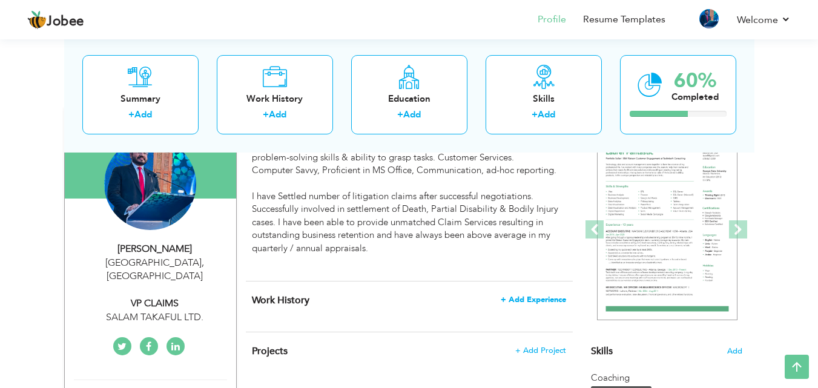
click at [519, 300] on span "+ Add Experience" at bounding box center [533, 299] width 65 height 8
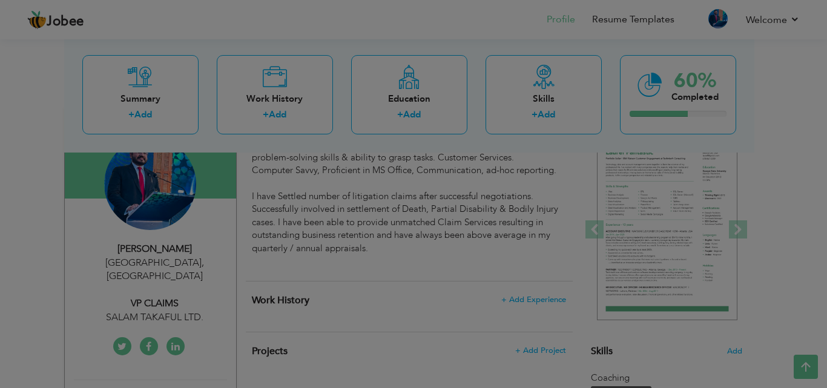
scroll to position [0, 0]
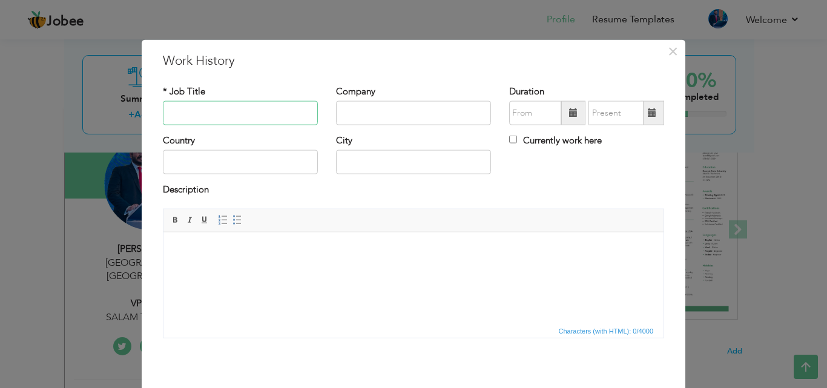
paste input "Executive Vice President"
type input "Executive Vice President"
type input "Salaam Takaful Ltd"
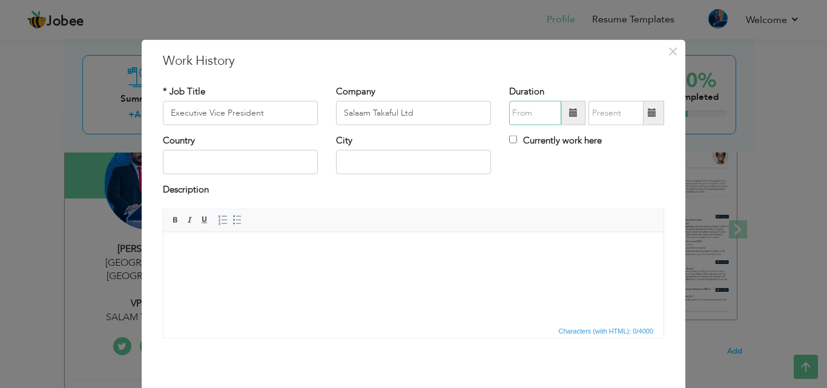
click at [536, 120] on input "text" at bounding box center [535, 113] width 52 height 24
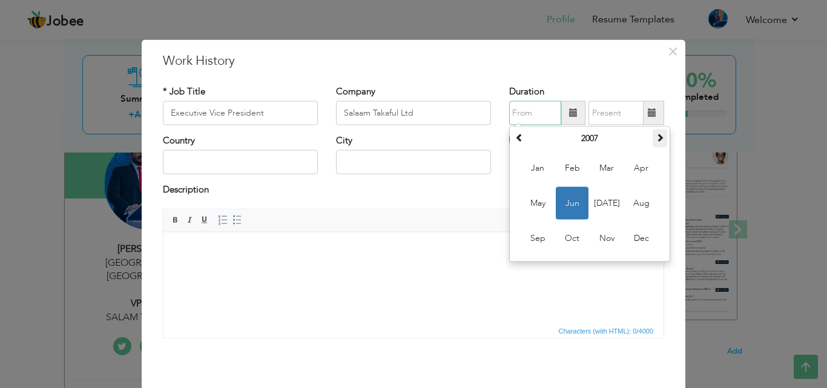
click at [656, 141] on span at bounding box center [660, 137] width 8 height 8
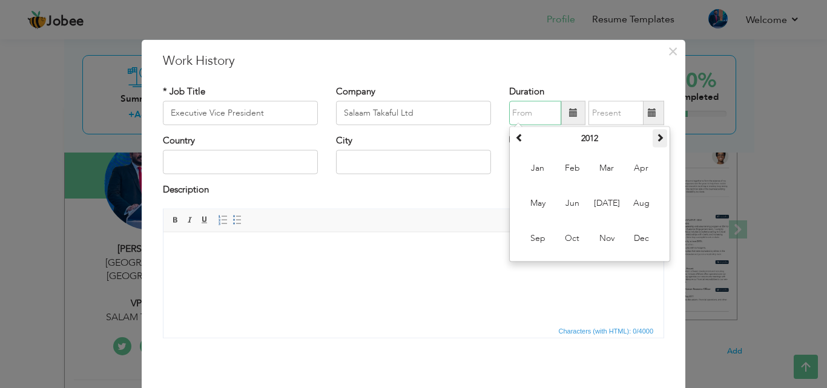
click at [656, 141] on span at bounding box center [660, 137] width 8 height 8
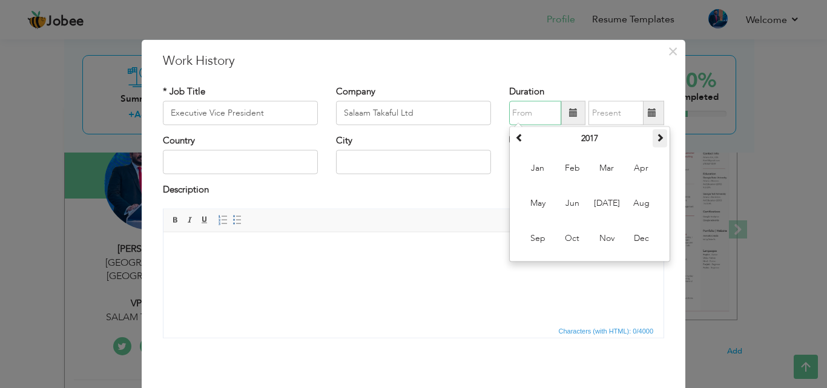
click at [656, 141] on span at bounding box center [660, 137] width 8 height 8
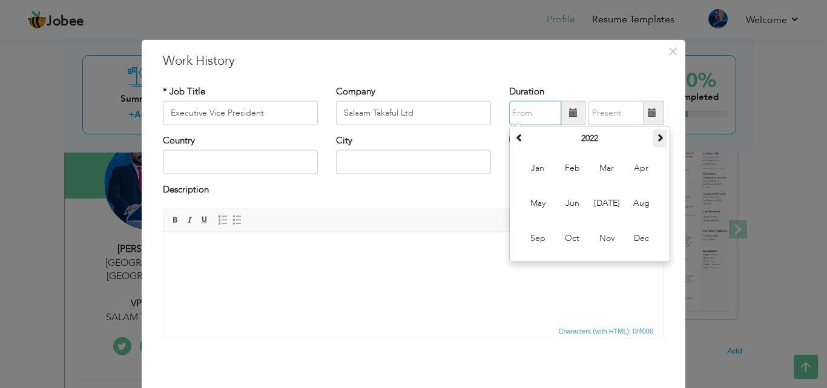
click at [656, 141] on span at bounding box center [660, 137] width 8 height 8
click at [534, 176] on span "Jan" at bounding box center [537, 168] width 33 height 33
type input "01/2024"
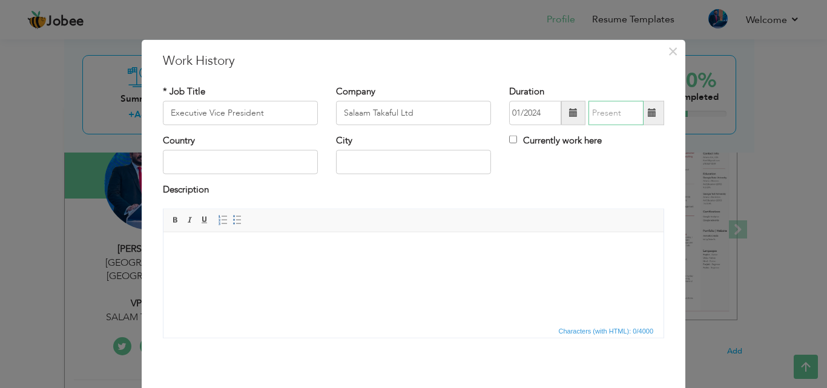
click at [599, 116] on input "text" at bounding box center [615, 113] width 55 height 24
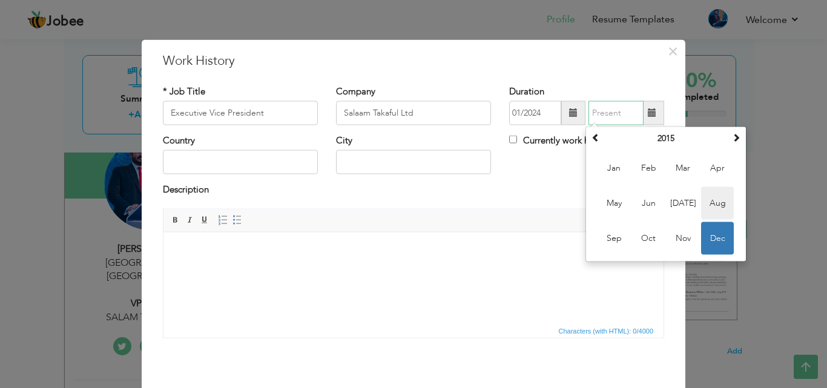
click at [709, 202] on span "Aug" at bounding box center [717, 203] width 33 height 33
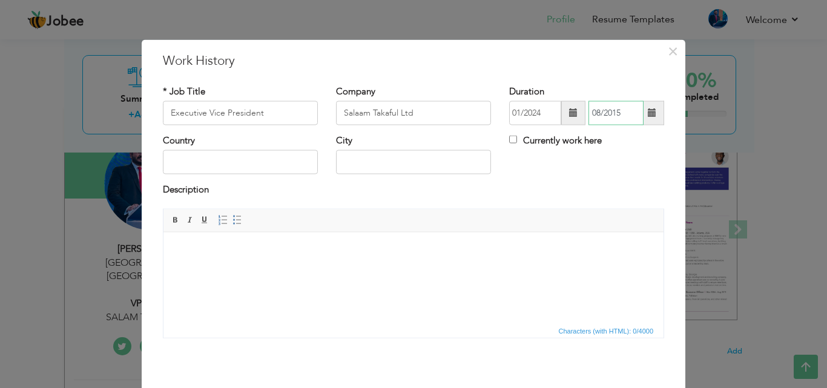
click at [617, 119] on input "08/2015" at bounding box center [615, 113] width 55 height 24
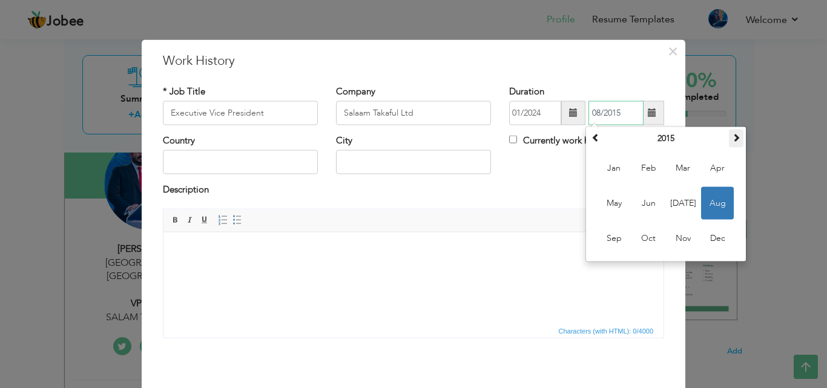
click at [732, 136] on span at bounding box center [736, 137] width 8 height 8
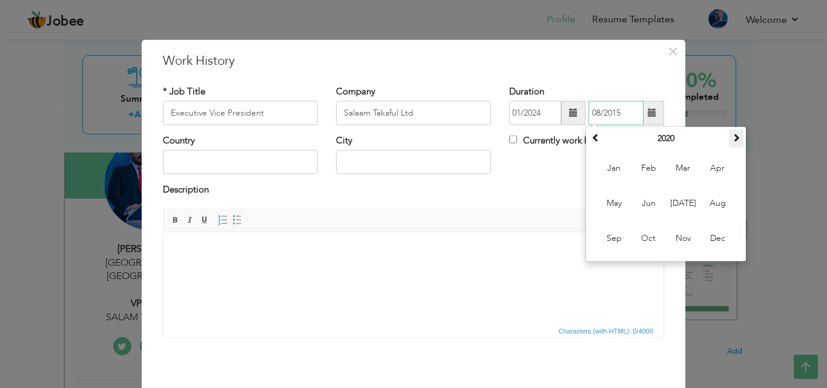
click at [732, 136] on span at bounding box center [736, 137] width 8 height 8
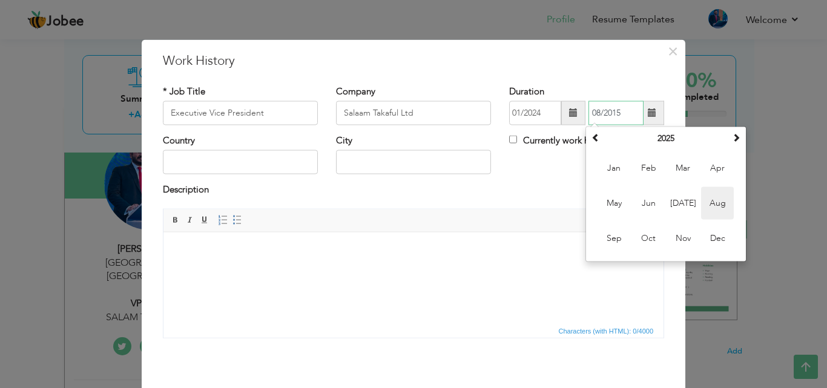
click at [709, 206] on span "Aug" at bounding box center [717, 203] width 33 height 33
type input "08/2025"
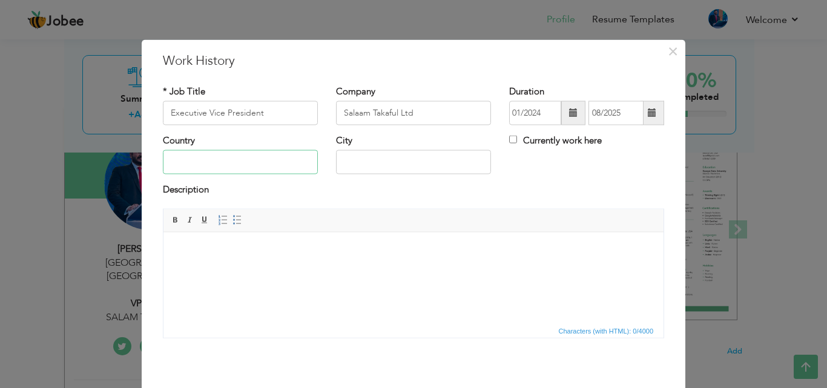
click at [258, 173] on input "text" at bounding box center [240, 162] width 155 height 24
type input "[GEOGRAPHIC_DATA]"
click at [224, 246] on body at bounding box center [414, 250] width 476 height 13
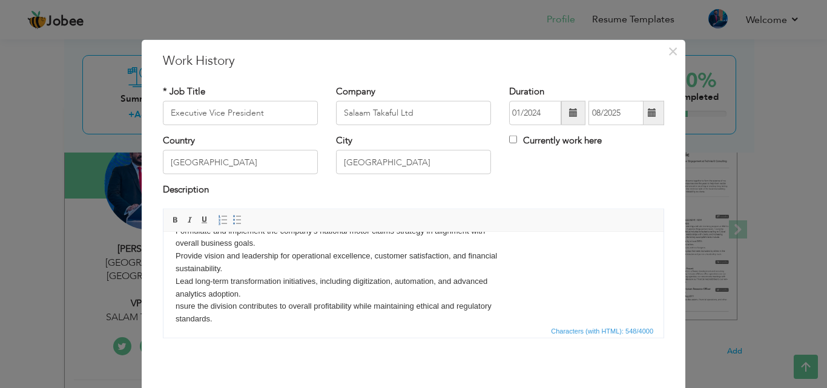
scroll to position [13, 0]
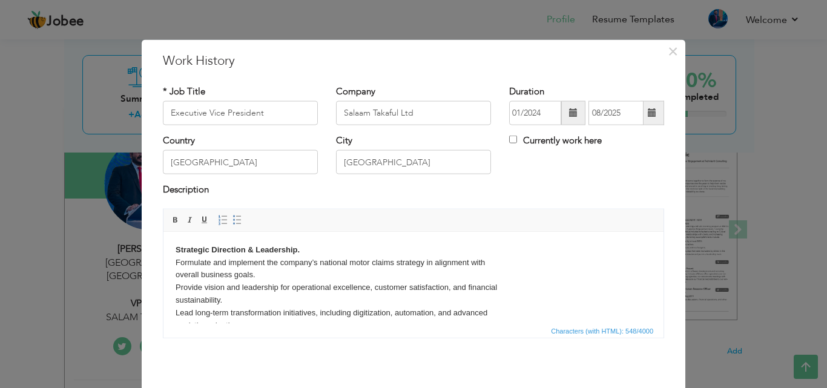
click at [513, 261] on body "Strategic Direction & Leadership. Formulate and implement the company’s nationa…" at bounding box center [414, 294] width 476 height 126
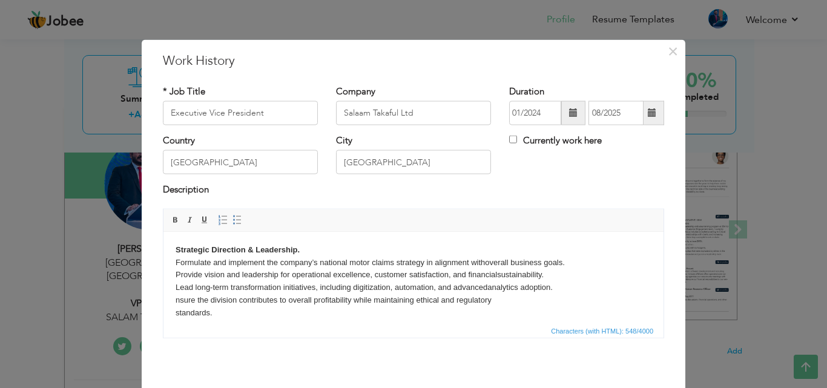
scroll to position [9, 0]
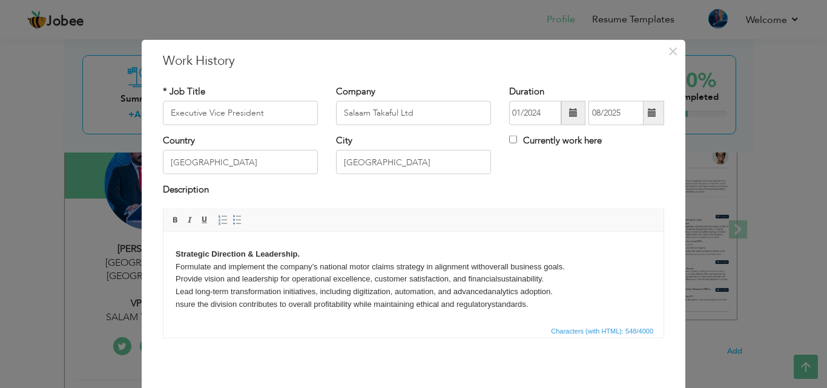
click at [533, 300] on body "Strategic Direction & Leadership. Formulate and implement the company’s nationa…" at bounding box center [414, 273] width 476 height 76
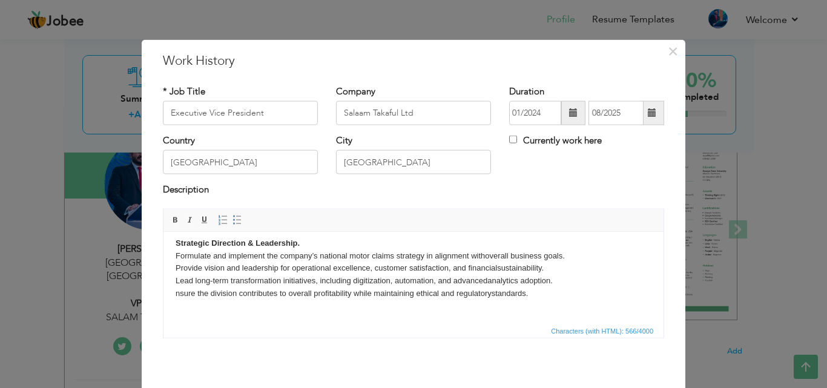
scroll to position [83, 0]
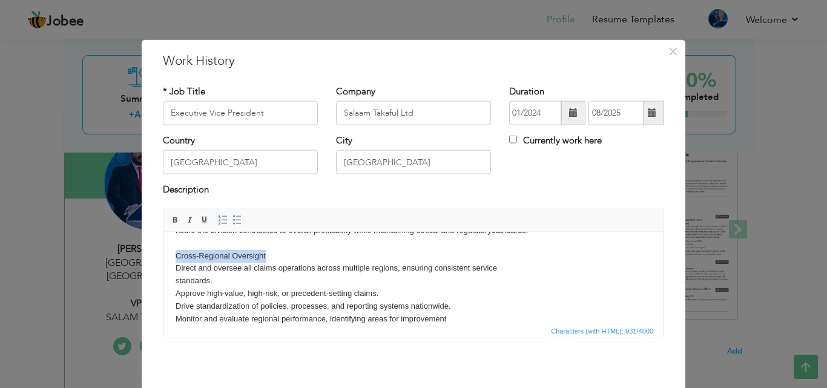
drag, startPoint x: 274, startPoint y: 257, endPoint x: 177, endPoint y: 255, distance: 96.2
click at [177, 255] on body "Strategic Direction & Leadership. Formulate and implement the company’s nationa…" at bounding box center [414, 242] width 476 height 163
click at [295, 260] on body "Strategic Direction & Leadership. Formulate and implement the company’s nationa…" at bounding box center [414, 242] width 476 height 163
click at [503, 269] on body "Strategic Direction & Leadership. Formulate and implement the company’s nationa…" at bounding box center [414, 242] width 476 height 163
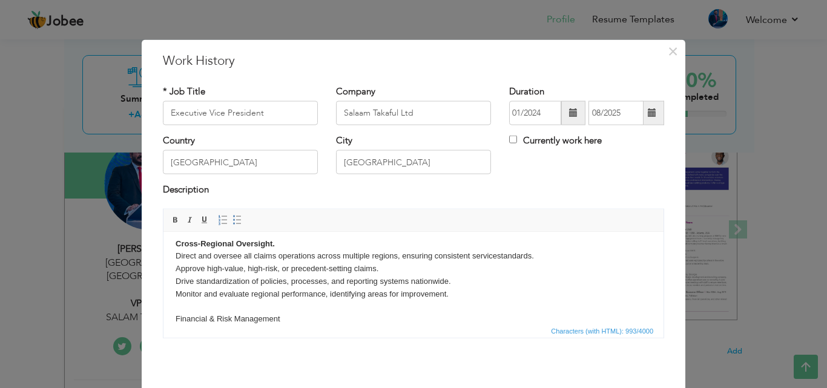
scroll to position [110, 0]
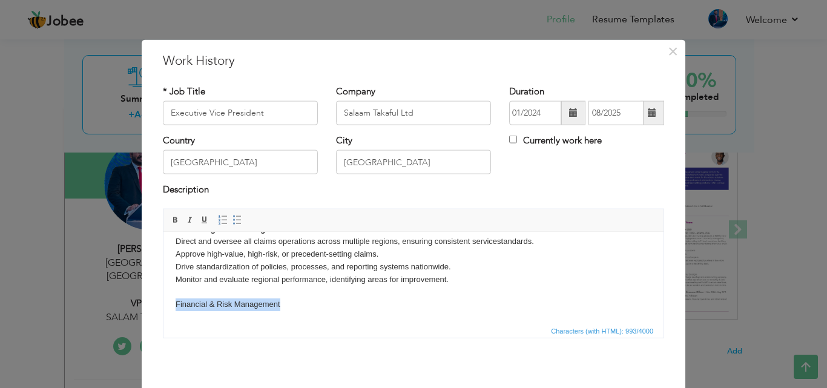
drag, startPoint x: 290, startPoint y: 315, endPoint x: 174, endPoint y: 307, distance: 115.8
click at [174, 307] on html "Strategic Direction & Leadership. Formulate and implement the company’s nationa…" at bounding box center [413, 222] width 500 height 200
click at [294, 298] on body "Strategic Direction & Leadership. Formulate and implement the company’s nationa…" at bounding box center [414, 222] width 476 height 176
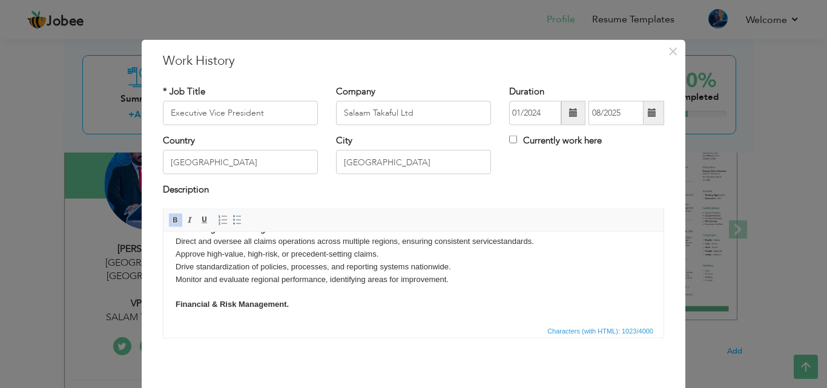
scroll to position [146, 0]
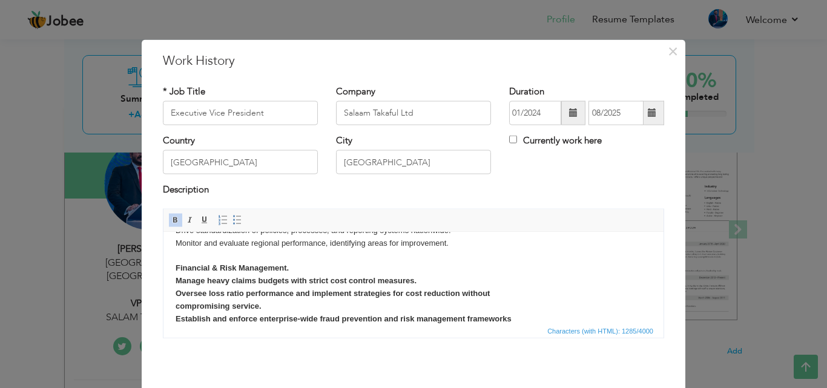
click strong "Financial & Risk Management. Manage heavy claims budgets with strict cost contr…"
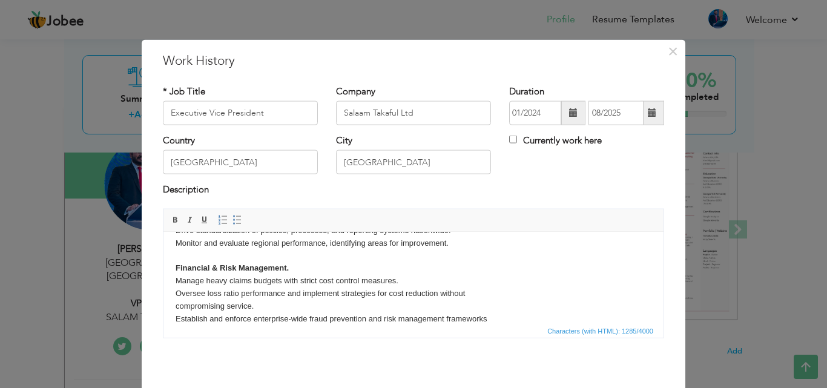
click at [407, 281] on body "Strategic Direction & Leadership. Formulate and implement the company’s nationa…" at bounding box center [414, 211] width 476 height 226
click at [469, 295] on body "Strategic Direction & Leadership. Formulate and implement the company’s nationa…" at bounding box center [414, 211] width 476 height 226
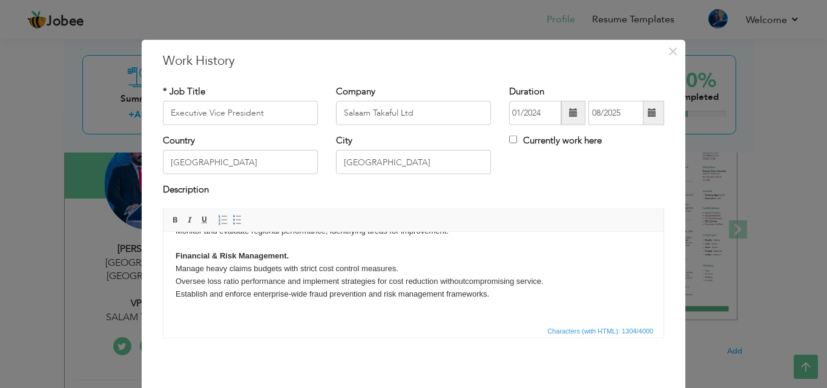
scroll to position [183, 0]
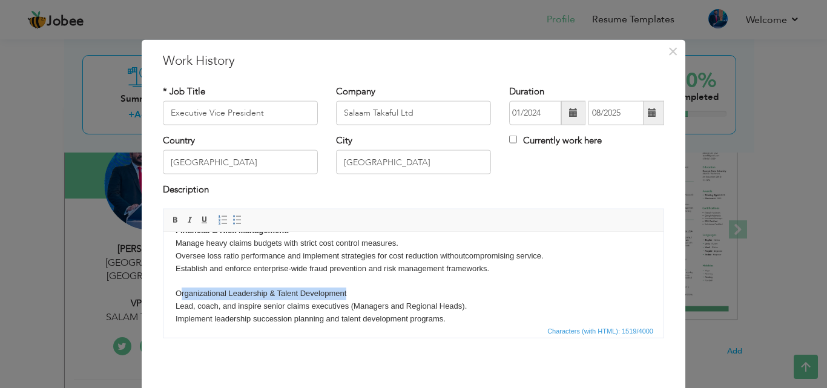
drag, startPoint x: 352, startPoint y: 292, endPoint x: 179, endPoint y: 291, distance: 173.7
click at [179, 291] on body "Strategic Direction & Leadership. Formulate and implement the company’s nationa…" at bounding box center [414, 193] width 476 height 265
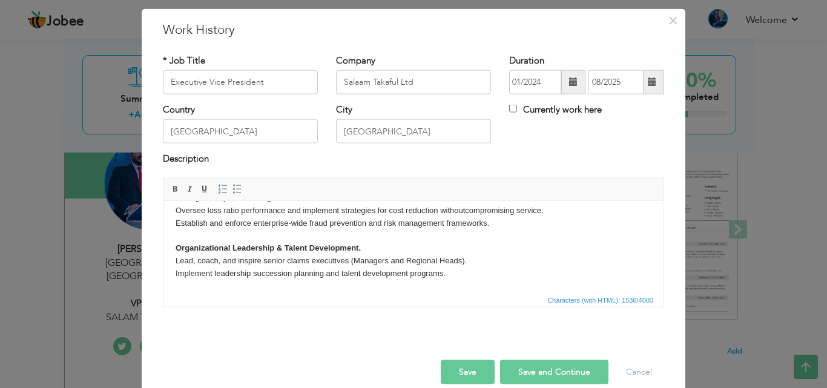
scroll to position [48, 0]
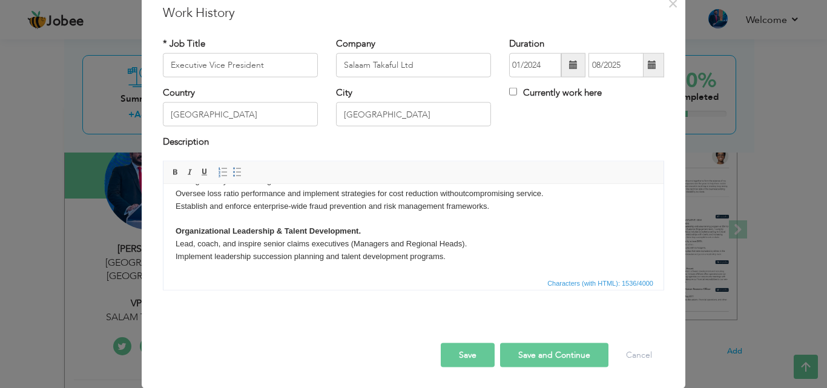
click at [456, 355] on button "Save" at bounding box center [468, 355] width 54 height 24
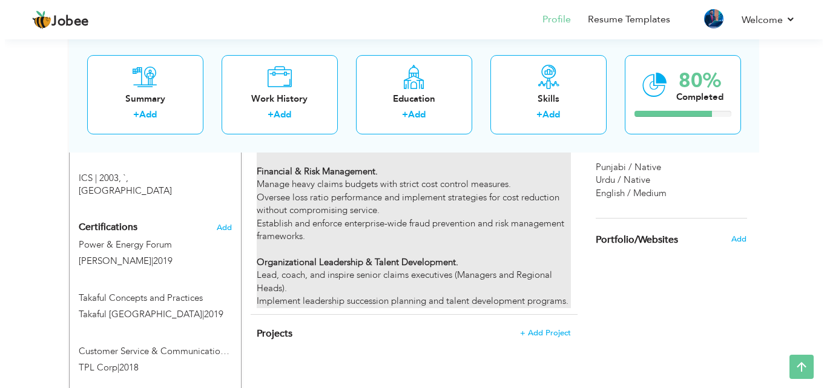
scroll to position [605, 0]
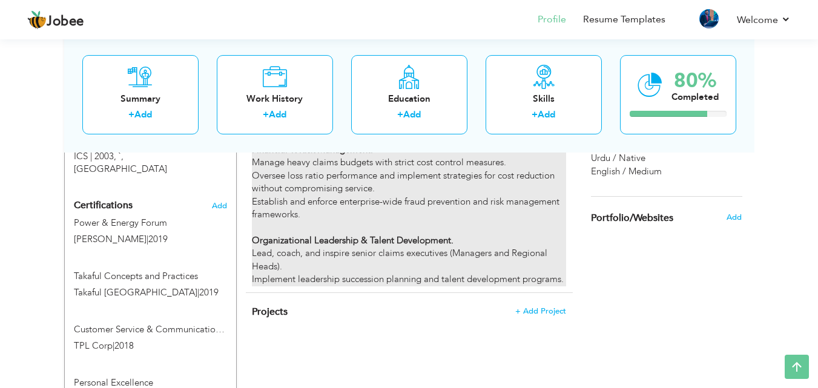
click at [336, 256] on div "Strategic Direction & Leadership. Formulate and implement the company’s nationa…" at bounding box center [409, 85] width 314 height 402
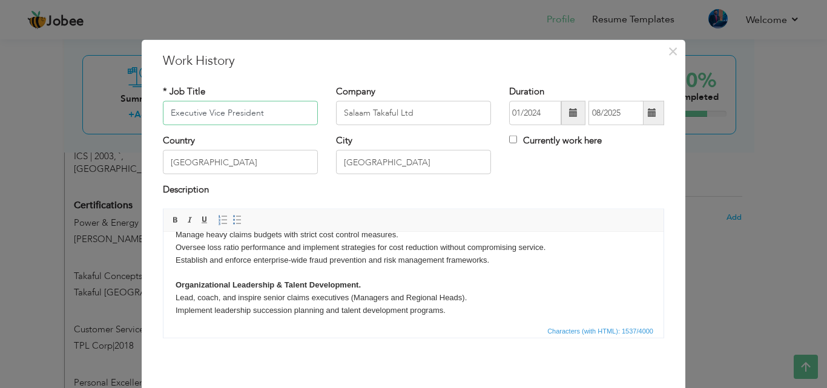
scroll to position [198, 0]
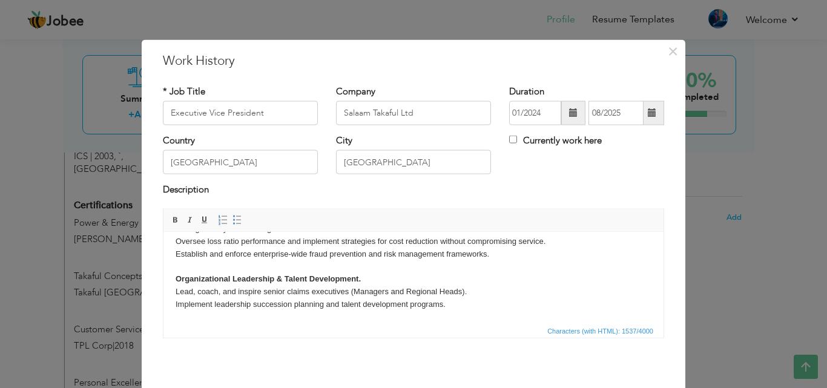
click at [450, 306] on body "Strategic Direction & Leadership. Formulate and implement the company’s nationa…" at bounding box center [414, 178] width 476 height 265
paste body
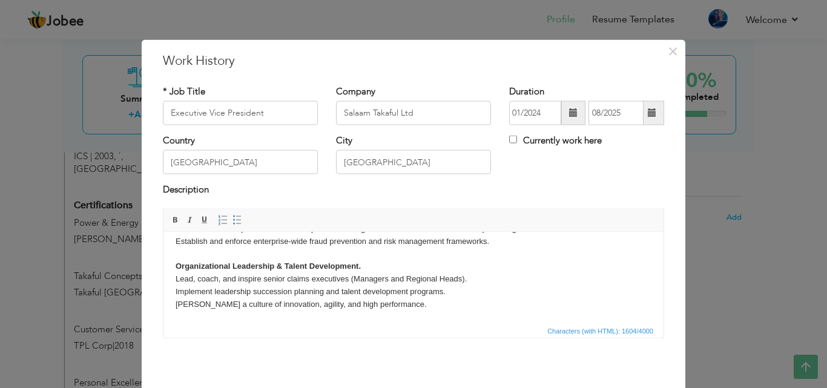
scroll to position [48, 0]
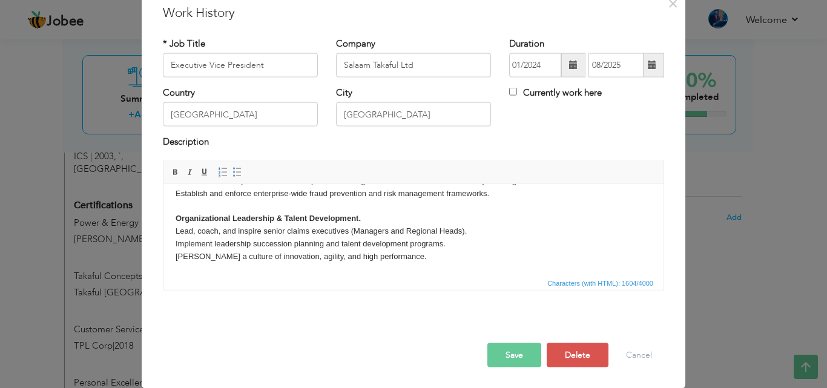
click at [513, 350] on button "Save" at bounding box center [514, 355] width 54 height 24
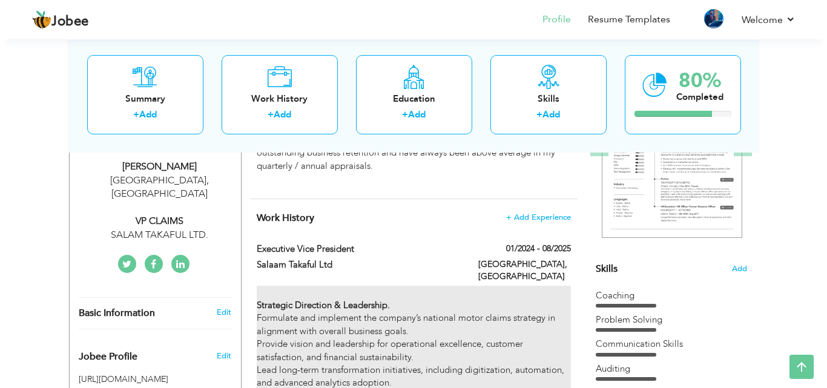
scroll to position [182, 0]
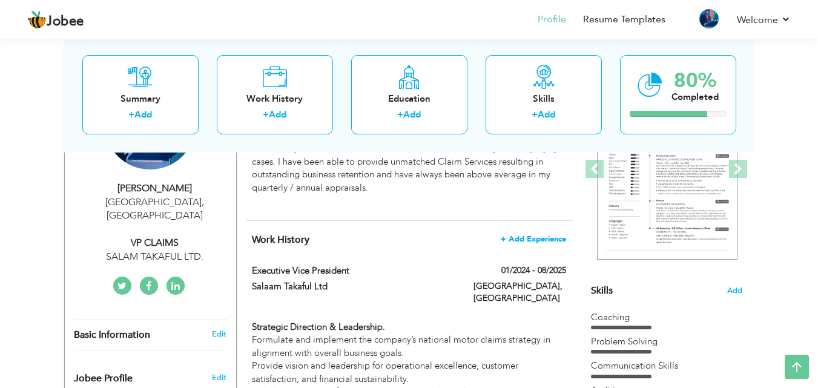
click at [519, 240] on span "+ Add Experience" at bounding box center [533, 239] width 65 height 8
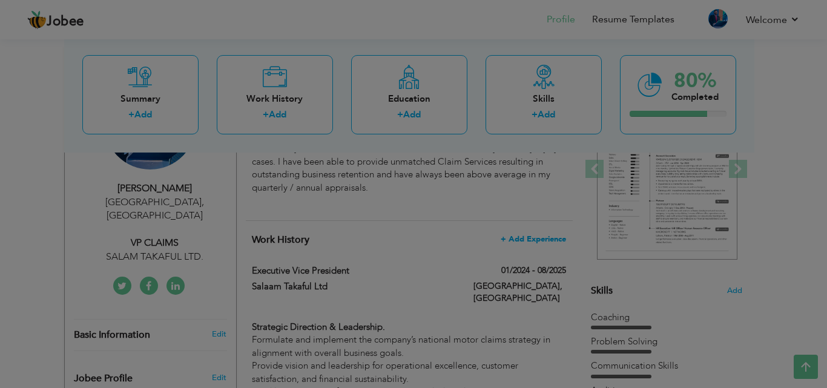
scroll to position [0, 0]
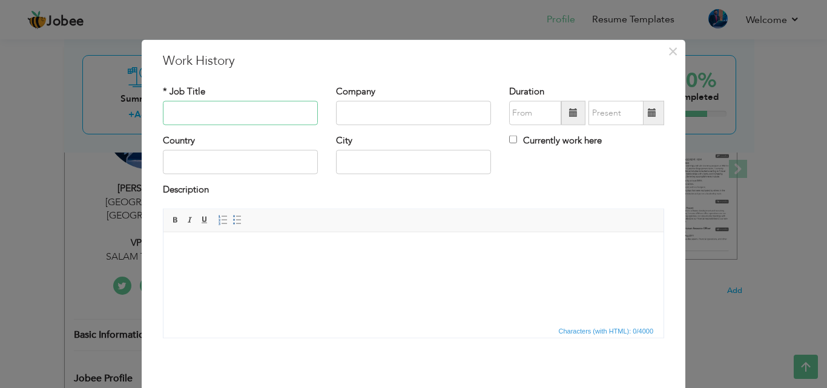
paste input "Senior Vice President"
type input "Senior Vice President"
type input "Salaam Takaful Ltd"
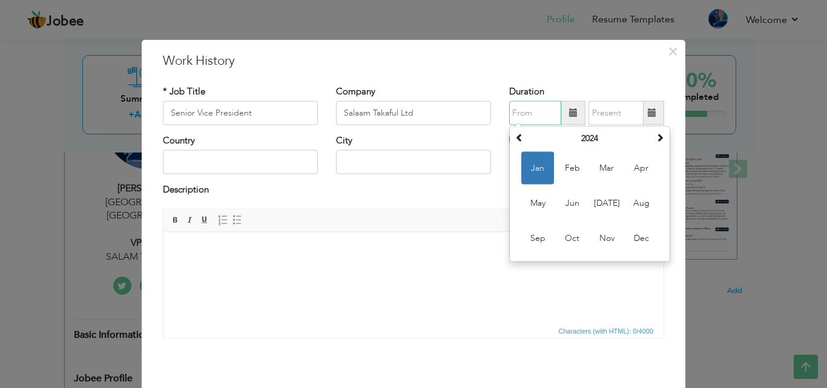
click at [528, 116] on input "text" at bounding box center [535, 113] width 52 height 24
click at [515, 139] on span at bounding box center [519, 137] width 8 height 8
click at [599, 202] on span "Jul" at bounding box center [606, 203] width 33 height 33
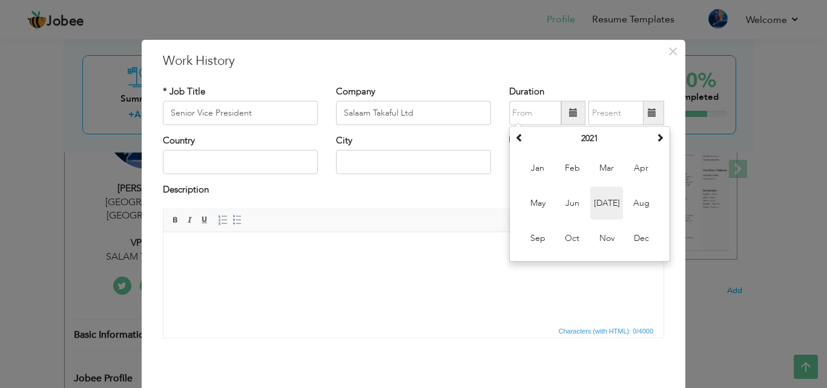
type input "07/2021"
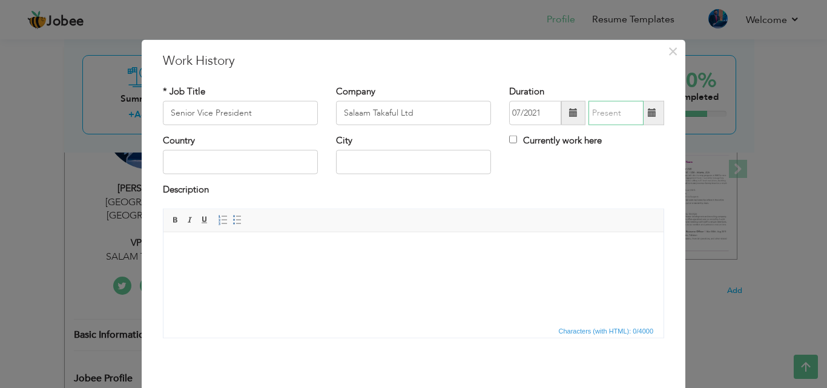
click at [622, 120] on input "text" at bounding box center [615, 113] width 55 height 24
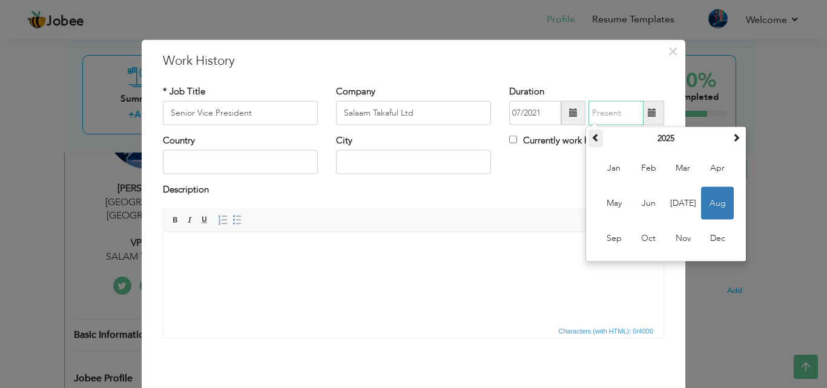
click at [592, 139] on span at bounding box center [595, 137] width 8 height 8
click at [608, 165] on span "Jan" at bounding box center [613, 168] width 33 height 33
type input "01/2022"
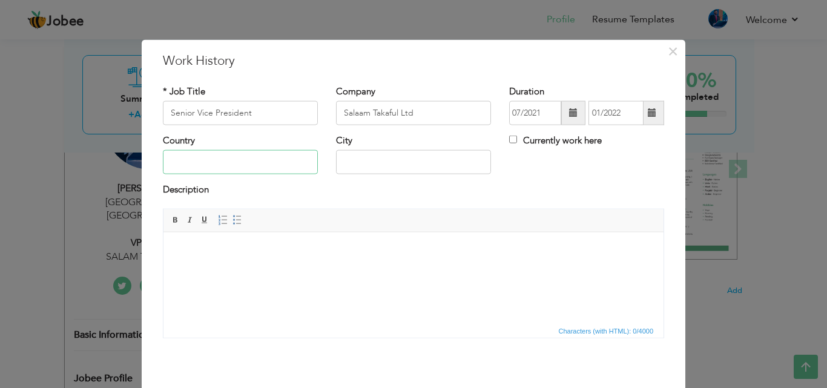
click at [279, 169] on input "text" at bounding box center [240, 162] width 155 height 24
type input "[GEOGRAPHIC_DATA]"
click at [247, 245] on body at bounding box center [414, 250] width 476 height 13
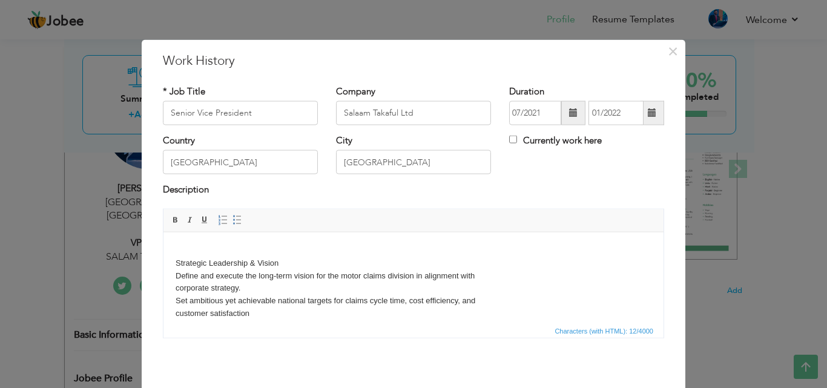
scroll to position [20, 0]
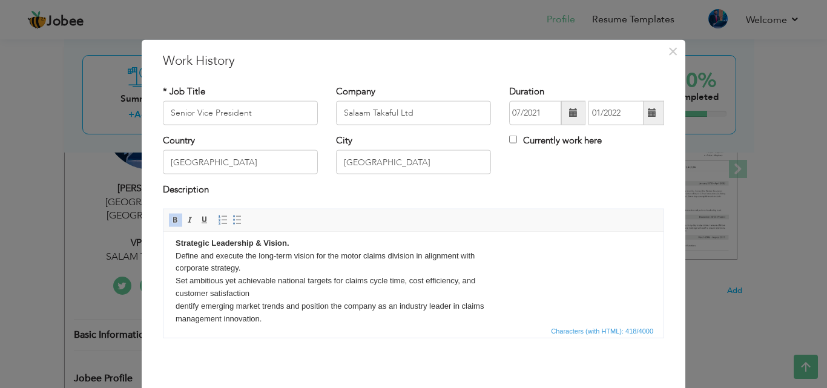
click at [473, 252] on body "Strategic Leadership & Vision. Define and execute the long-term vision for the …" at bounding box center [414, 274] width 476 height 100
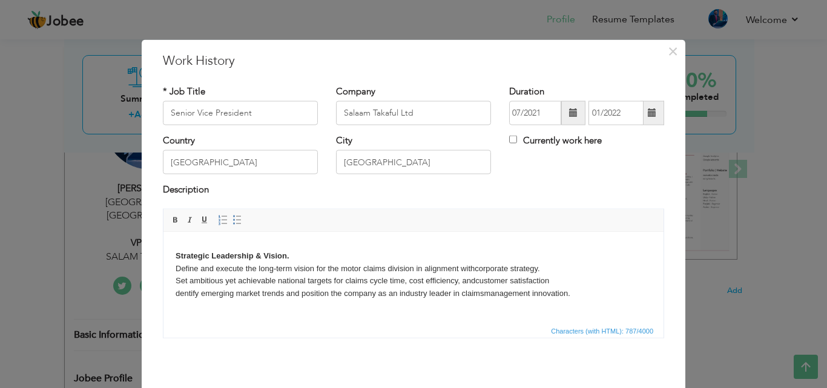
scroll to position [58, 0]
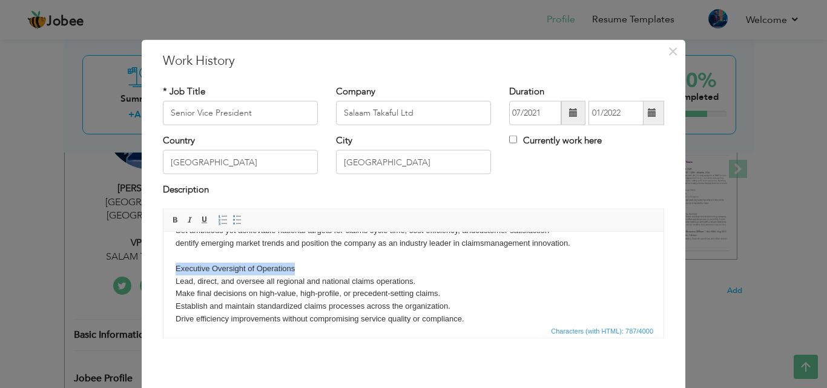
drag, startPoint x: 298, startPoint y: 272, endPoint x: 172, endPoint y: 263, distance: 126.8
click at [172, 263] on html "Strategic Leadership & Vision. Define and execute the long-term vision for the …" at bounding box center [413, 255] width 500 height 163
click at [313, 274] on body "Strategic Leadership & Vision. Define and execute the long-term vision for the …" at bounding box center [414, 255] width 476 height 139
click strong "Executive Oversight of Operations"
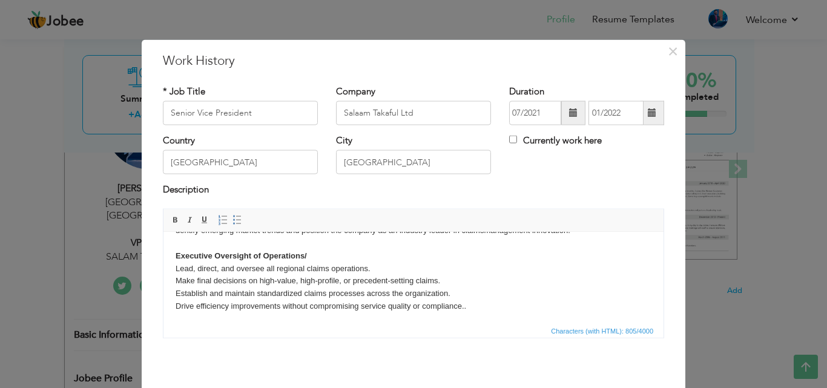
scroll to position [83, 0]
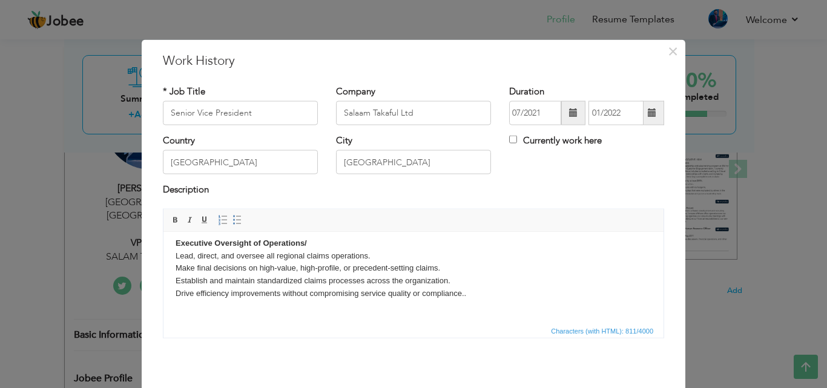
click at [314, 237] on body "Strategic Leadership & Vision. Define and execute the long-term vision for the …" at bounding box center [414, 242] width 476 height 163
click at [467, 294] on body "Strategic Leadership & Vision. Define and execute the long-term vision for the …" at bounding box center [414, 242] width 476 height 163
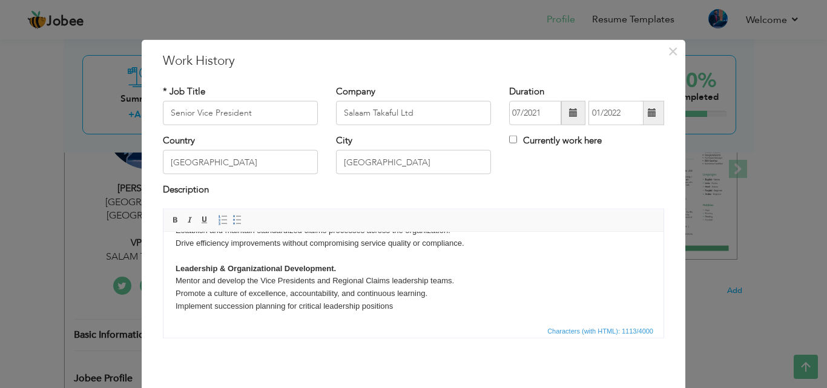
scroll to position [146, 0]
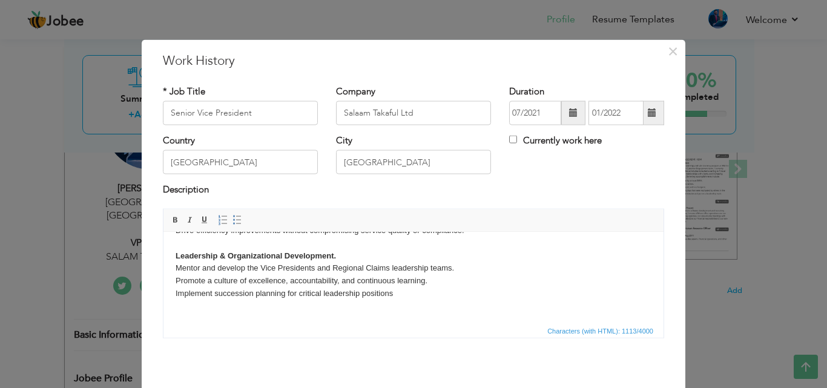
drag, startPoint x: 393, startPoint y: 297, endPoint x: 401, endPoint y: 295, distance: 7.7
click at [395, 296] on body "Strategic Leadership & Vision. Define and execute the long-term vision for the …" at bounding box center [414, 211] width 476 height 226
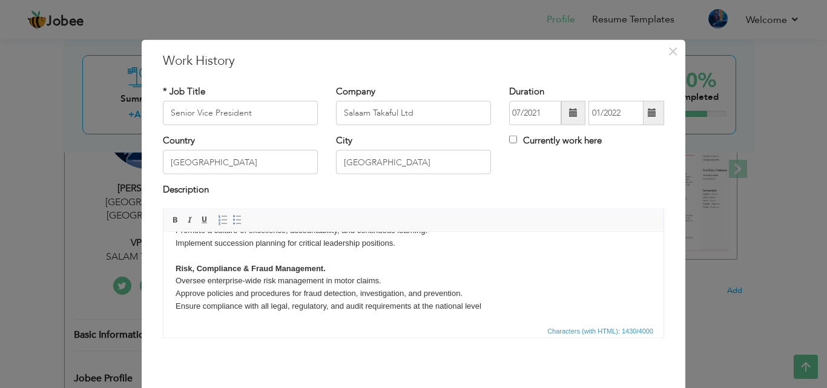
scroll to position [209, 0]
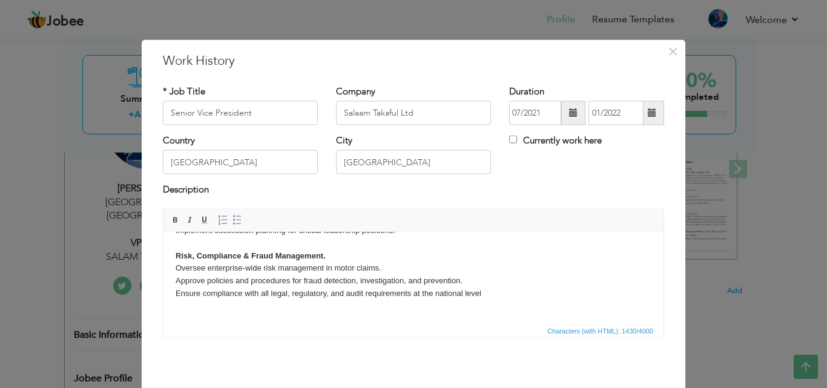
click at [476, 292] on body "Strategic Leadership & Vision. Define and execute the long-term vision for the …" at bounding box center [414, 179] width 476 height 289
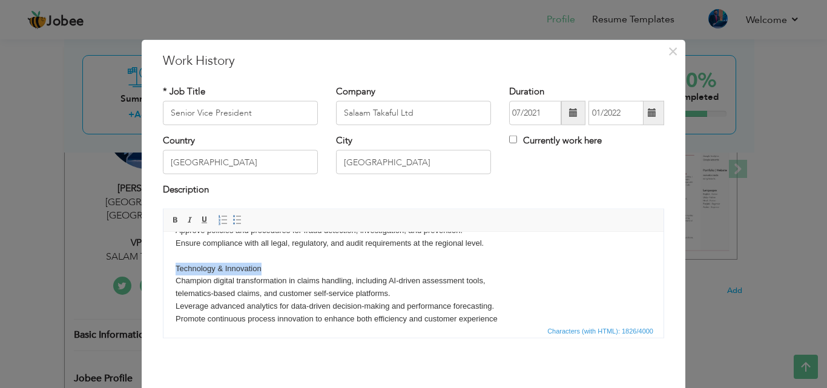
drag, startPoint x: 268, startPoint y: 265, endPoint x: 174, endPoint y: 268, distance: 93.2
click at [174, 268] on html "Strategic Leadership & Vision. Define and execute the long-term vision for the …" at bounding box center [413, 174] width 500 height 402
click at [278, 268] on body "Strategic Leadership & Vision. Define and execute the long-term vision for the …" at bounding box center [414, 174] width 476 height 378
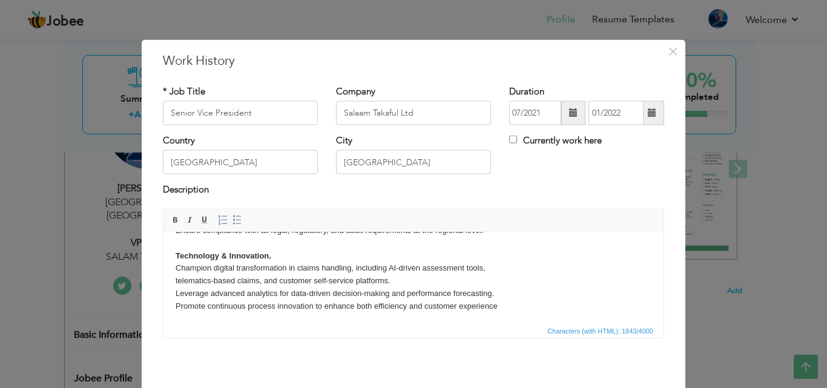
scroll to position [284, 0]
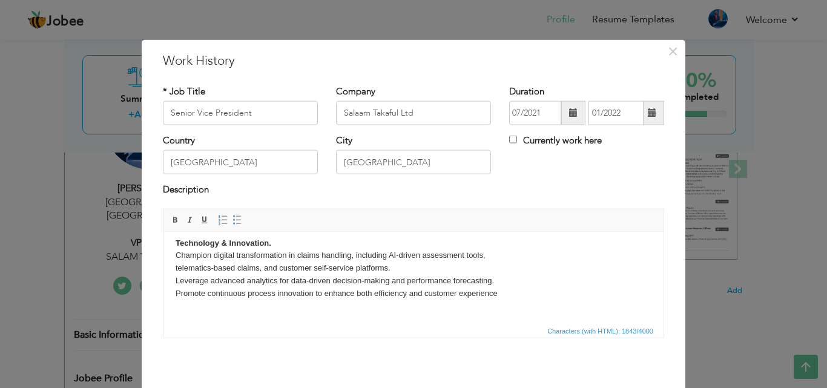
click at [498, 293] on body "Strategic Leadership & Vision. Define and execute the long-term vision for the …" at bounding box center [414, 148] width 476 height 378
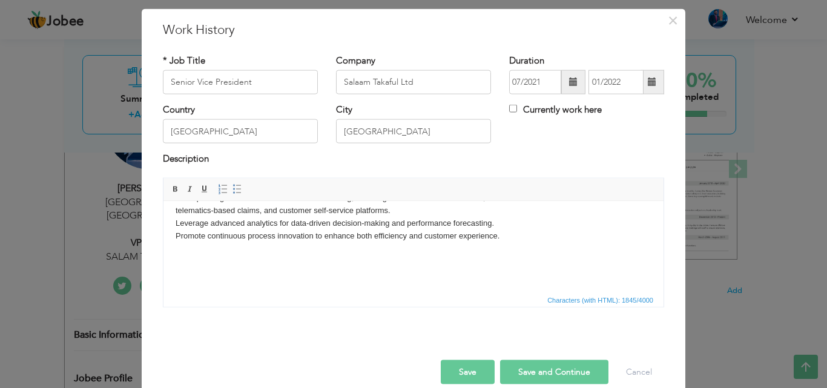
scroll to position [48, 0]
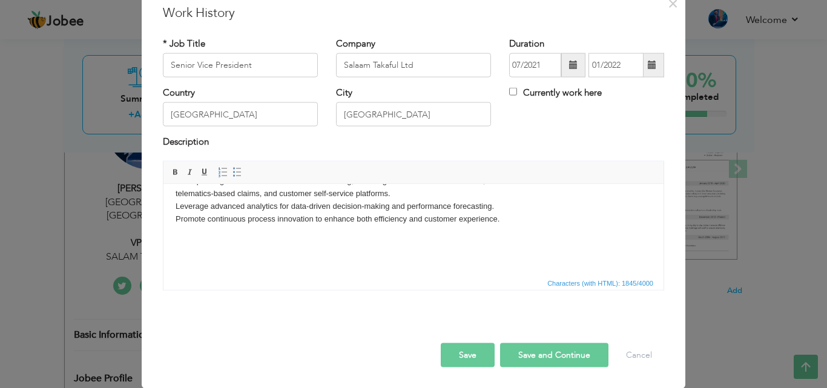
click at [468, 352] on button "Save" at bounding box center [468, 355] width 54 height 24
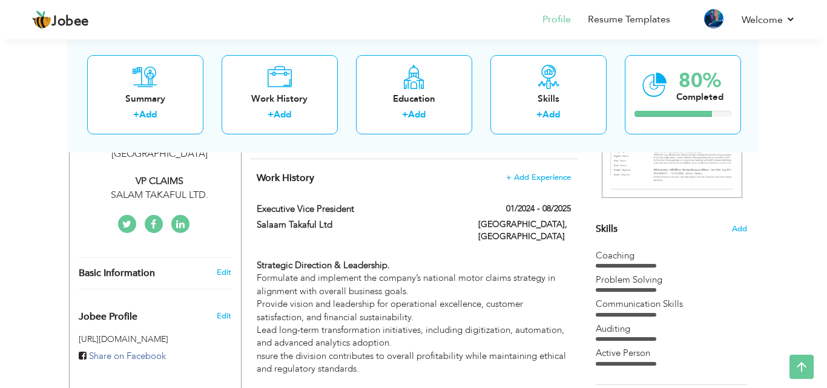
scroll to position [242, 0]
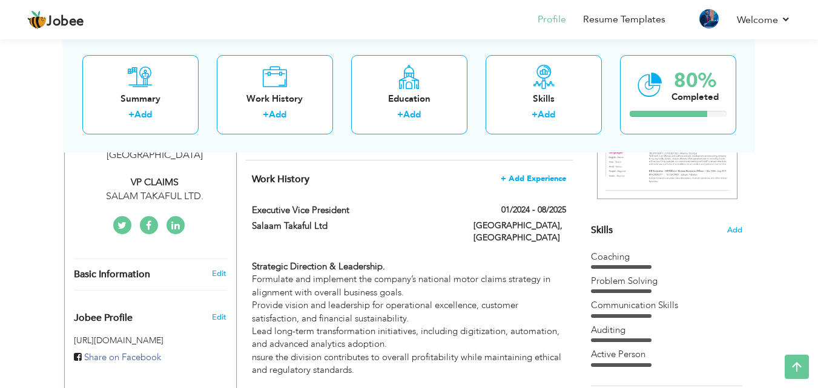
click at [526, 180] on span "+ Add Experience" at bounding box center [533, 178] width 65 height 8
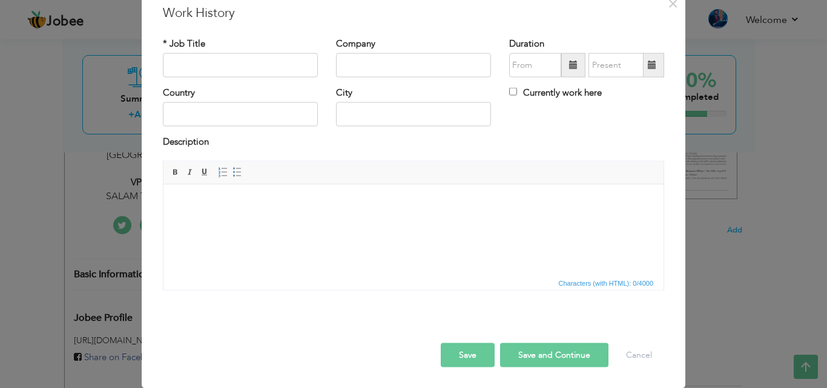
scroll to position [0, 0]
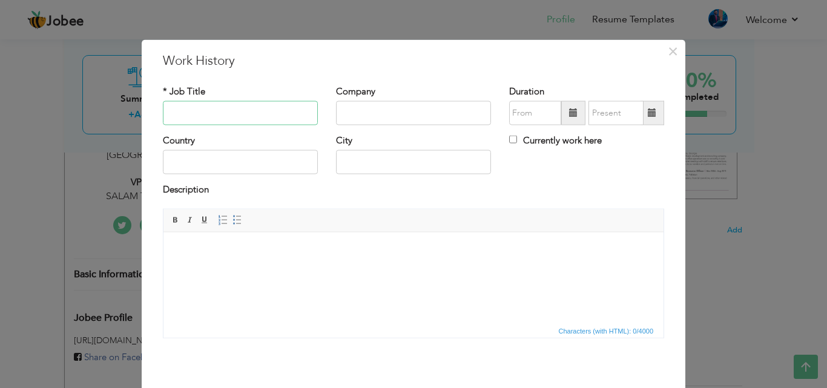
click at [213, 117] on input "text" at bounding box center [240, 113] width 155 height 24
paste input "VP Claims"
type input "VP Claims"
type input "Salaam Takaful Ltd"
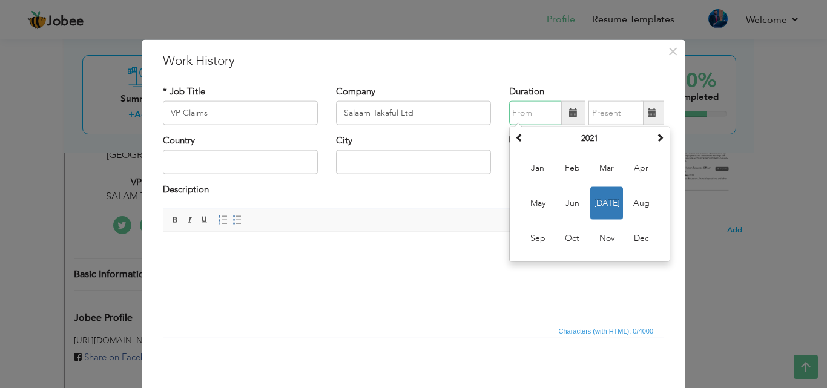
click at [519, 117] on input "text" at bounding box center [535, 113] width 52 height 24
click at [515, 139] on span at bounding box center [519, 137] width 8 height 8
click at [533, 232] on span "Sep" at bounding box center [537, 238] width 33 height 33
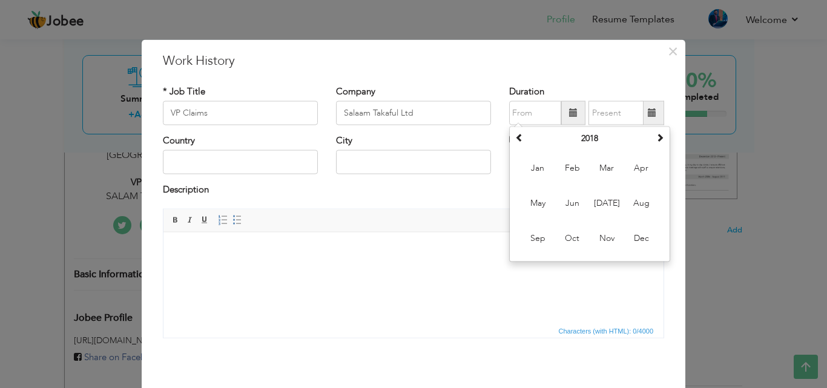
type input "09/2018"
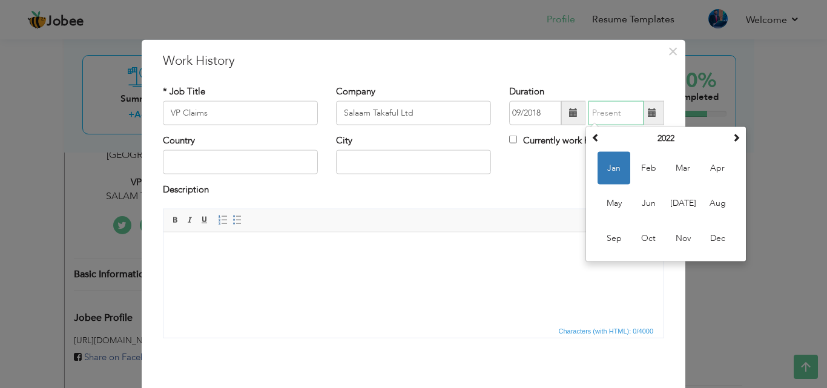
click at [605, 116] on input "text" at bounding box center [615, 113] width 55 height 24
click at [591, 138] on span at bounding box center [595, 137] width 8 height 8
click at [610, 203] on span "May" at bounding box center [613, 203] width 33 height 33
type input "05/2021"
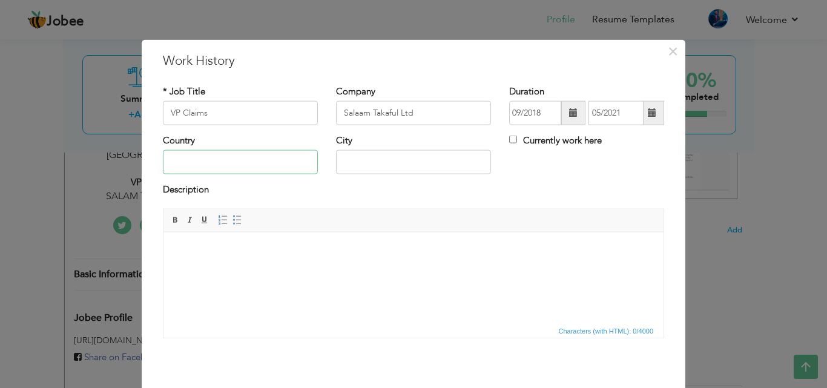
click at [286, 163] on input "text" at bounding box center [240, 162] width 155 height 24
type input "[GEOGRAPHIC_DATA]"
click at [249, 240] on html at bounding box center [413, 250] width 500 height 37
click at [207, 237] on html at bounding box center [413, 250] width 500 height 37
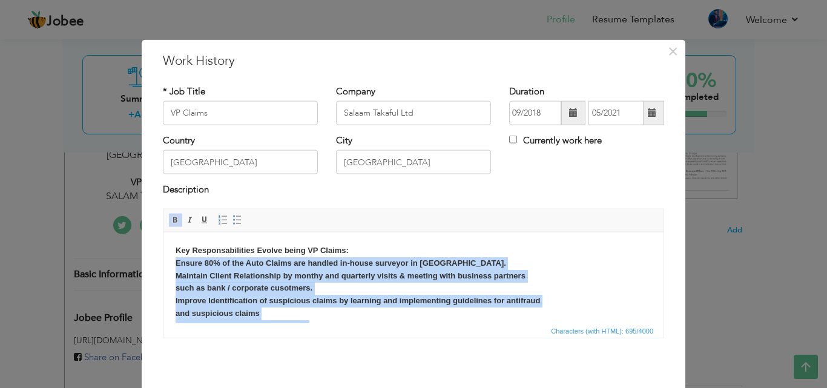
scroll to position [85, 0]
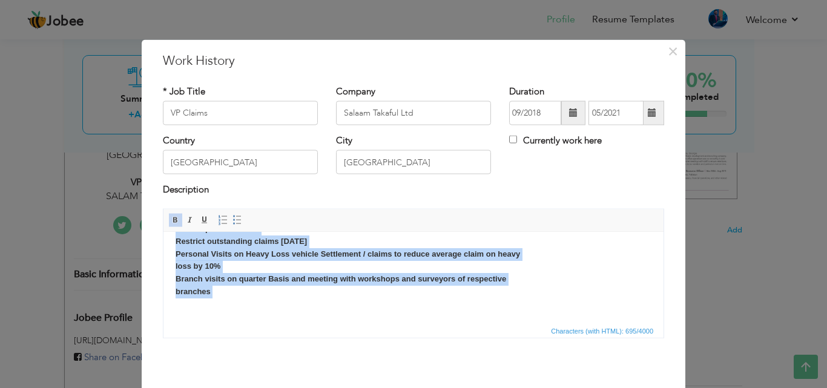
drag, startPoint x: 176, startPoint y: 263, endPoint x: 182, endPoint y: 329, distance: 65.7
click at [182, 323] on html "Key Responsabilities Evolve being VP Claims: Ensure 80% of the Auto Claims are …" at bounding box center [413, 235] width 500 height 176
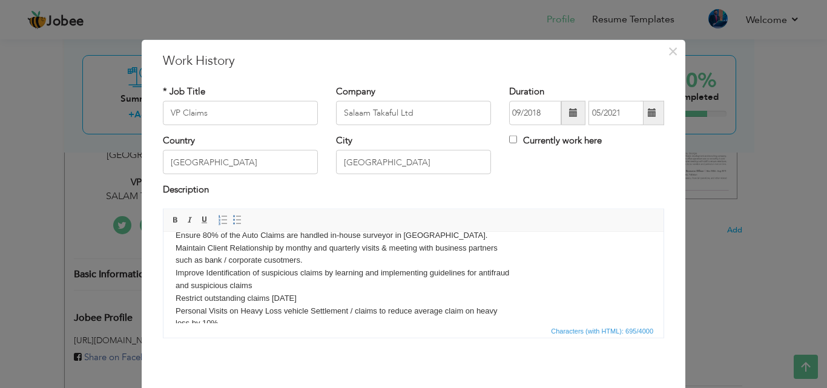
scroll to position [0, 0]
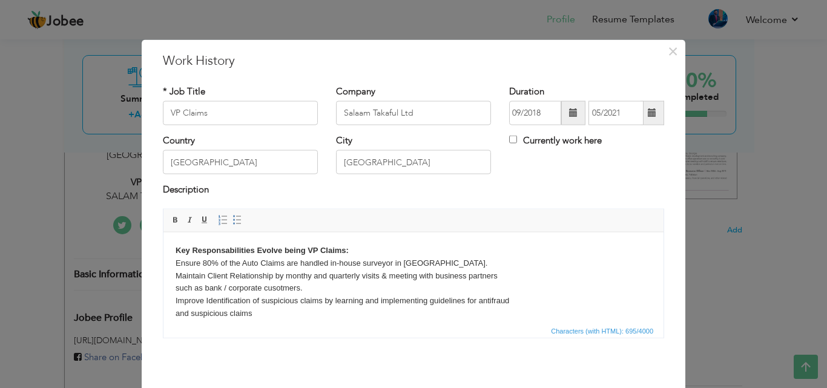
click at [465, 261] on body "Key Responsabilities Evolve being VP Claims: Ensure 80% of the Auto Claims are …" at bounding box center [414, 319] width 476 height 151
click at [332, 289] on body "Key Responsabilities Evolve being VP Claims: Ensure 80% of the Auto Claims are …" at bounding box center [414, 319] width 476 height 151
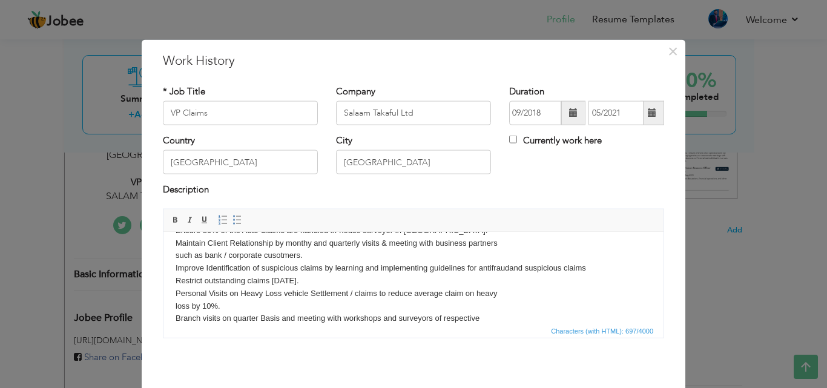
scroll to position [45, 0]
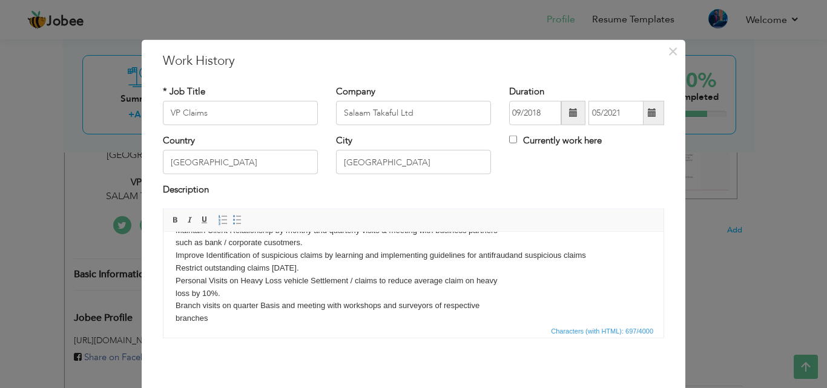
click at [495, 304] on body "Key Responsabilities Evolve being VP Claims: Ensure 80% of the Auto Claims are …" at bounding box center [414, 268] width 476 height 139
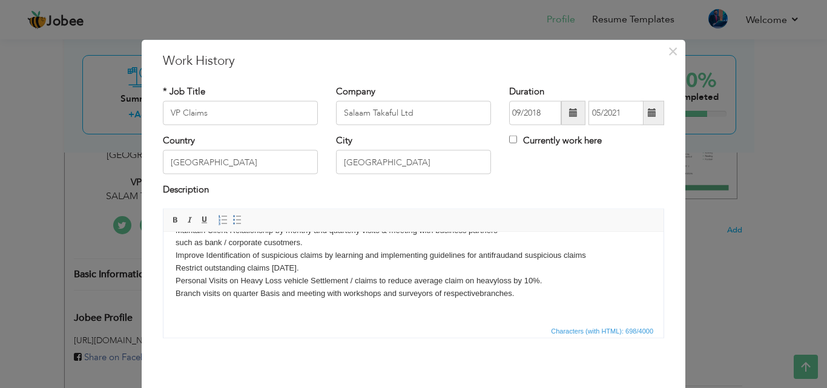
scroll to position [0, 0]
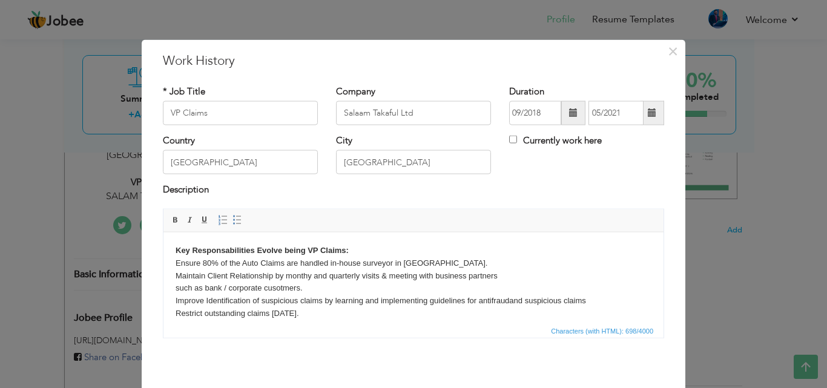
click at [354, 251] on body "Key Responsabilities Evolve being VP Claims: Ensure 80% of the Auto Claims are …" at bounding box center [414, 300] width 476 height 113
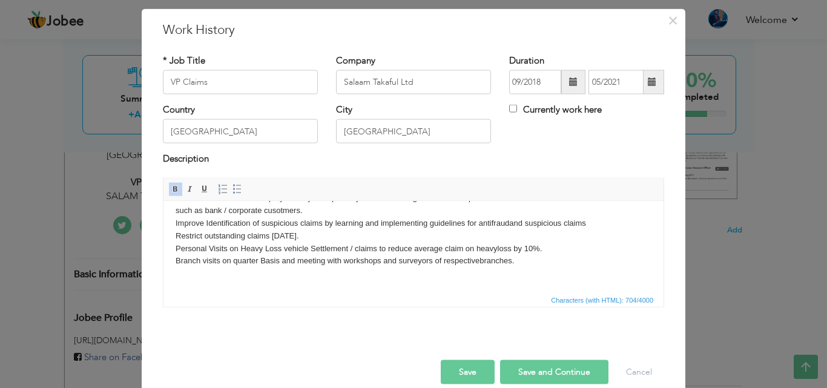
scroll to position [48, 0]
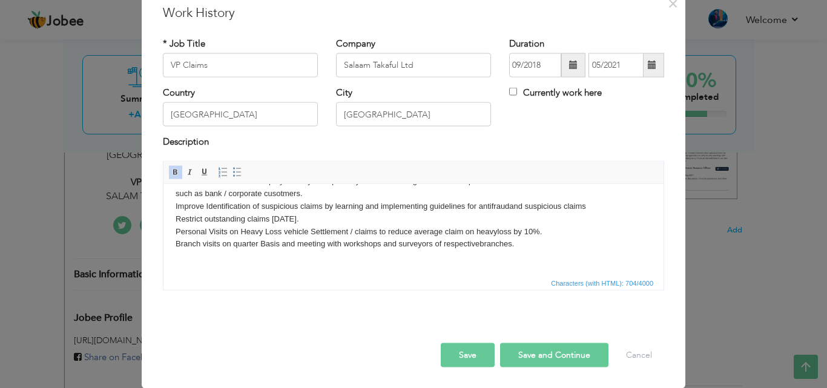
drag, startPoint x: 467, startPoint y: 354, endPoint x: 548, endPoint y: 362, distance: 81.5
click at [548, 362] on div "Save Save and Continue Delete Cancel" at bounding box center [413, 342] width 519 height 68
click at [548, 362] on button "Save and Continue" at bounding box center [554, 355] width 108 height 24
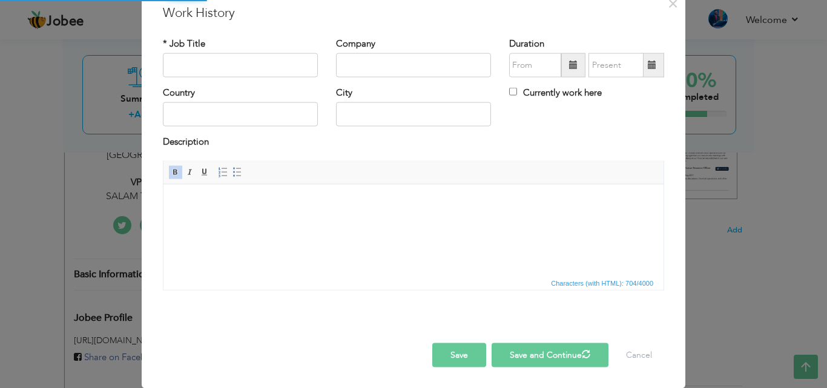
scroll to position [0, 0]
click at [202, 62] on input "text" at bounding box center [240, 65] width 155 height 24
paste input "Regional Manager Claims"
type input "Regional Manager Claims"
click at [348, 61] on input "text" at bounding box center [413, 65] width 155 height 24
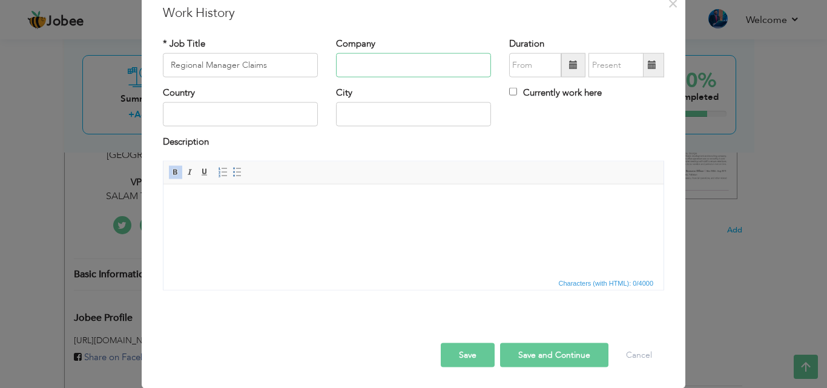
paste input "TPL INSURANCE - [GEOGRAPHIC_DATA]"
type input "TPL INSURANCE - [GEOGRAPHIC_DATA]"
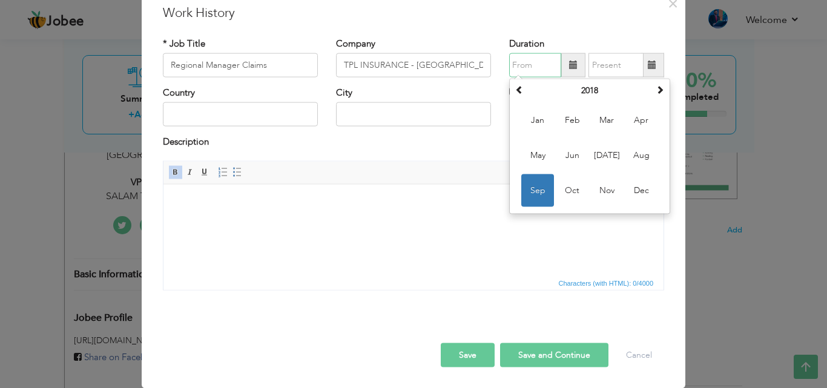
click at [541, 67] on input "text" at bounding box center [535, 65] width 52 height 24
click at [516, 93] on span at bounding box center [519, 89] width 8 height 8
click at [631, 194] on span "Dec" at bounding box center [641, 190] width 33 height 33
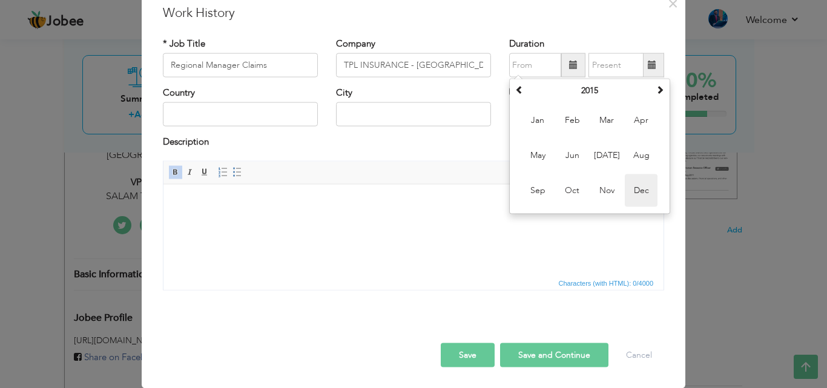
type input "12/2015"
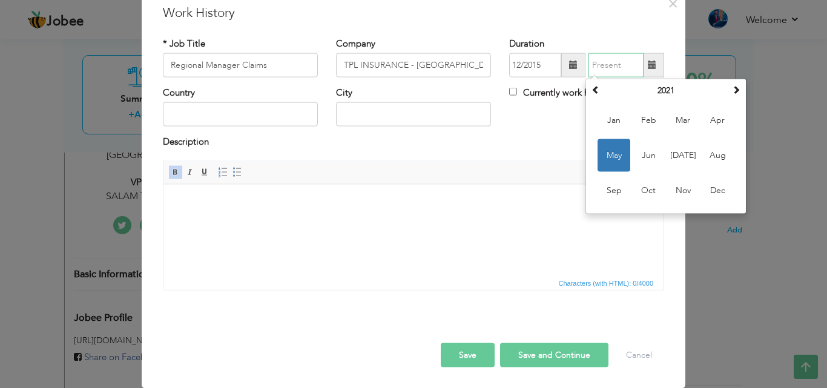
click at [608, 68] on input "text" at bounding box center [615, 65] width 55 height 24
click at [591, 90] on span at bounding box center [595, 89] width 8 height 8
drag, startPoint x: 612, startPoint y: 191, endPoint x: 453, endPoint y: 6, distance: 243.8
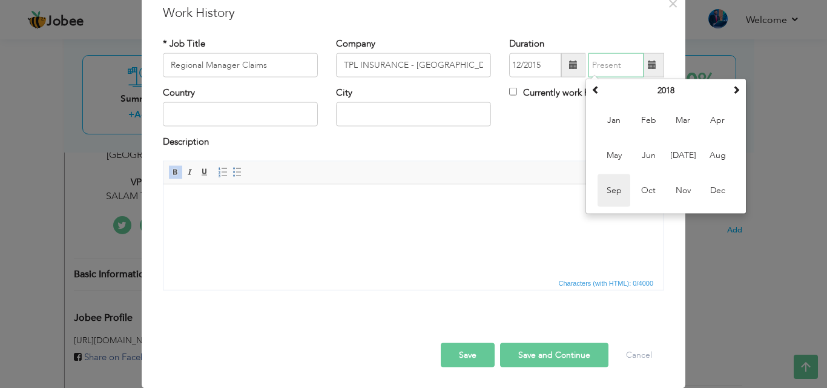
click at [612, 191] on span "Sep" at bounding box center [613, 190] width 33 height 33
type input "09/2018"
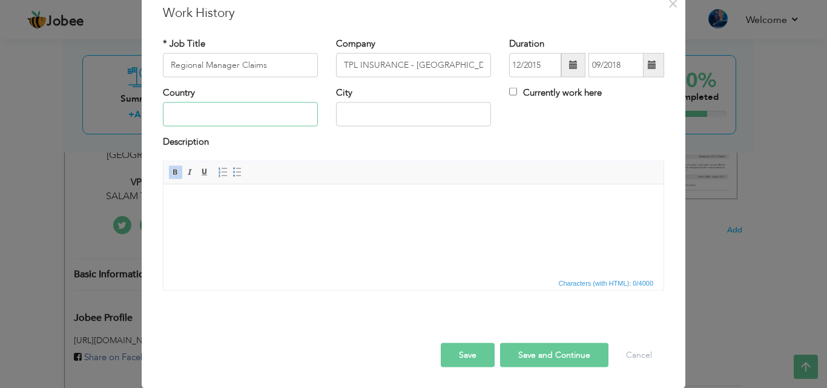
click at [275, 102] on input "text" at bounding box center [240, 114] width 155 height 24
type input "[GEOGRAPHIC_DATA]"
click at [233, 205] on body at bounding box center [414, 202] width 476 height 13
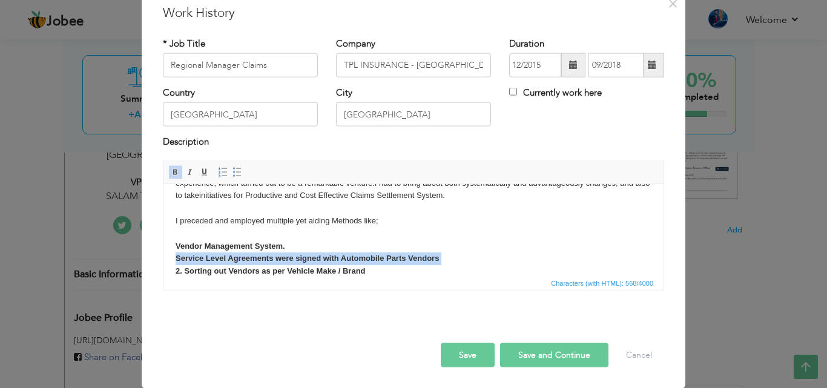
scroll to position [45, 0]
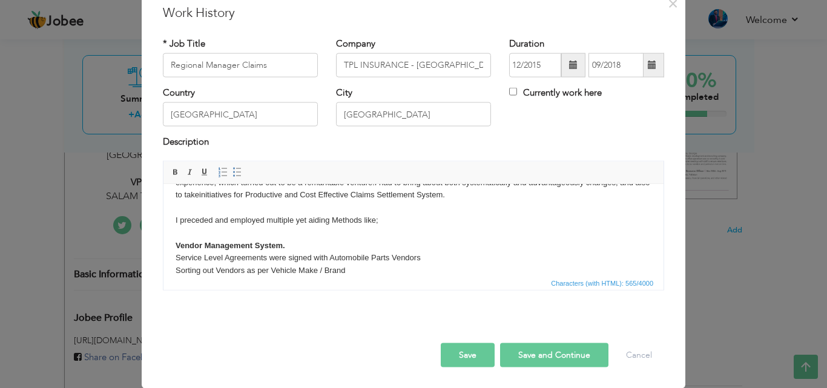
click at [427, 254] on body "As Regional Claims Manager, I took this job as an opportunity and started explo…" at bounding box center [414, 214] width 476 height 126
click at [349, 270] on body "As Regional Claims Manager, I took this job as an opportunity and started explo…" at bounding box center [414, 214] width 476 height 126
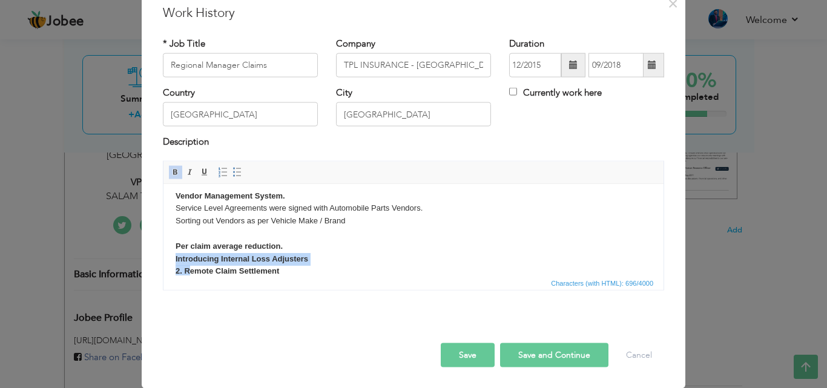
scroll to position [110, 0]
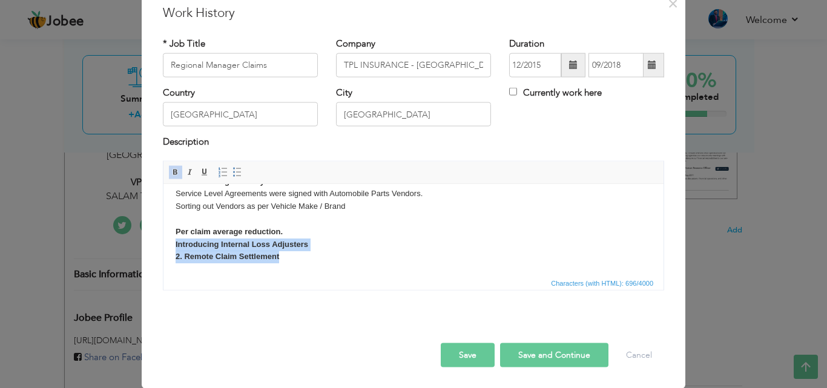
drag, startPoint x: 173, startPoint y: 255, endPoint x: 283, endPoint y: 263, distance: 110.4
click at [283, 263] on html "As Regional Claims Manager, I took this job as an opportunity and started explo…" at bounding box center [413, 174] width 500 height 200
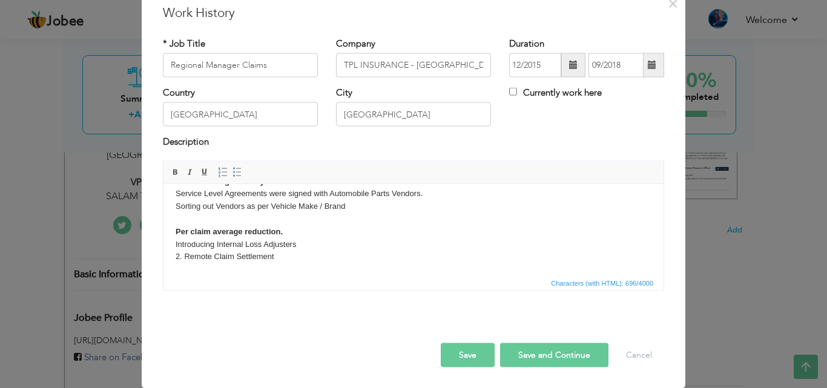
click at [177, 246] on body "As Regional Claims Manager, I took this job as an opportunity and started explo…" at bounding box center [414, 175] width 476 height 176
click at [182, 255] on body "As Regional Claims Manager, I took this job as an opportunity and started explo…" at bounding box center [414, 175] width 476 height 176
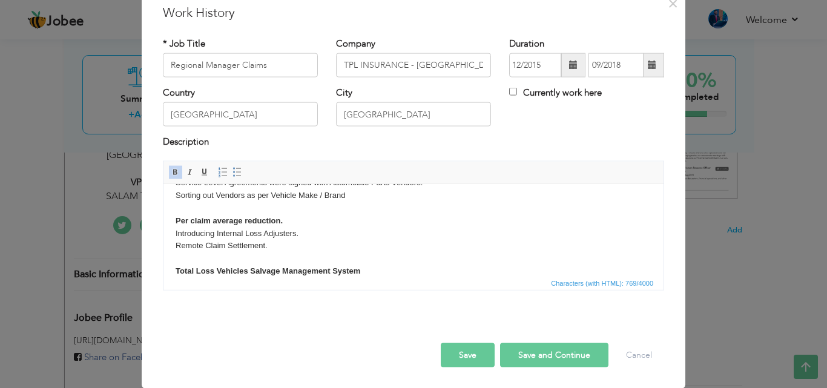
click at [373, 267] on body "As Regional Claims Manager, I took this job as an opportunity and started explo…" at bounding box center [414, 177] width 476 height 202
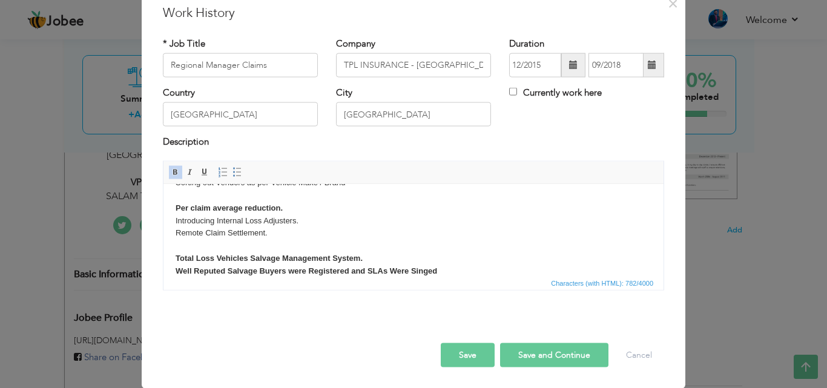
scroll to position [146, 0]
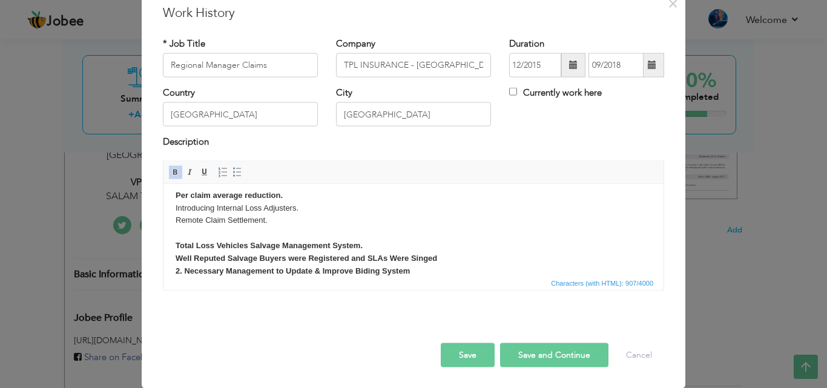
click strong "Total Loss Vehicles Salvage Management System. ​​​​​​​ Well Reputed Salvage Buy…"
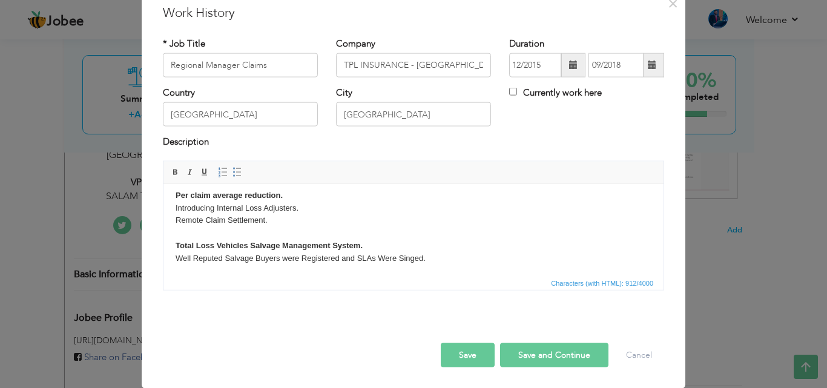
scroll to position [158, 0]
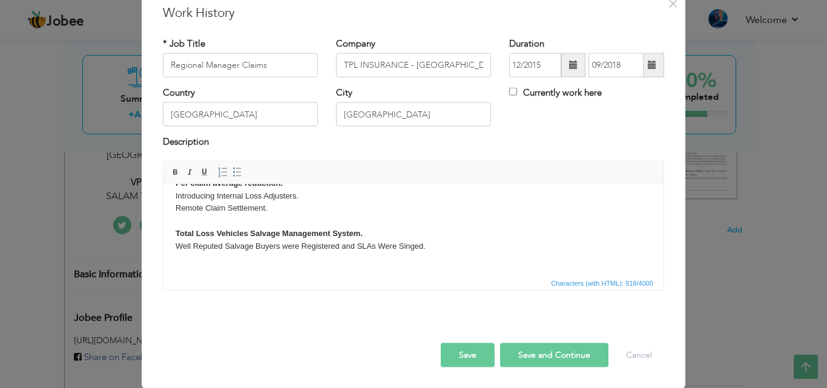
click at [192, 256] on body "As Regional Claims Manager, I took this job as an opportunity and started explo…" at bounding box center [414, 164] width 476 height 252
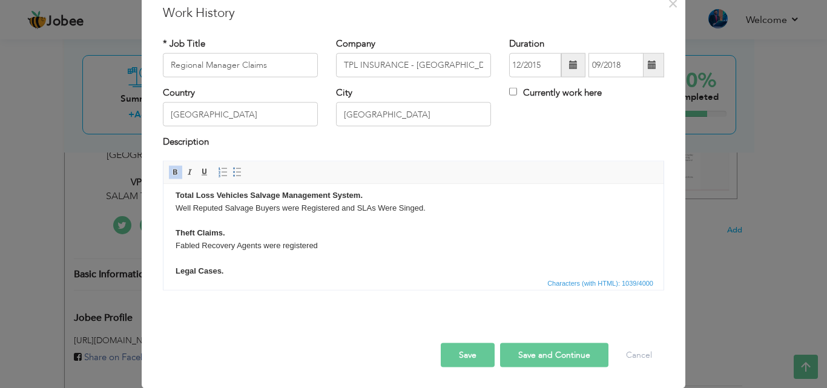
scroll to position [209, 0]
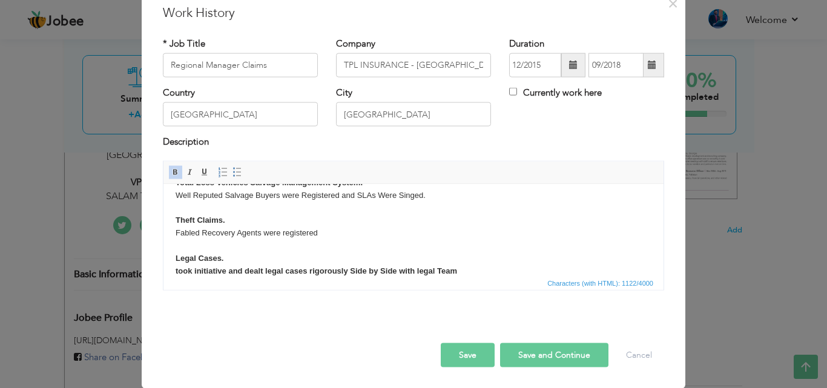
click strong "Legal Cases. ​​​​​​​ took initiative and dealt legal cases rigorously Side by S…"
click at [440, 271] on body "As Regional Claims Manager, I took this job as an opportunity and started explo…" at bounding box center [414, 144] width 476 height 315
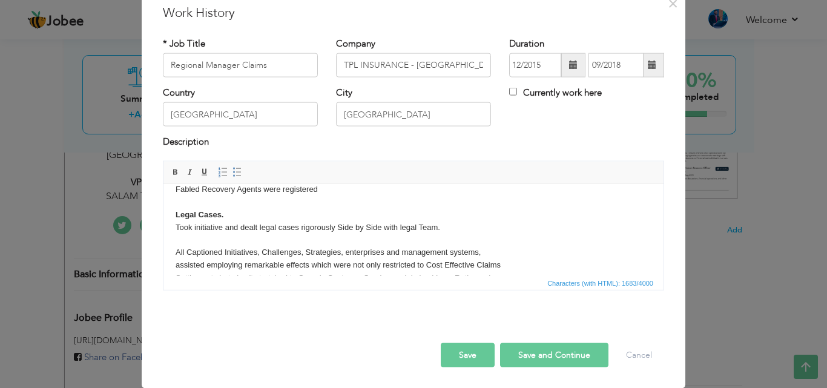
scroll to position [259, 0]
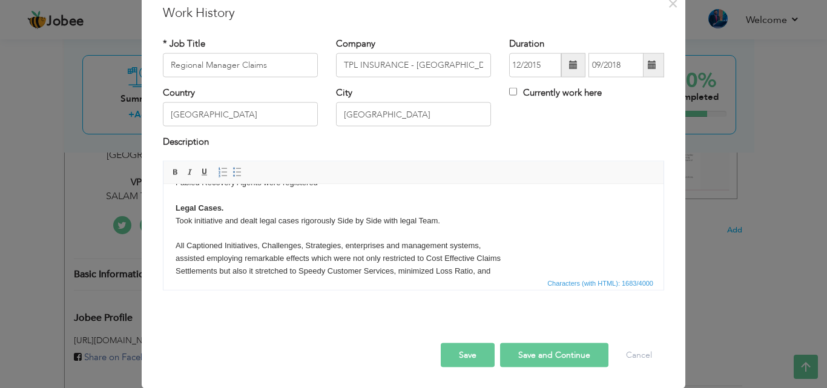
click at [493, 246] on body "As Regional Claims Manager, I took this job as an opportunity and started explo…" at bounding box center [414, 144] width 476 height 415
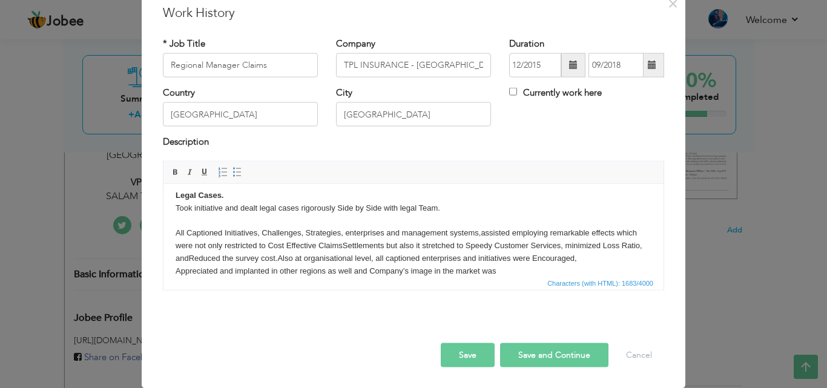
scroll to position [284, 0]
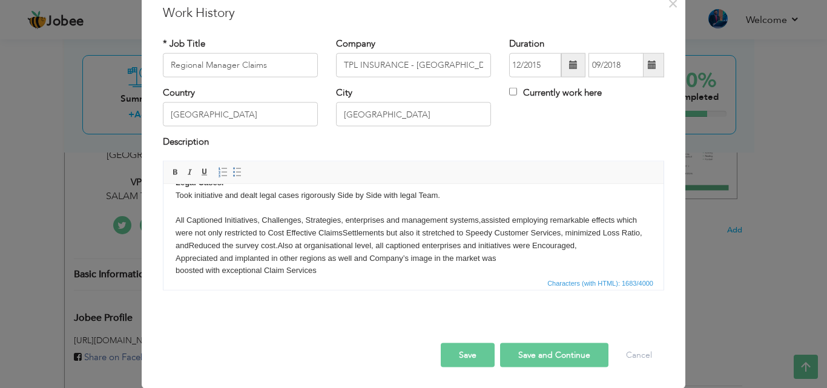
click at [510, 251] on body "As Regional Claims Manager, I took this job as an opportunity and started explo…" at bounding box center [414, 107] width 476 height 390
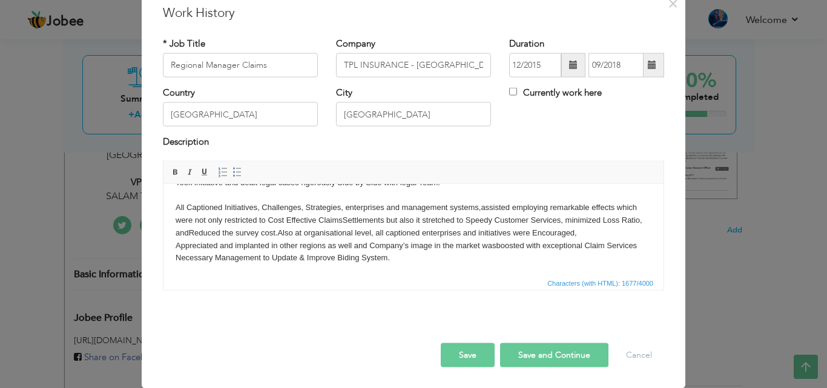
click at [391, 257] on body "As Regional Claims Manager, I took this job as an opportunity and started explo…" at bounding box center [414, 81] width 476 height 365
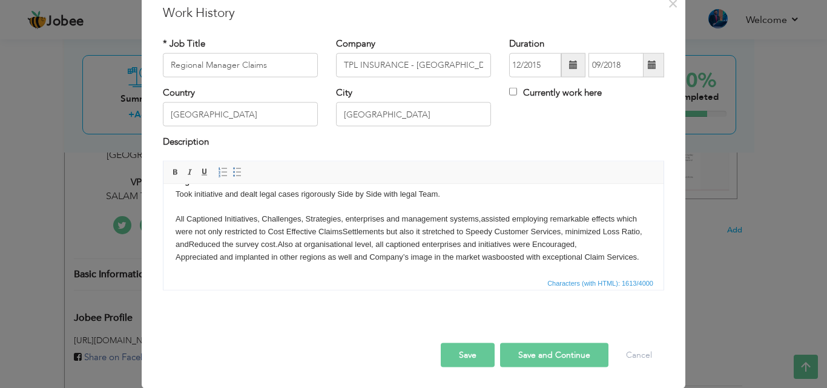
scroll to position [225, 0]
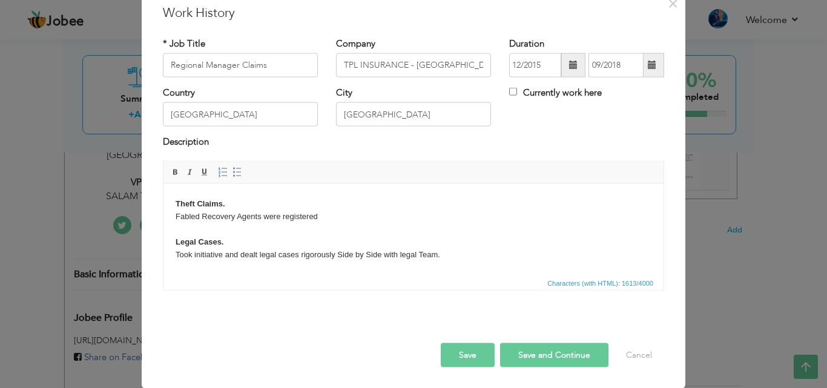
click at [447, 251] on body "As Regional Claims Manager, I took this job as an opportunity and started explo…" at bounding box center [414, 147] width 476 height 352
click at [327, 214] on body "As Regional Claims Manager, I took this job as an opportunity and started explo…" at bounding box center [414, 147] width 476 height 352
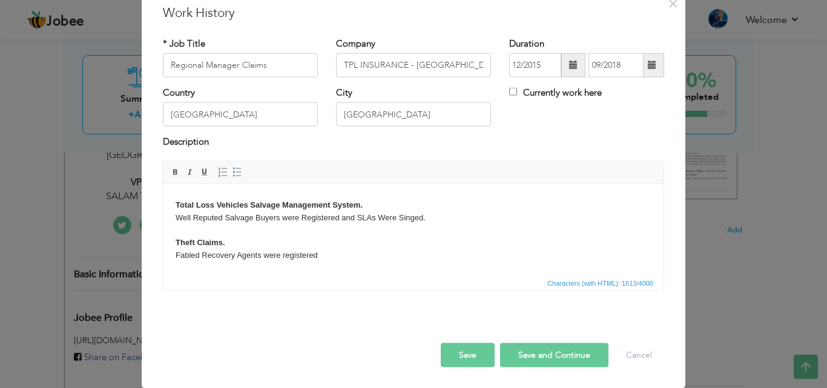
scroll to position [165, 0]
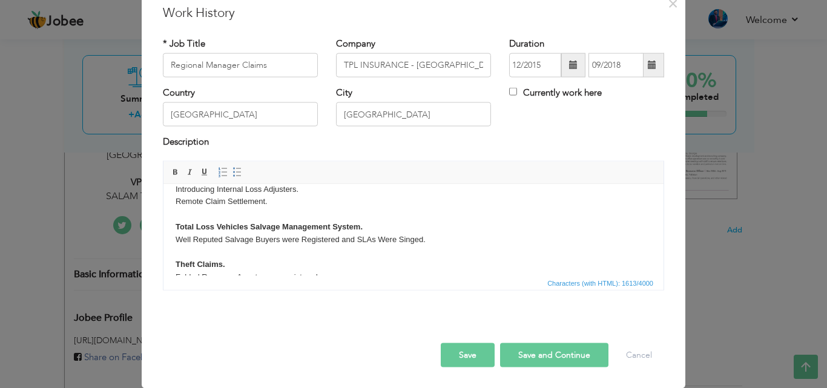
click at [429, 240] on body "As Regional Claims Manager, I took this job as an opportunity and started explo…" at bounding box center [414, 207] width 476 height 352
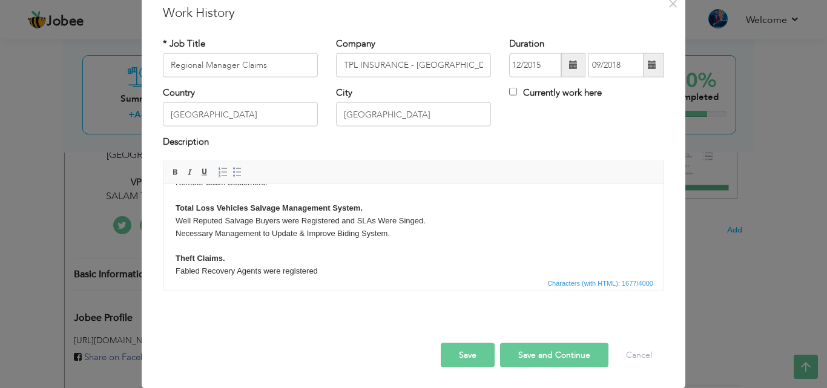
scroll to position [196, 0]
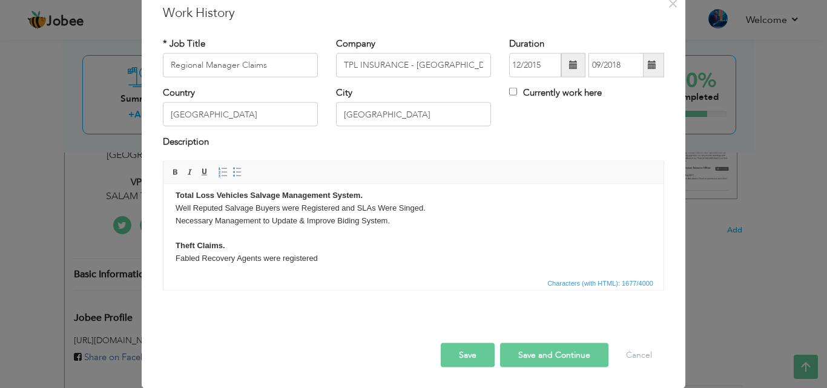
click at [469, 352] on button "Save" at bounding box center [468, 355] width 54 height 24
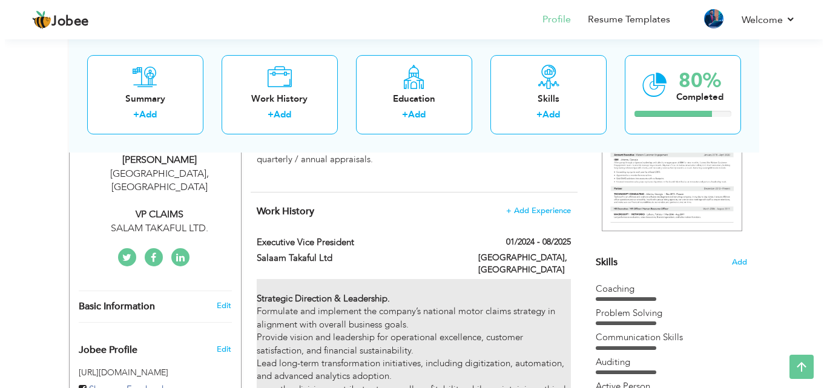
scroll to position [121, 0]
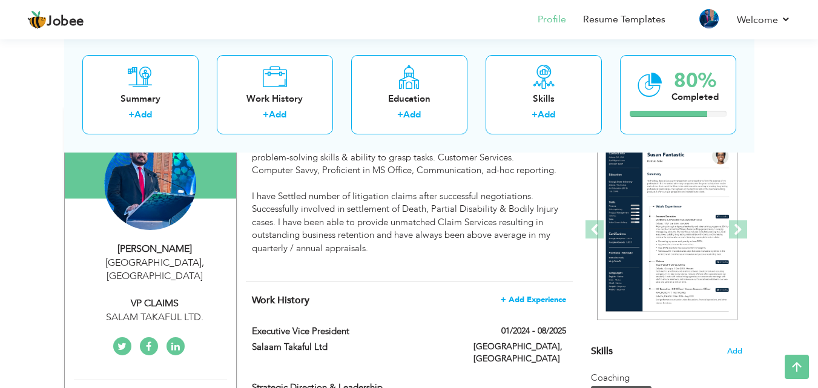
click at [525, 303] on span "+ Add Experience" at bounding box center [533, 299] width 65 height 8
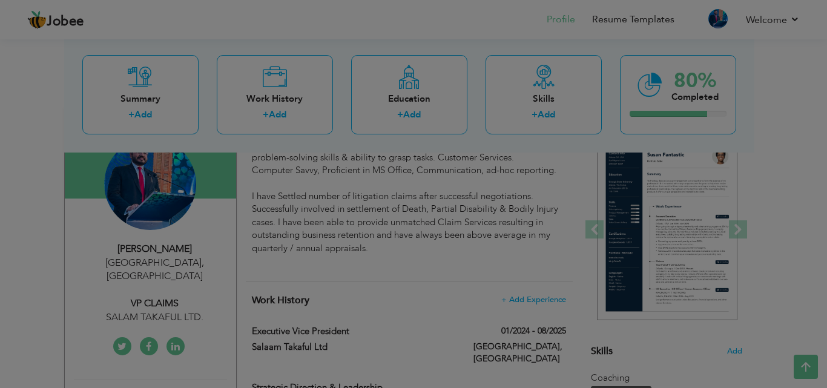
scroll to position [0, 0]
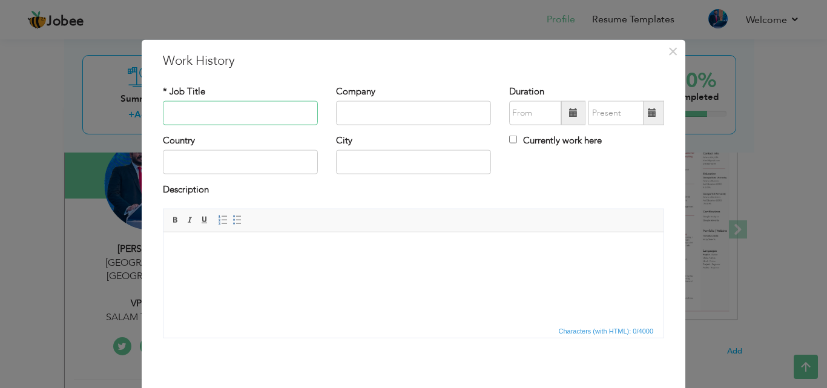
click at [232, 106] on input "text" at bounding box center [240, 113] width 155 height 24
paste input "Assistant Manager Claims"
type input "Assistant Manager Claims"
paste input "AIG PAKISTAN - [US_STATE] INSURANCE COMPANY"
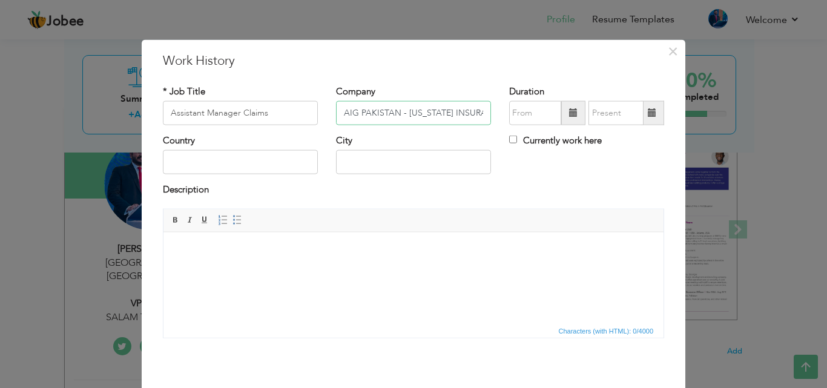
scroll to position [0, 87]
type input "AIG PAKISTAN - [US_STATE] INSURANCE COMPANY"
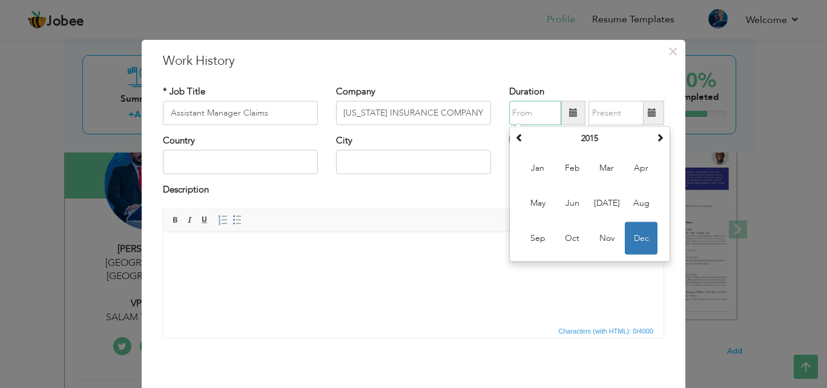
scroll to position [0, 0]
click at [525, 117] on input "text" at bounding box center [535, 113] width 52 height 24
click at [515, 138] on span at bounding box center [519, 137] width 8 height 8
click at [515, 137] on span at bounding box center [519, 137] width 8 height 8
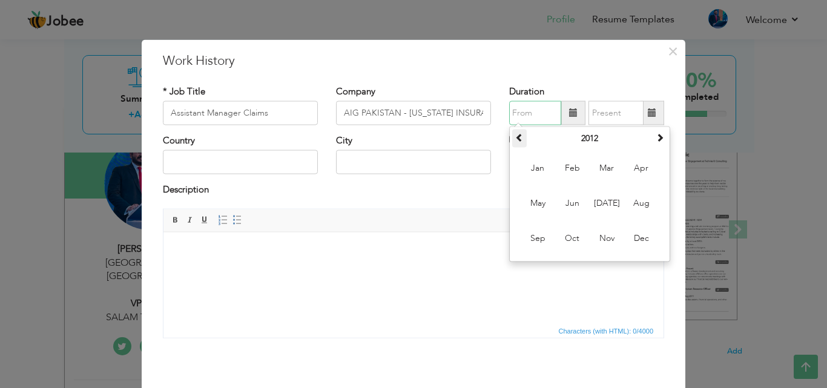
click at [515, 137] on span at bounding box center [519, 137] width 8 height 8
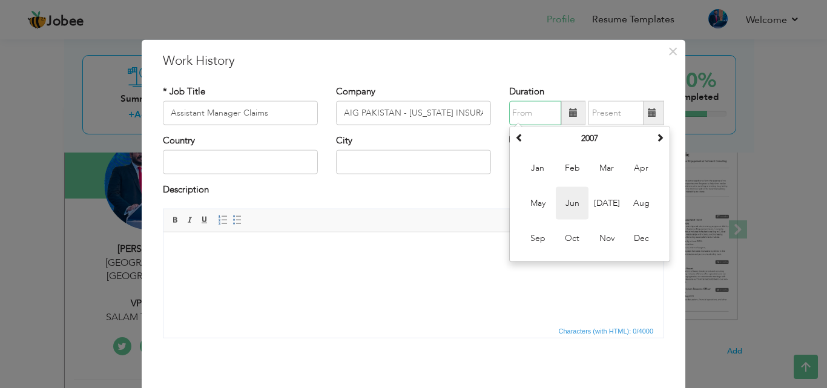
click at [560, 193] on span "Jun" at bounding box center [572, 203] width 33 height 33
type input "06/2007"
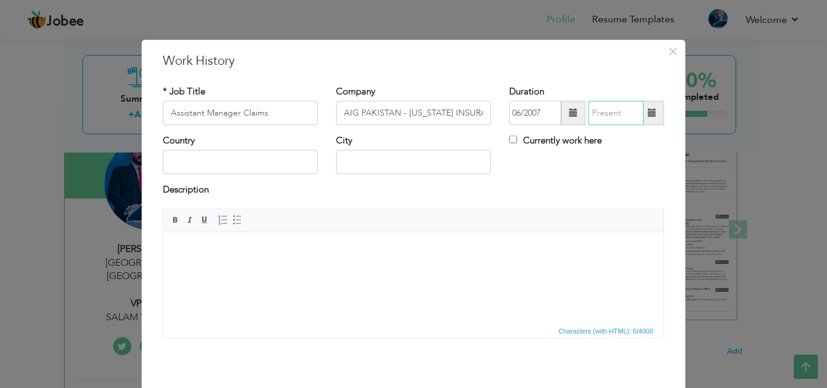
click at [606, 110] on input "text" at bounding box center [615, 113] width 55 height 24
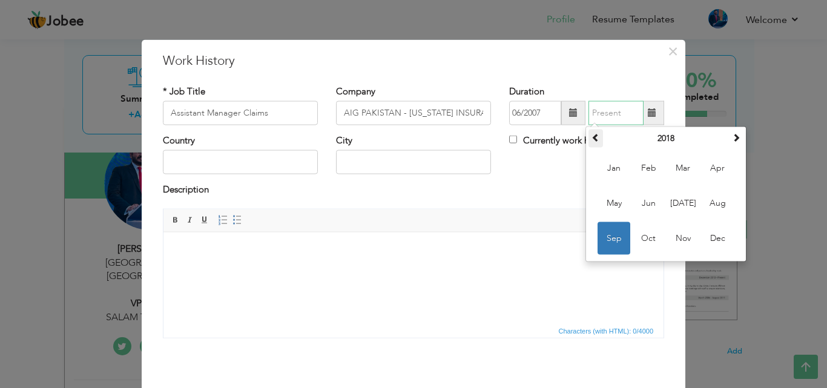
click at [591, 137] on span at bounding box center [595, 137] width 8 height 8
click at [711, 237] on span "Dec" at bounding box center [717, 238] width 33 height 33
type input "12/2015"
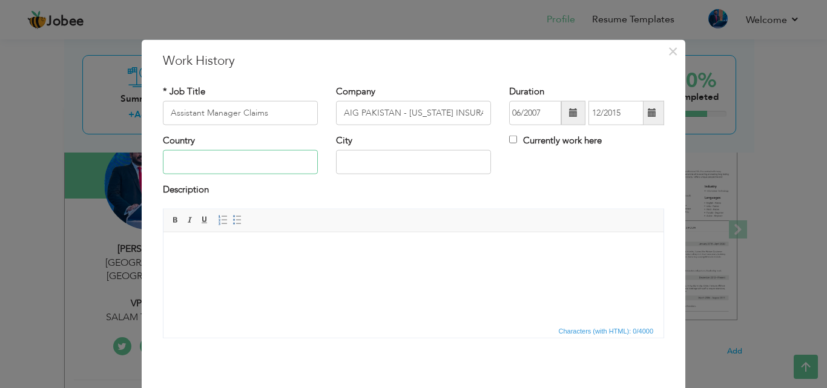
click at [240, 161] on input "text" at bounding box center [240, 162] width 155 height 24
type input "[GEOGRAPHIC_DATA]"
click at [218, 265] on html at bounding box center [413, 250] width 500 height 37
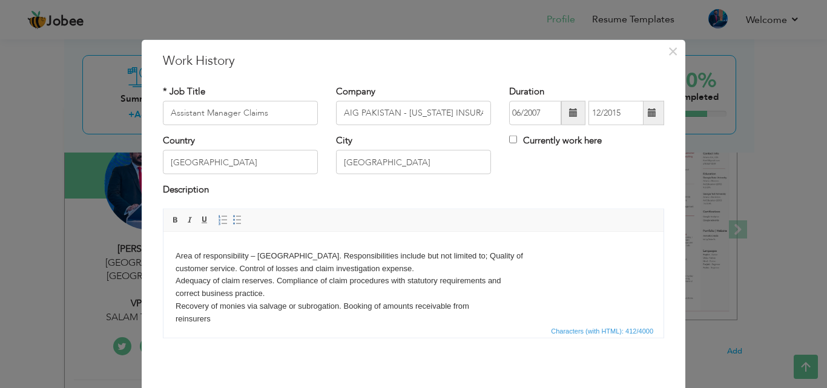
drag, startPoint x: 175, startPoint y: 254, endPoint x: 399, endPoint y: 257, distance: 224.0
click at [399, 257] on body "​​​​​​​ Area of responsibility – Lahore Region. Responsibilities include but no…" at bounding box center [414, 281] width 476 height 88
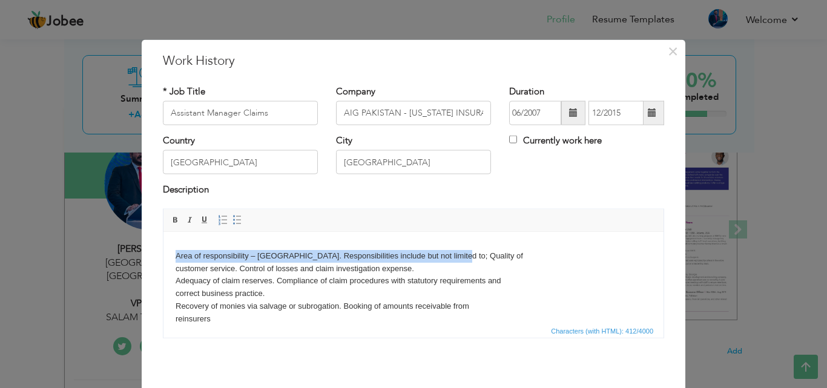
drag, startPoint x: 174, startPoint y: 255, endPoint x: 454, endPoint y: 258, distance: 280.2
click at [454, 258] on html "​​​​​​​ Area of responsibility – Lahore Region. Responsibilities include but no…" at bounding box center [413, 281] width 500 height 113
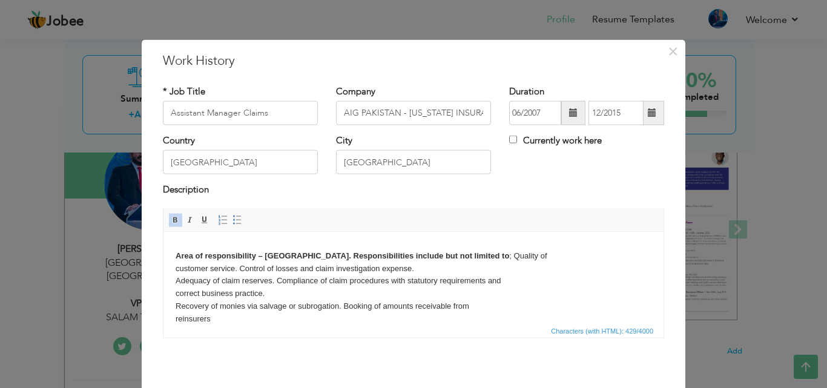
click at [482, 255] on body "Area of responsibility – Lahore Region. Responsibilities include but not limite…" at bounding box center [414, 281] width 476 height 88
click at [507, 274] on body "Area of responsibility – Lahore Region. Responsibilities include but not limite…" at bounding box center [414, 281] width 476 height 88
click at [510, 279] on body "Area of responsibility – Lahore Region. Responsibilities include but not limite…" at bounding box center [414, 281] width 476 height 88
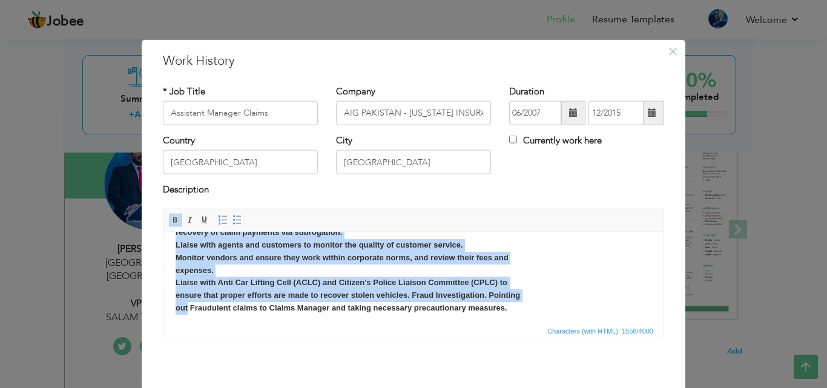
scroll to position [198, 0]
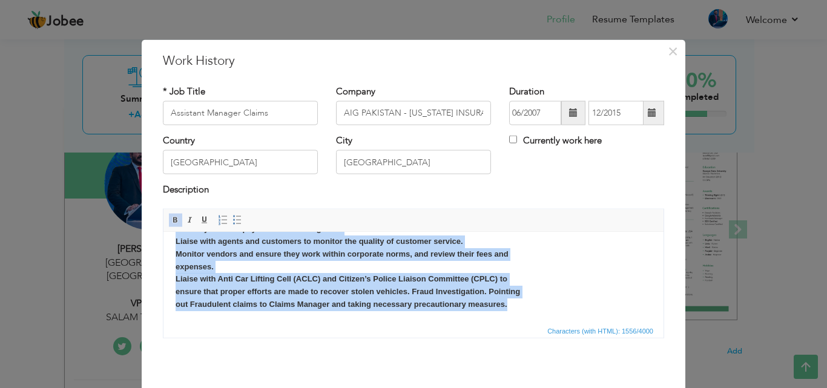
drag, startPoint x: 173, startPoint y: 272, endPoint x: 680, endPoint y: 559, distance: 581.9
click at [521, 323] on html "Area of responsibility – Lahore Region. Responsibilities include but not limite…" at bounding box center [413, 178] width 500 height 289
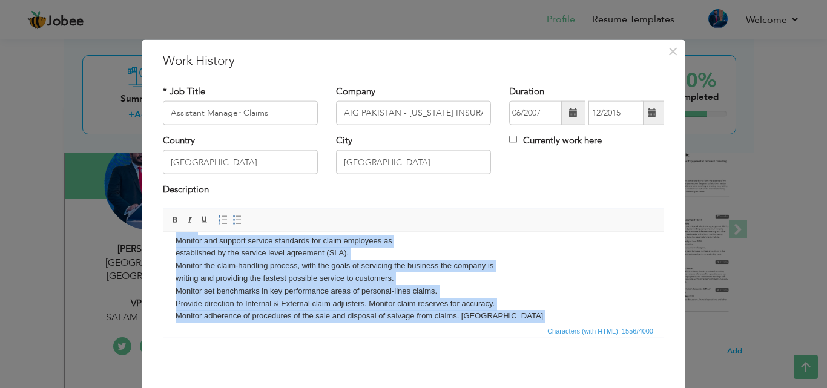
scroll to position [77, 0]
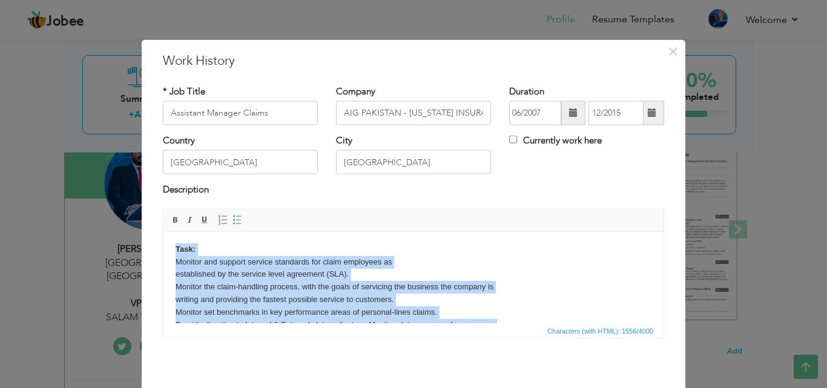
click at [402, 261] on body "Area of responsibility – Lahore Region. Responsibilities include but not limite…" at bounding box center [414, 299] width 476 height 265
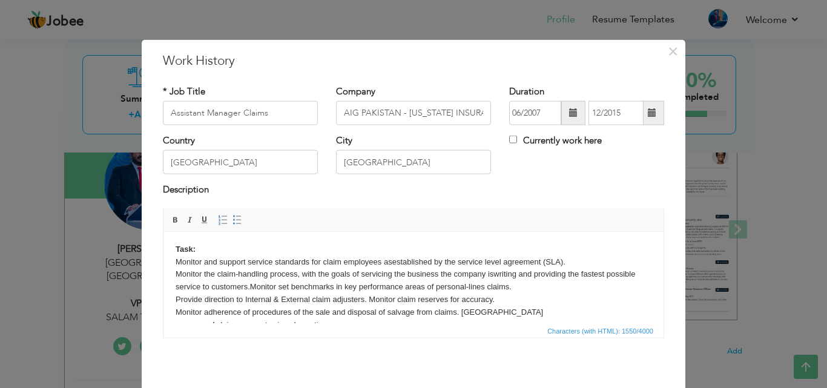
click at [521, 286] on body "Area of responsibility – Lahore Region. Responsibilities include but not limite…" at bounding box center [414, 286] width 476 height 239
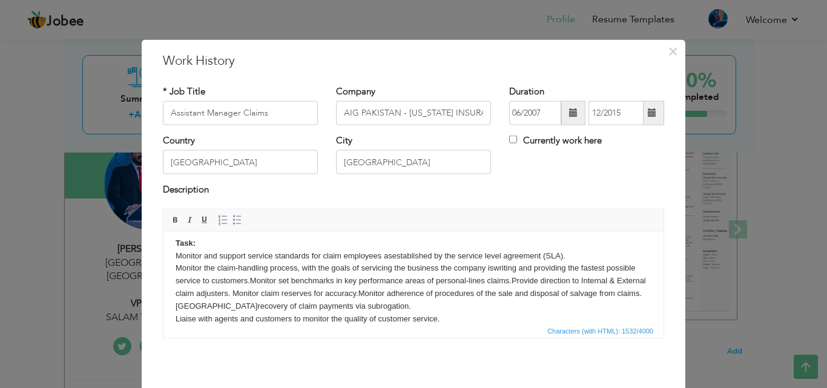
scroll to position [96, 0]
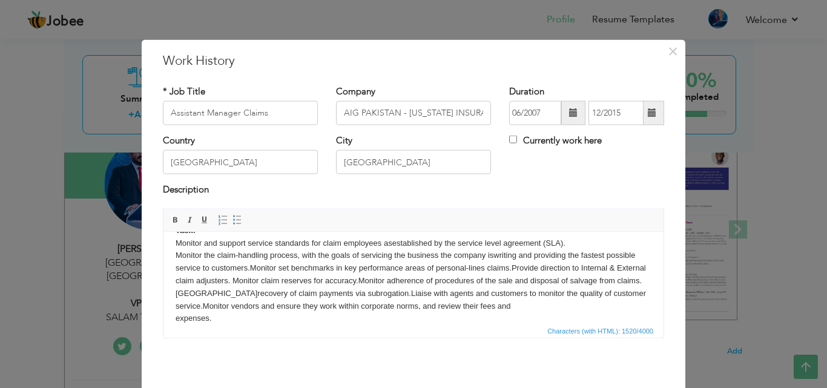
click at [518, 306] on body "Area of responsibility – Lahore Region. Responsibilities include but not limite…" at bounding box center [414, 255] width 476 height 214
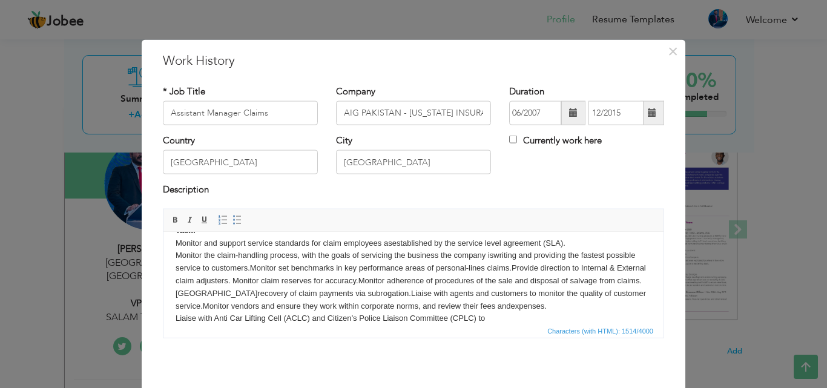
scroll to position [108, 0]
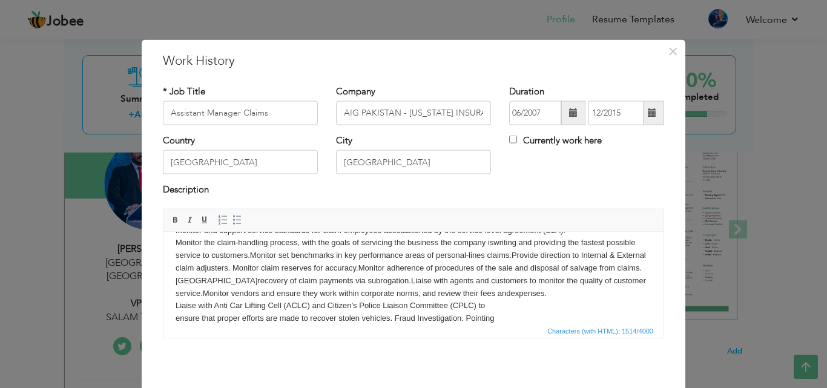
click at [554, 290] on body "Area of responsibility – Lahore Region. Responsibilities include but not limite…" at bounding box center [414, 237] width 476 height 202
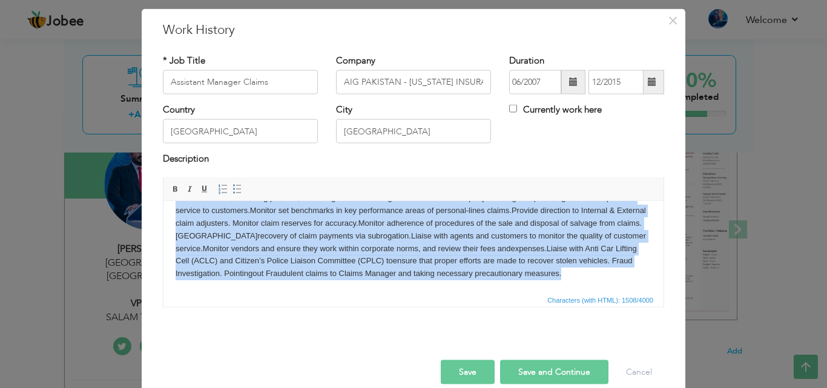
scroll to position [48, 0]
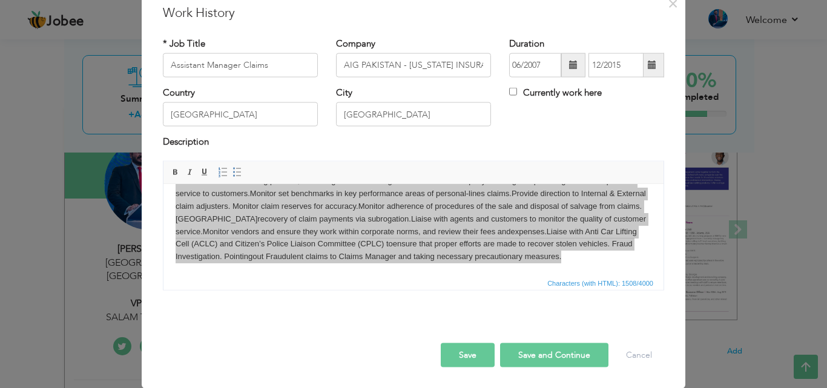
click at [465, 356] on button "Save" at bounding box center [468, 355] width 54 height 24
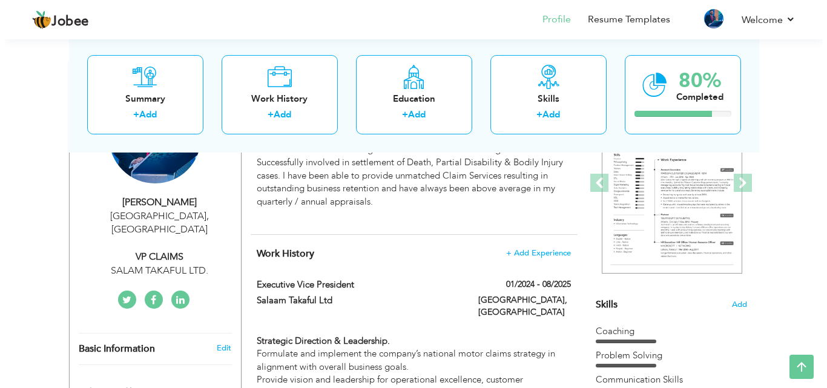
scroll to position [182, 0]
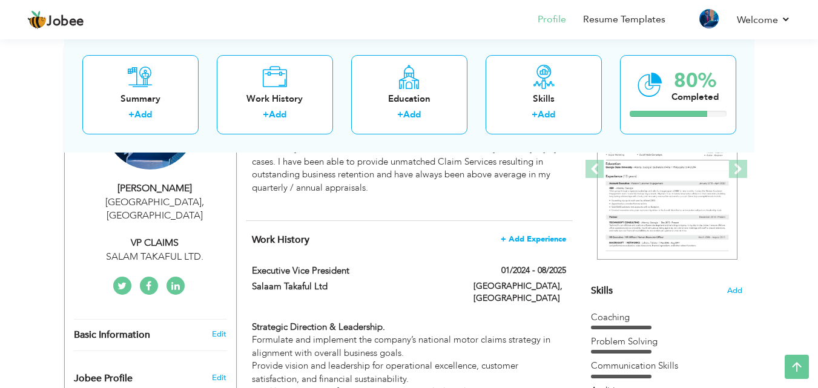
click at [521, 243] on span "+ Add Experience" at bounding box center [533, 239] width 65 height 8
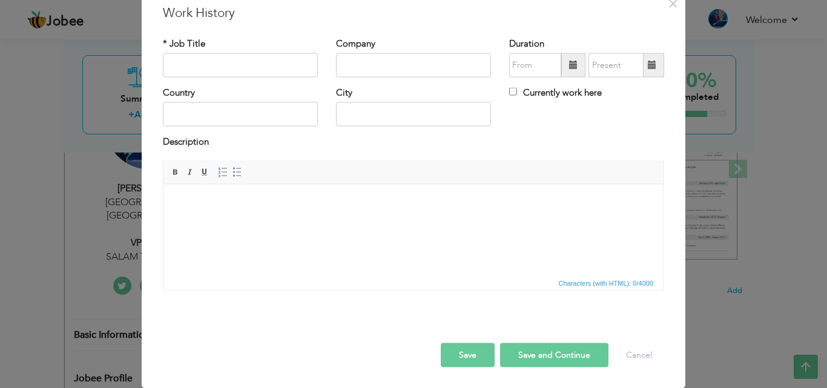
scroll to position [0, 0]
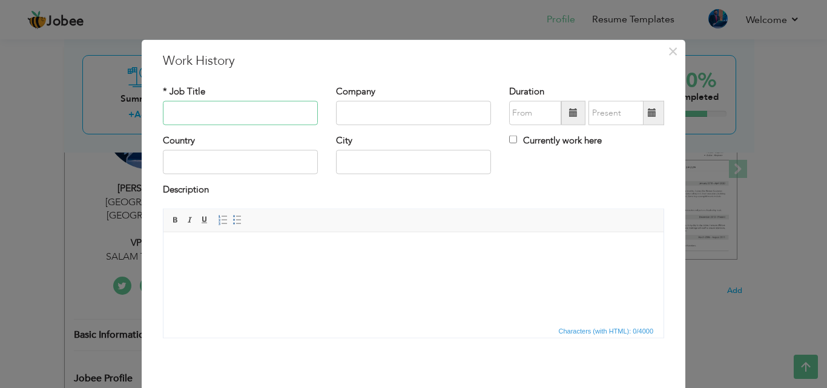
paste input "Service Advisor B&P"
type input "Service Advisor B&P"
click at [355, 113] on input "text" at bounding box center [413, 113] width 155 height 24
paste input "TOYOTA [PERSON_NAME] MOTORS"
type input "TOYOTA [PERSON_NAME] MOTORS"
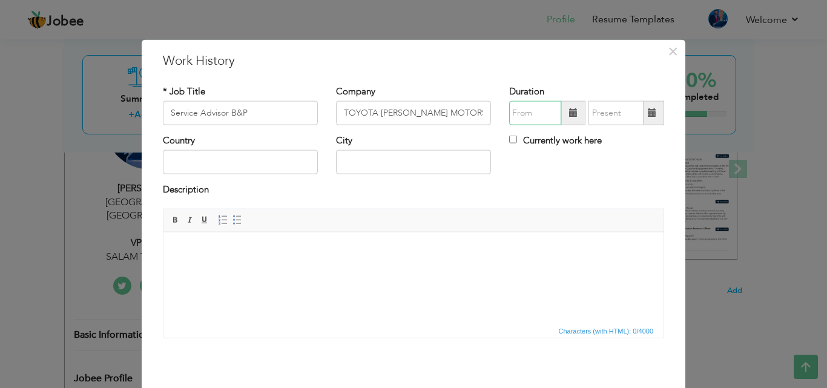
click at [522, 118] on input "text" at bounding box center [535, 113] width 52 height 24
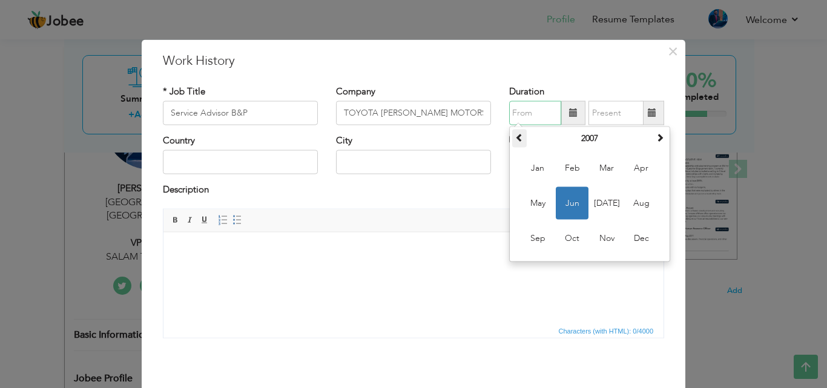
click at [512, 138] on th at bounding box center [519, 139] width 15 height 18
click at [597, 197] on span "Jul" at bounding box center [606, 203] width 33 height 33
type input "07/2006"
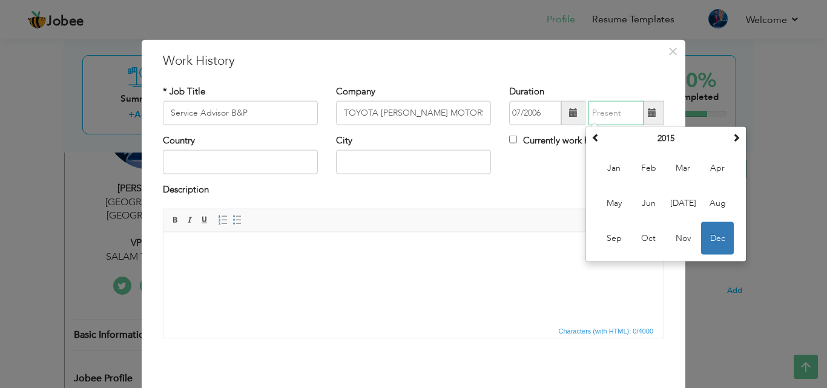
click at [599, 117] on input "text" at bounding box center [615, 113] width 55 height 24
click at [591, 141] on span at bounding box center [595, 137] width 8 height 8
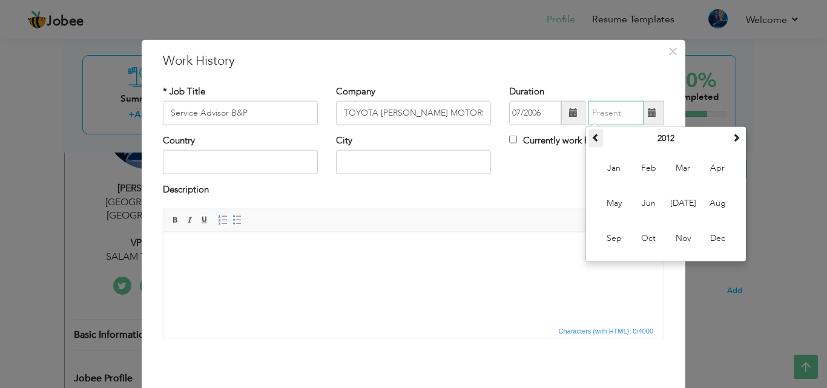
click at [591, 141] on span at bounding box center [595, 137] width 8 height 8
click at [684, 210] on span "Jul" at bounding box center [682, 203] width 33 height 33
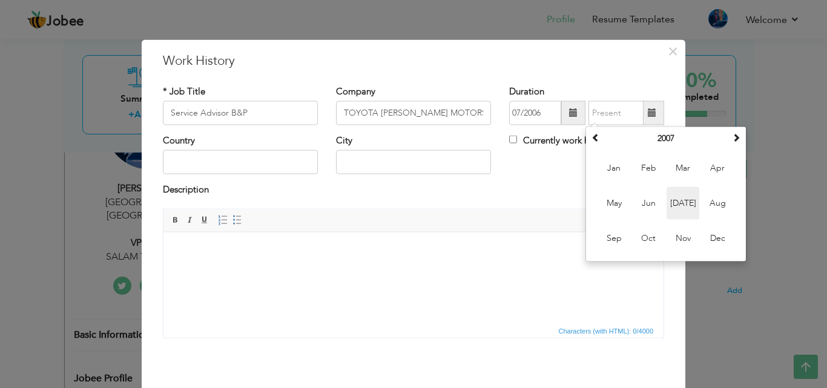
type input "07/2007"
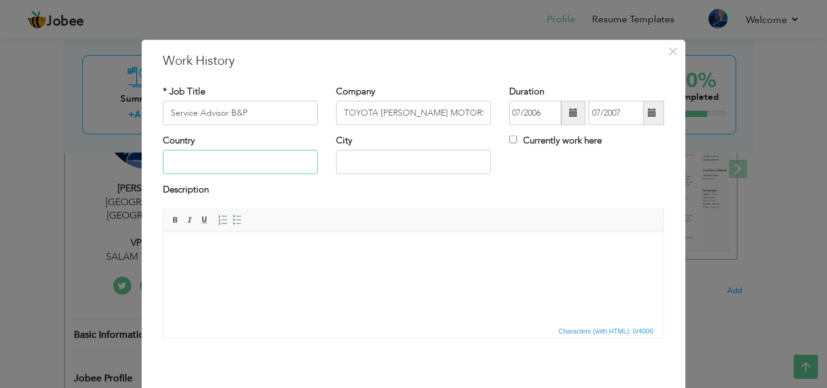
click at [258, 166] on input "text" at bounding box center [240, 162] width 155 height 24
type input "[GEOGRAPHIC_DATA]"
click at [232, 246] on body at bounding box center [414, 250] width 476 height 13
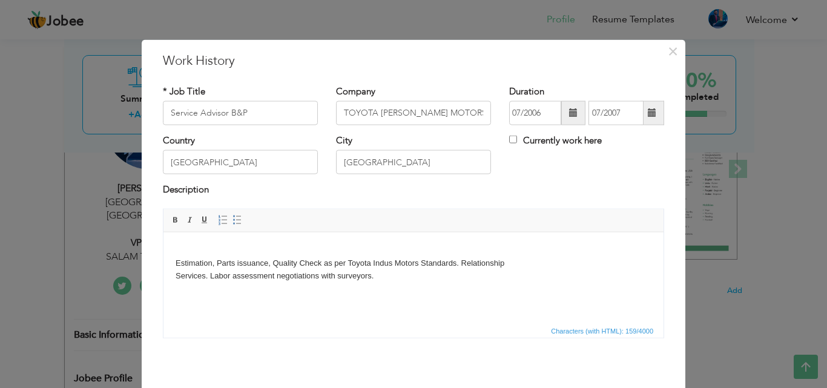
click at [516, 269] on body "​​​​​​​ Estimation, Parts issuance, Quality Check as per Toyota Indus Motors St…" at bounding box center [414, 263] width 476 height 38
click at [514, 266] on body "​​​​​​​ Estimation, Parts issuance, Quality Check as per Toyota Indus Motors St…" at bounding box center [414, 263] width 476 height 38
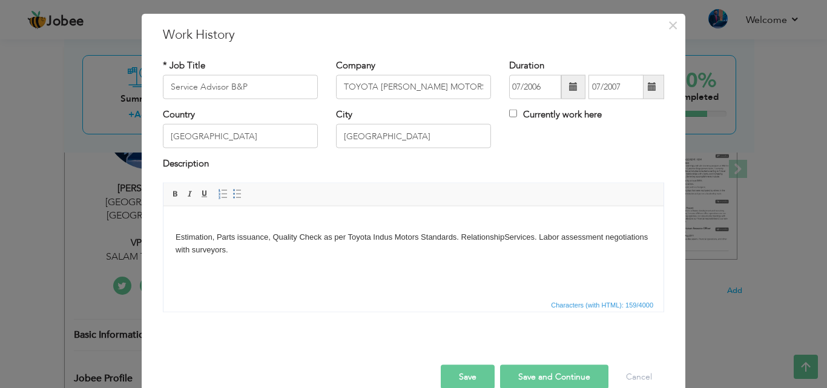
scroll to position [48, 0]
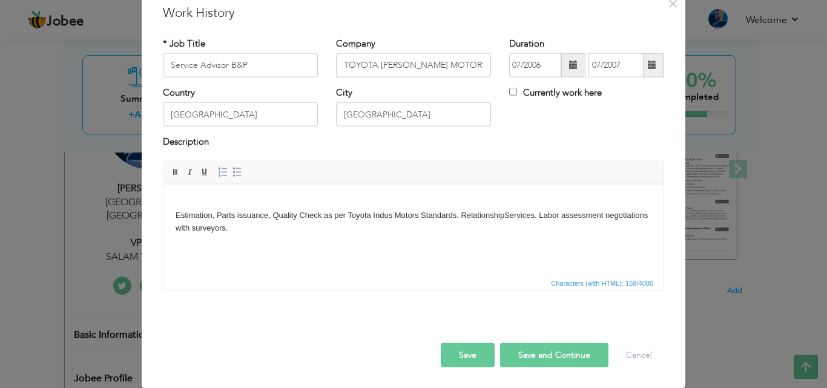
click at [470, 352] on button "Save" at bounding box center [468, 355] width 54 height 24
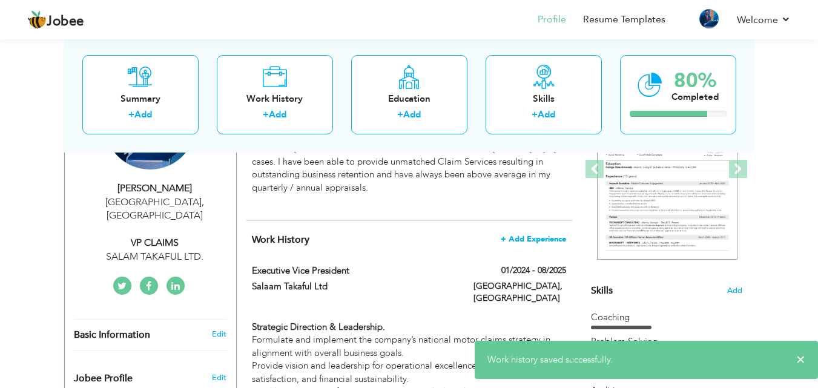
click at [526, 240] on span "+ Add Experience" at bounding box center [533, 239] width 65 height 8
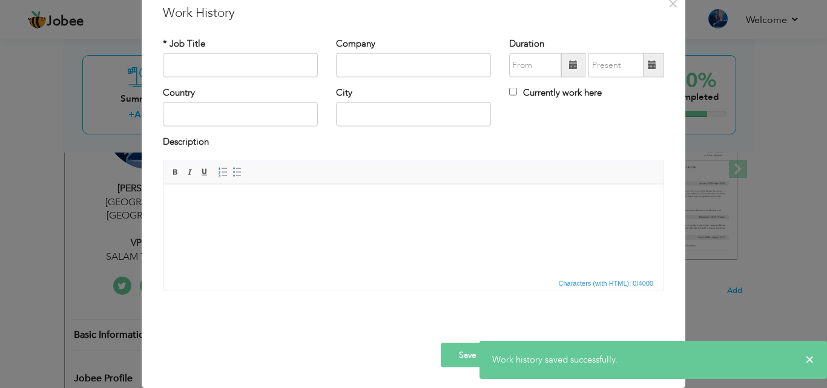
scroll to position [0, 0]
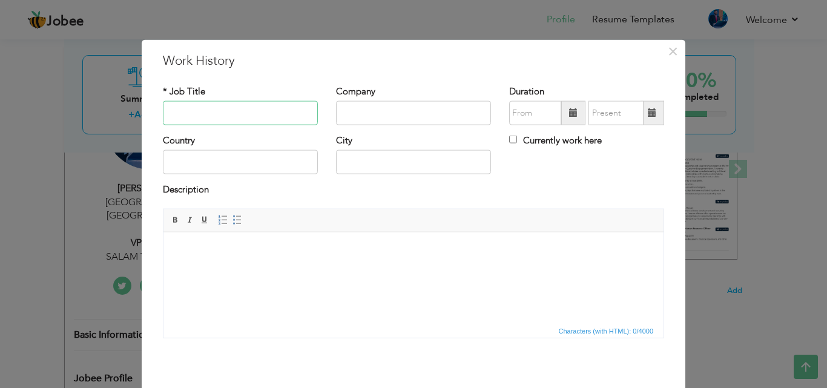
click at [233, 113] on input "text" at bounding box center [240, 113] width 155 height 24
paste input "Claim Settlement Supervisor"
type input "Claim Settlement Supervisor"
paste input "M.Z.M SURVEYORS (PVT) LTD"
type input "M.Z.M SURVEYORS (PVT) LTD"
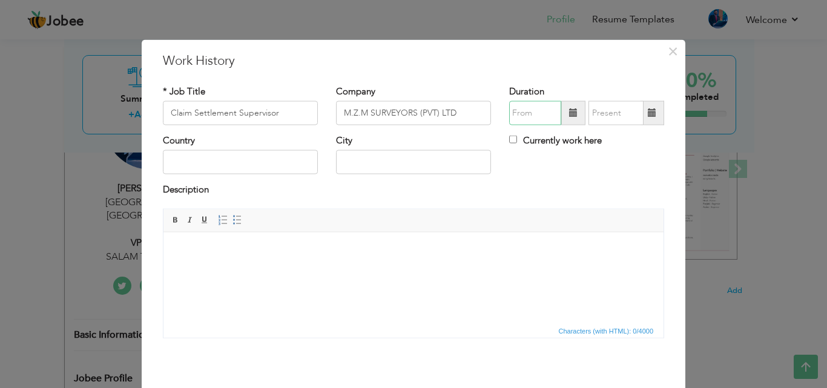
click at [529, 110] on input "text" at bounding box center [535, 113] width 52 height 24
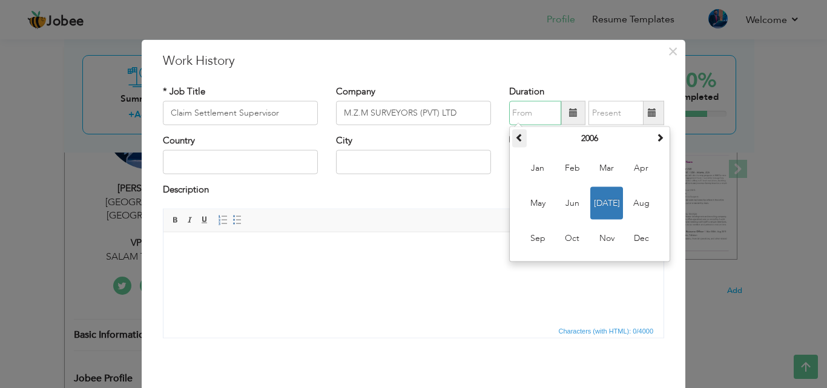
click at [515, 137] on span at bounding box center [519, 137] width 8 height 8
click at [602, 197] on span "Jul" at bounding box center [606, 203] width 33 height 33
type input "07/2005"
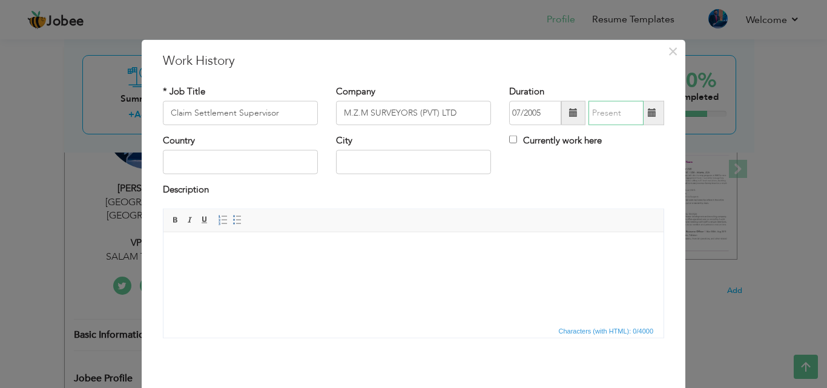
click at [596, 108] on input "text" at bounding box center [615, 113] width 55 height 24
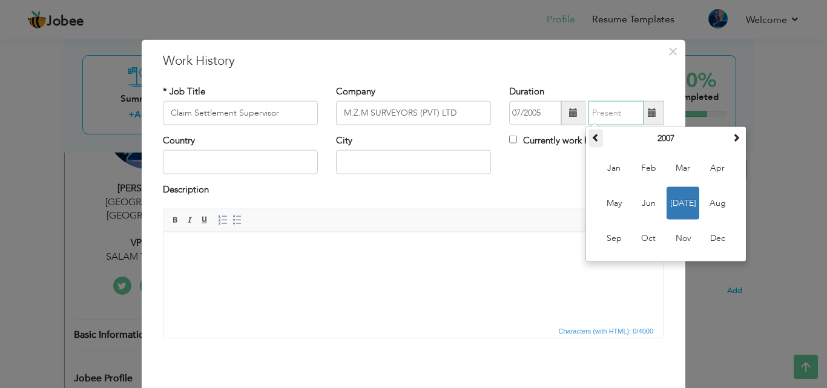
click at [591, 135] on span at bounding box center [595, 137] width 8 height 8
click at [677, 203] on span "Jul" at bounding box center [682, 203] width 33 height 33
type input "07/2006"
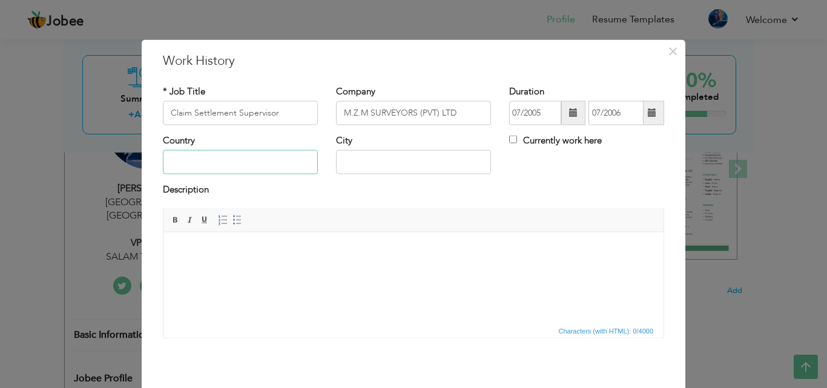
click at [235, 159] on input "text" at bounding box center [240, 162] width 155 height 24
type input "[GEOGRAPHIC_DATA]"
click at [220, 254] on body at bounding box center [414, 250] width 476 height 13
paste body
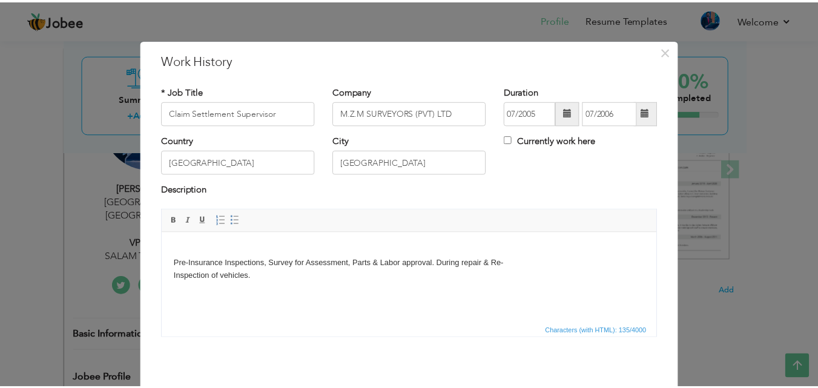
scroll to position [48, 0]
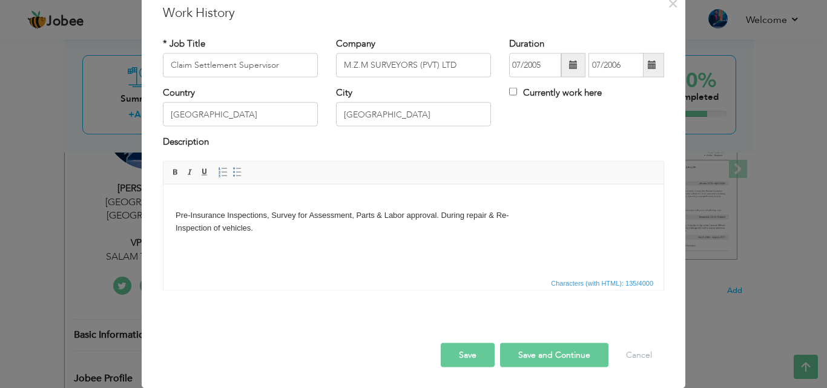
click at [466, 353] on button "Save" at bounding box center [468, 355] width 54 height 24
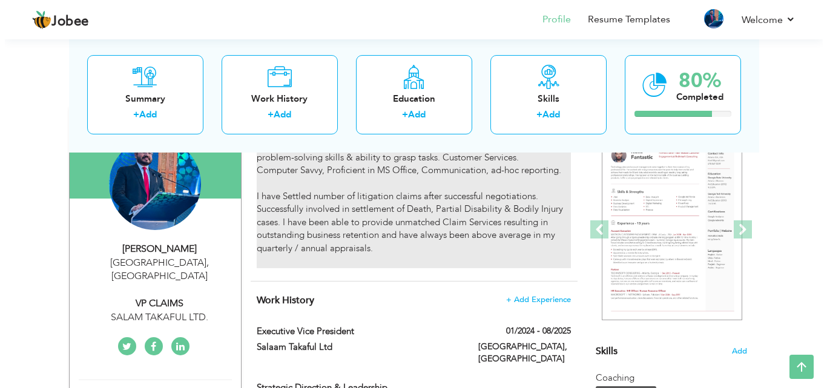
scroll to position [61, 0]
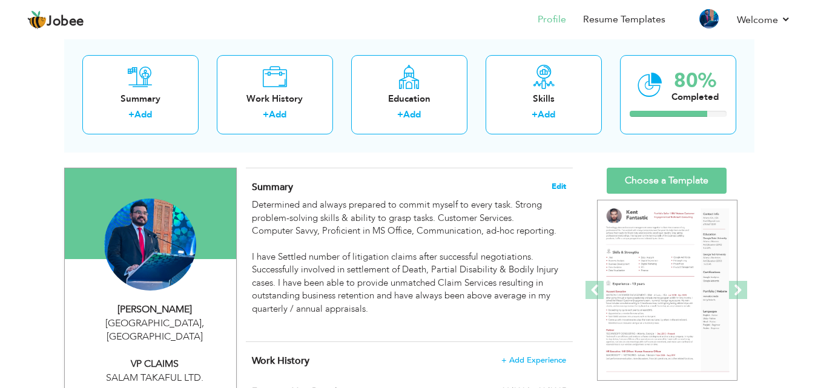
click at [552, 186] on span "Edit" at bounding box center [558, 186] width 15 height 8
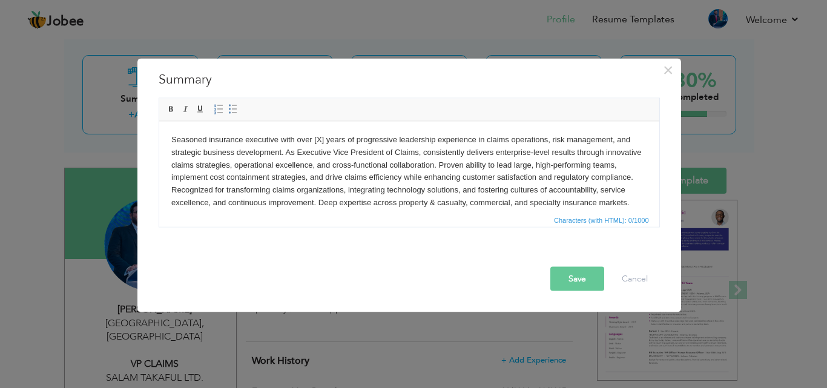
scroll to position [7, 0]
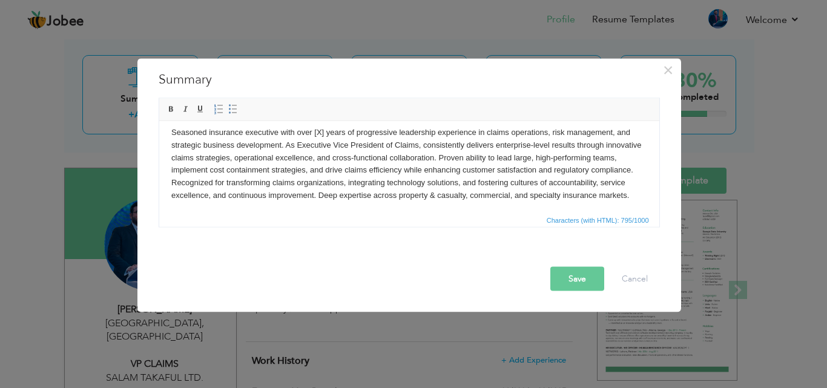
click at [321, 133] on body "Seasoned insurance executive with over [X] years of progressive leadership expe…" at bounding box center [409, 164] width 476 height 76
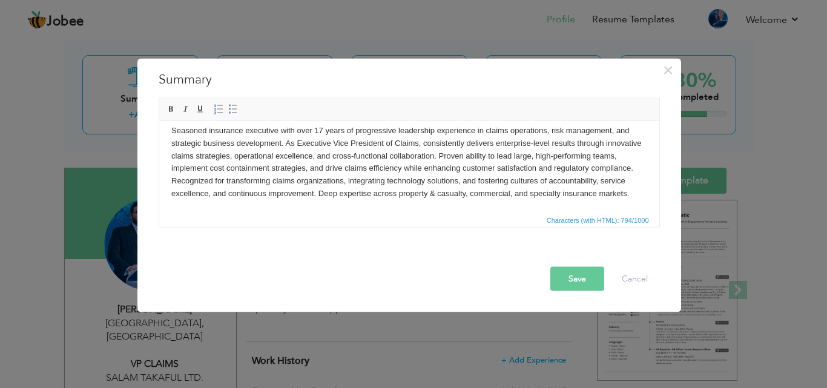
click at [575, 281] on button "Save" at bounding box center [577, 278] width 54 height 24
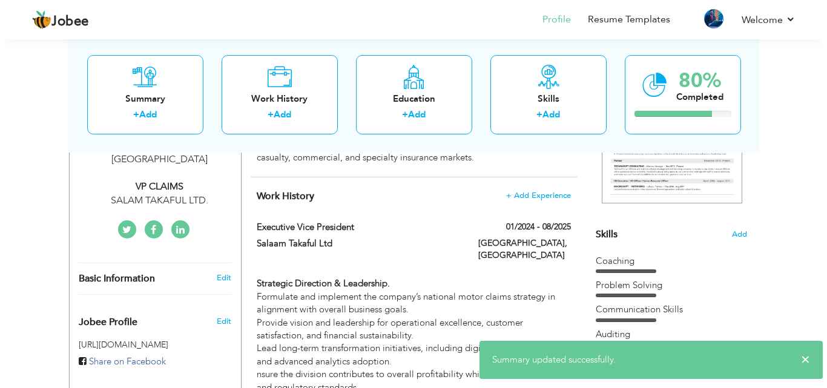
scroll to position [121, 0]
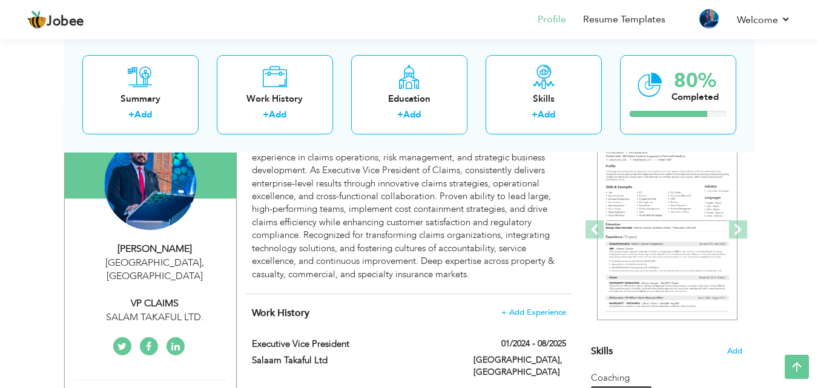
click at [139, 297] on div "VP CLAIMS" at bounding box center [155, 304] width 162 height 14
type input "[PERSON_NAME]"
type input "FAZAL"
type input "03214966444"
select select "number:166"
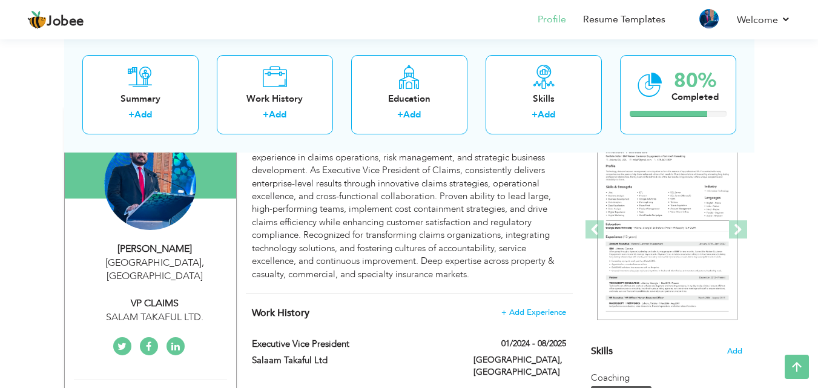
type input "[GEOGRAPHIC_DATA]"
select select "number:19"
type input "SALAM TAKAFUL LTD."
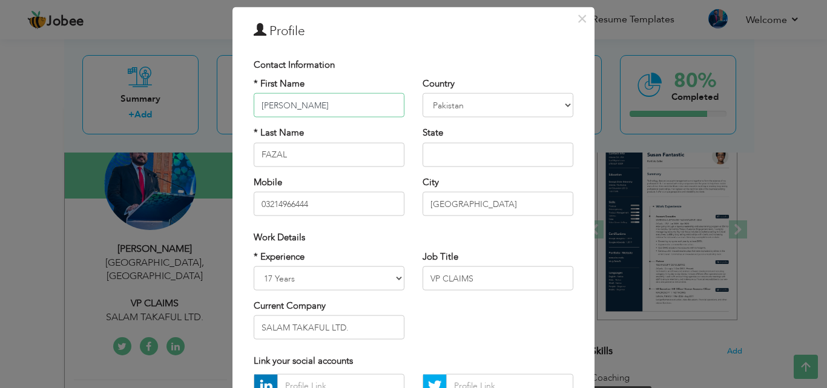
scroll to position [61, 0]
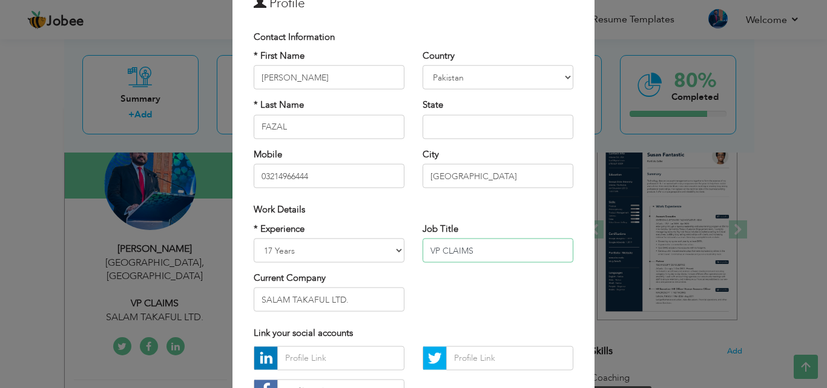
click at [437, 252] on input "VP CLAIMS" at bounding box center [497, 250] width 151 height 24
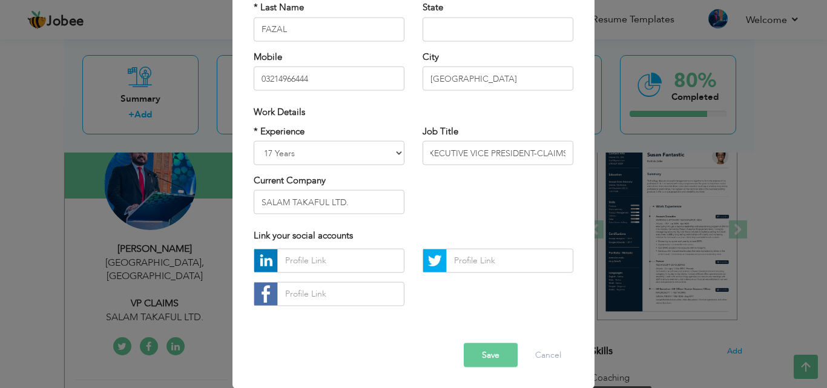
scroll to position [0, 0]
click at [480, 358] on button "Save" at bounding box center [491, 355] width 54 height 24
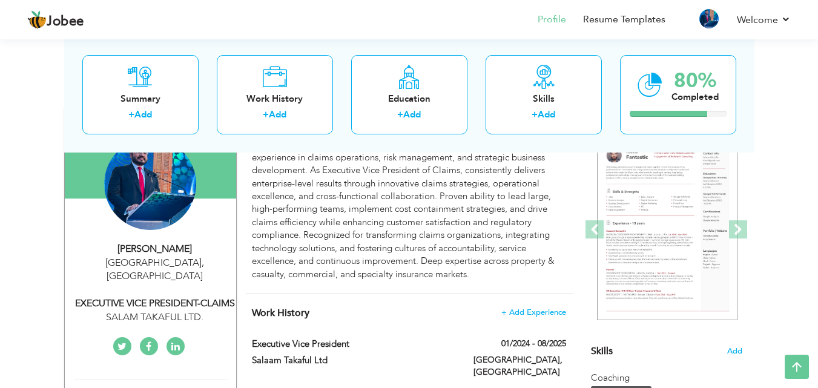
click at [188, 297] on div "EXECUTIVE VICE PRESIDENT-CLAIMS" at bounding box center [155, 304] width 162 height 14
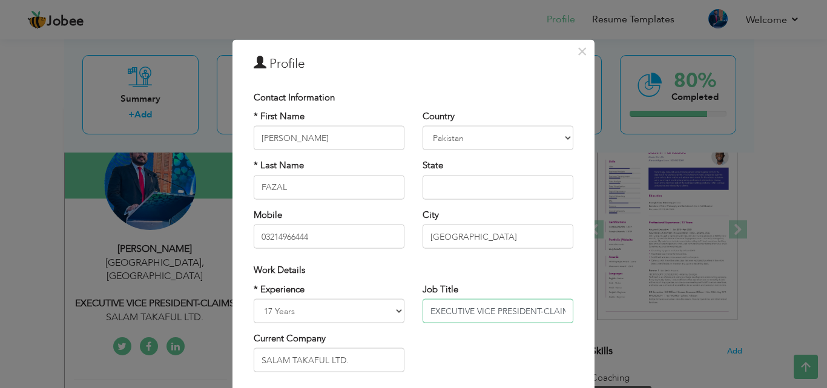
drag, startPoint x: 554, startPoint y: 309, endPoint x: 602, endPoint y: 310, distance: 47.8
click at [553, 309] on input "EXECUTIVE VICE PRESIDENT-CLAIMS" at bounding box center [497, 311] width 151 height 24
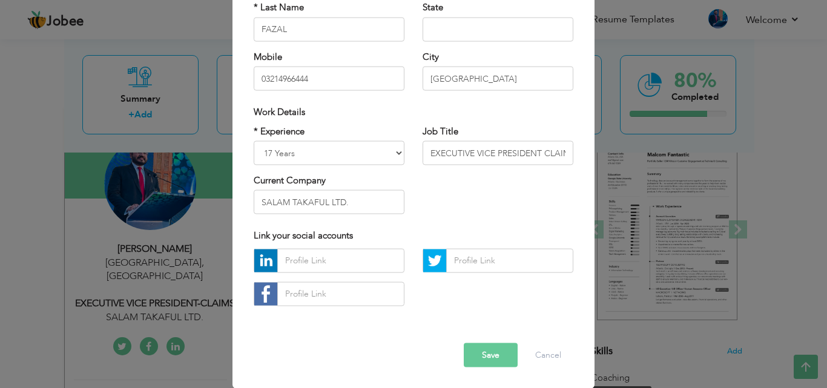
click at [478, 355] on button "Save" at bounding box center [491, 355] width 54 height 24
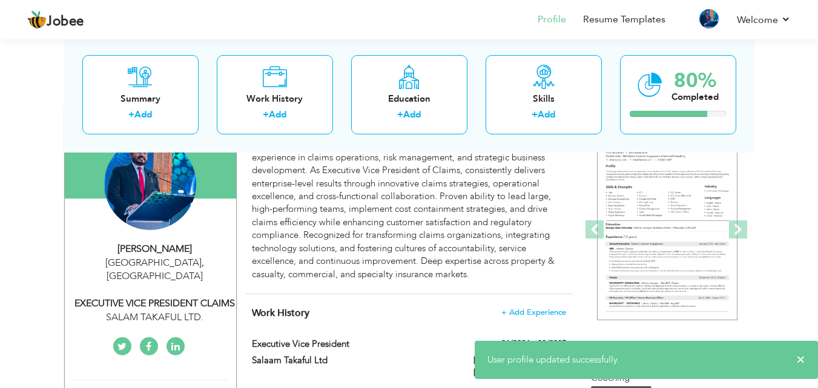
click at [192, 297] on div "EXECUTIVE VICE PRESIDENT CLAIMS" at bounding box center [155, 304] width 162 height 14
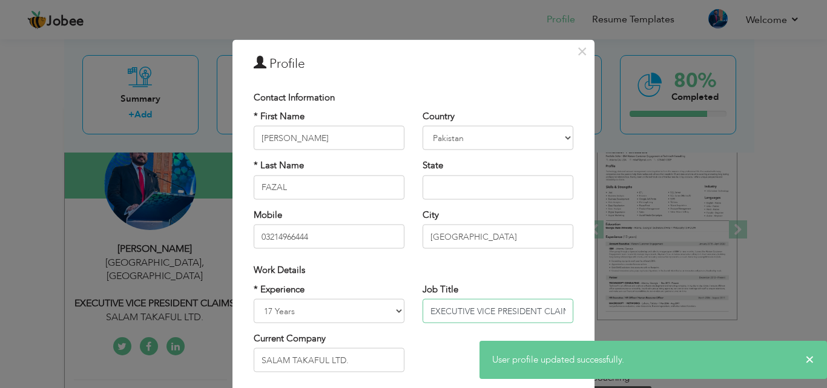
click at [537, 309] on input "EXECUTIVE VICE PRESIDENT CLAIMS" at bounding box center [497, 311] width 151 height 24
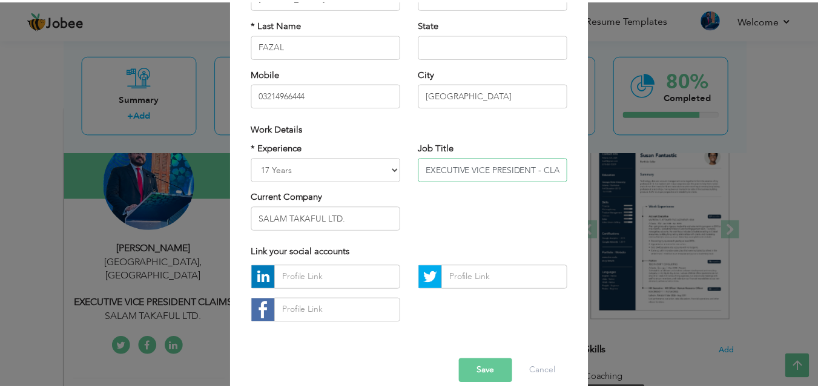
scroll to position [158, 0]
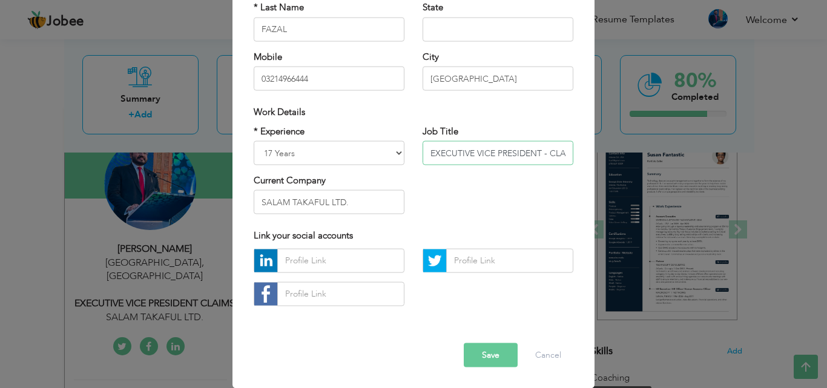
type input "EXECUTIVE VICE PRESIDENT - CLAIMS"
click at [482, 351] on button "Save" at bounding box center [491, 355] width 54 height 24
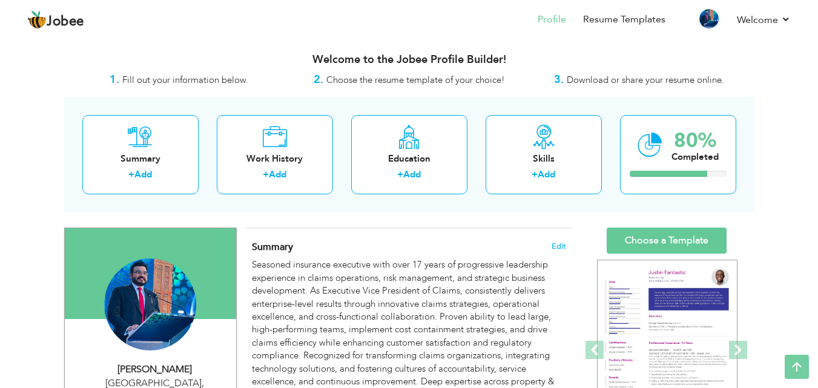
scroll to position [0, 0]
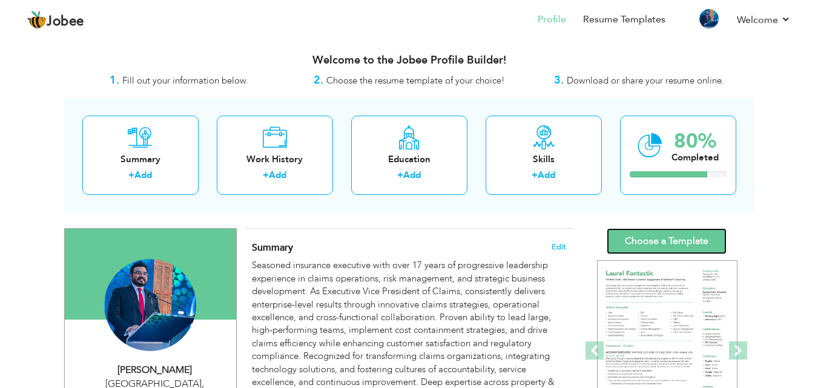
click at [677, 245] on link "Choose a Template" at bounding box center [666, 241] width 120 height 26
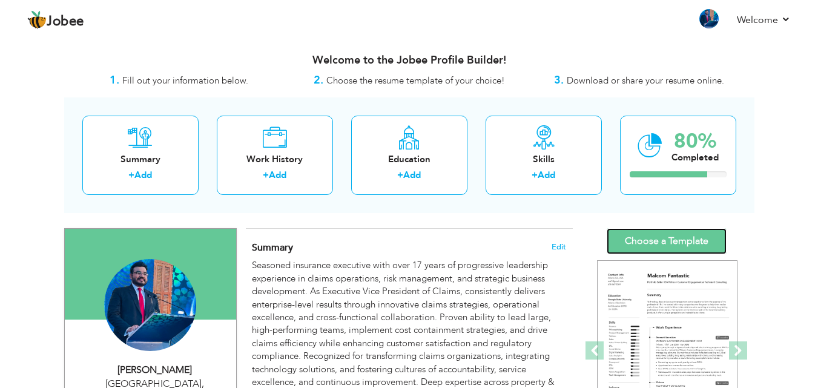
click at [648, 238] on link "Choose a Template" at bounding box center [666, 241] width 120 height 26
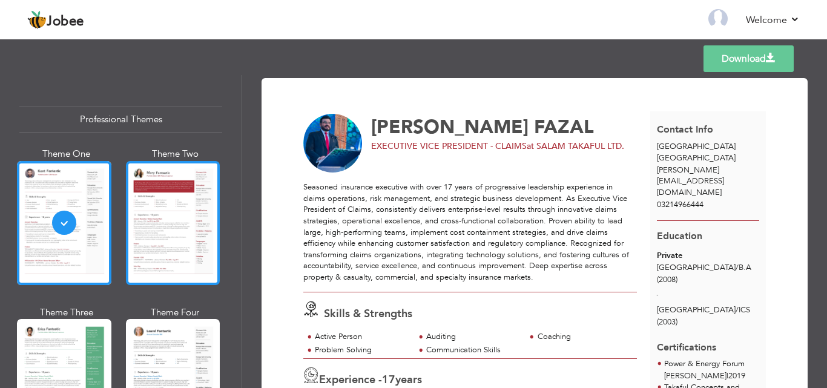
click at [171, 203] on div at bounding box center [173, 223] width 94 height 124
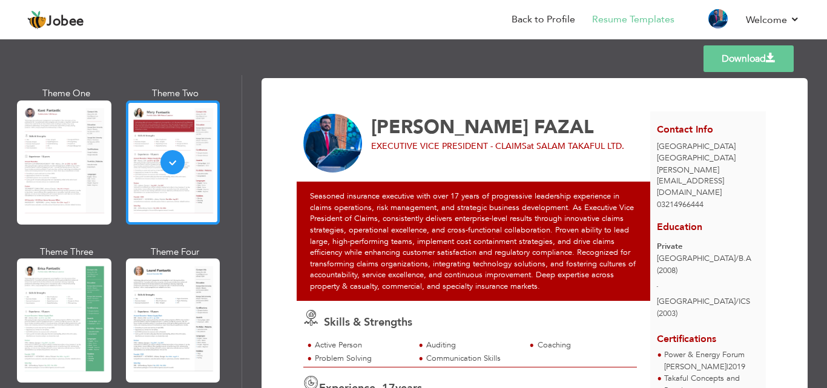
scroll to position [121, 0]
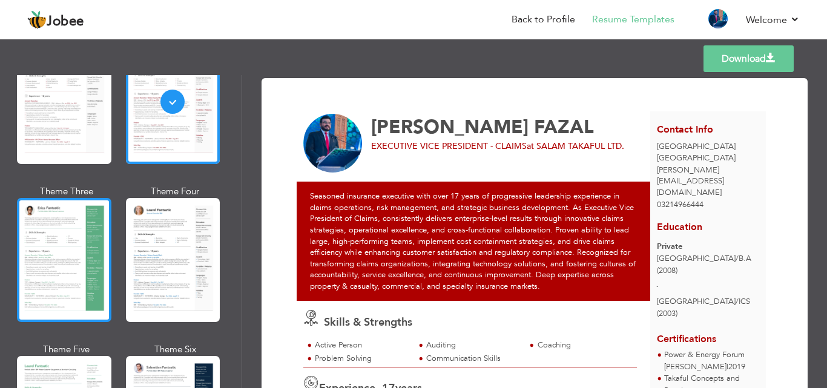
click at [90, 246] on div at bounding box center [64, 260] width 94 height 124
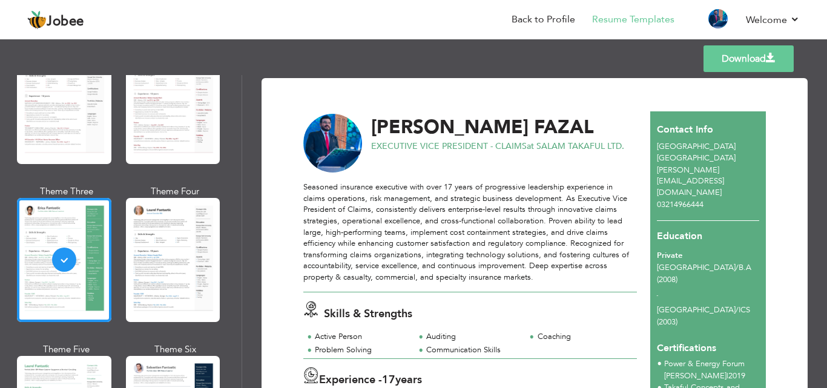
scroll to position [182, 0]
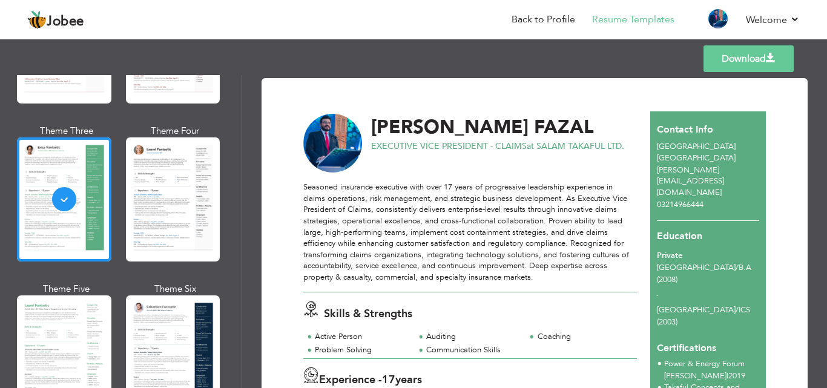
click at [177, 193] on div at bounding box center [173, 199] width 94 height 124
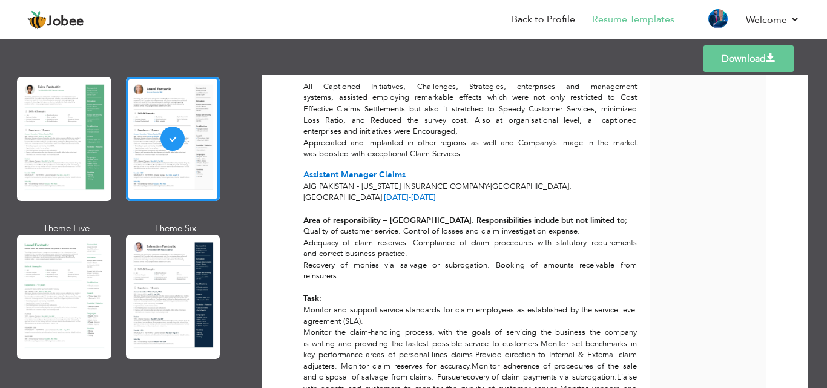
scroll to position [1805, 0]
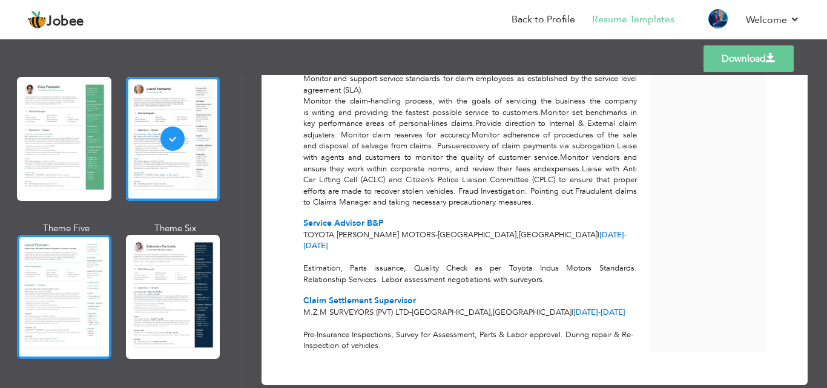
click at [82, 256] on div at bounding box center [64, 297] width 94 height 124
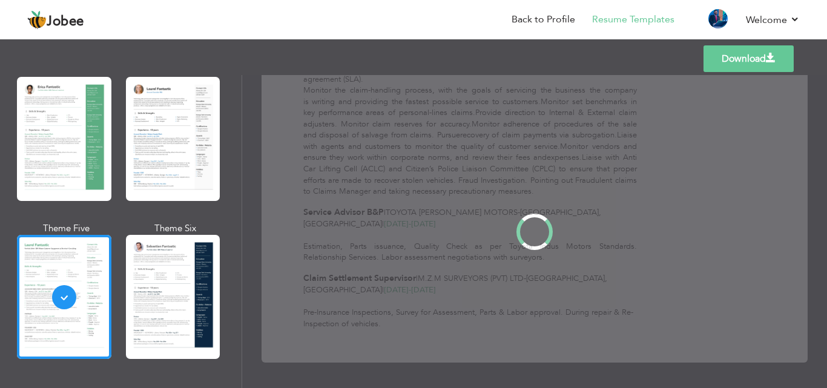
scroll to position [0, 0]
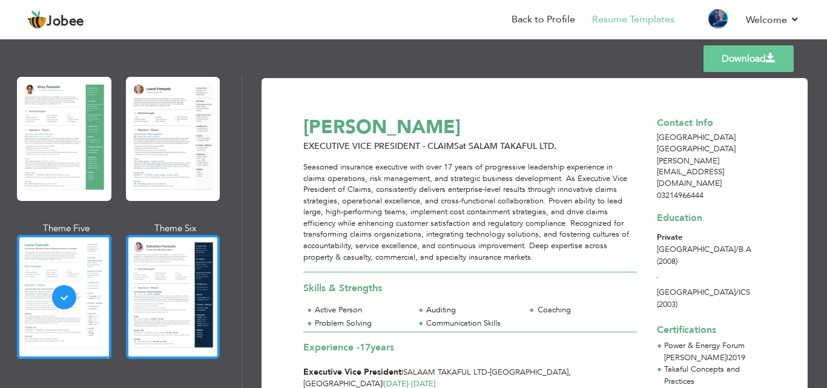
click at [127, 300] on div at bounding box center [173, 297] width 94 height 124
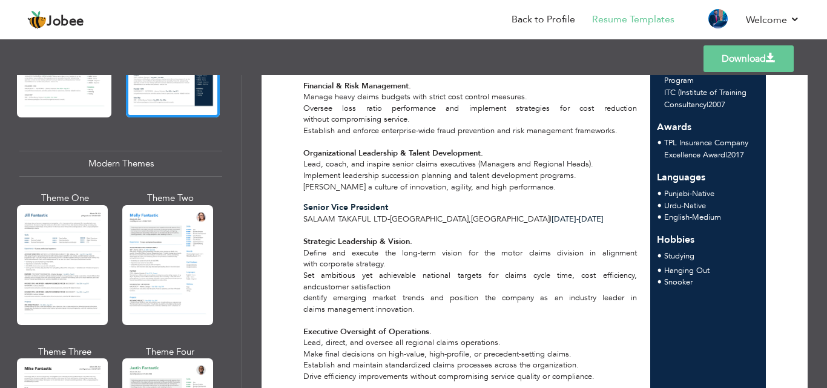
scroll to position [484, 0]
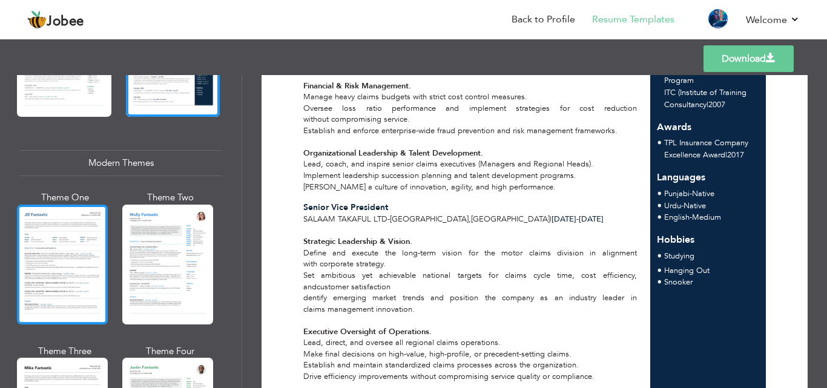
click at [76, 246] on div at bounding box center [62, 265] width 91 height 120
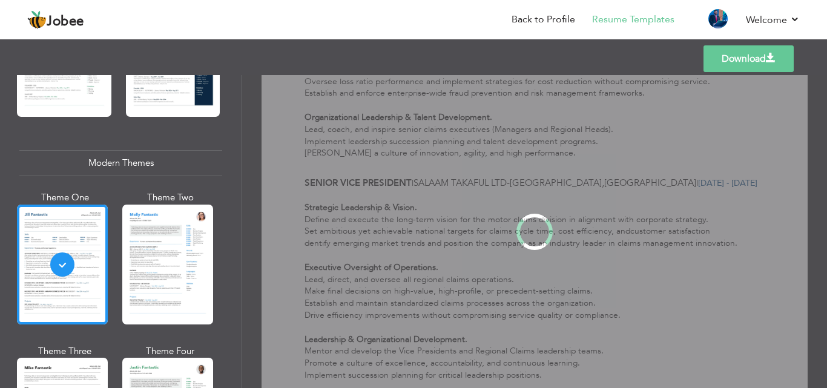
scroll to position [0, 0]
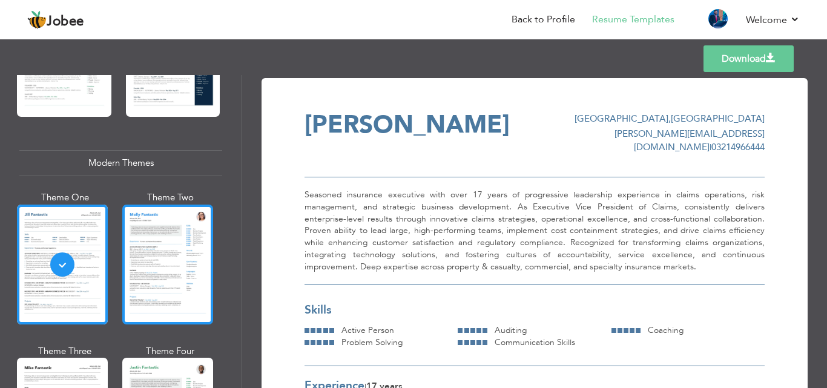
click at [148, 261] on div at bounding box center [167, 265] width 91 height 120
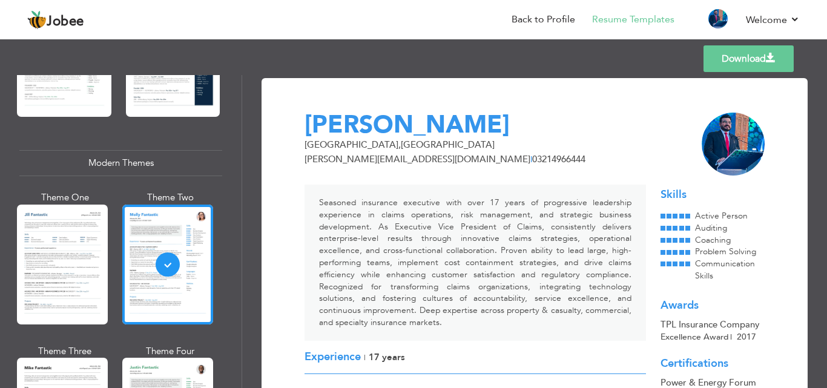
click at [751, 54] on link "Download" at bounding box center [748, 58] width 90 height 27
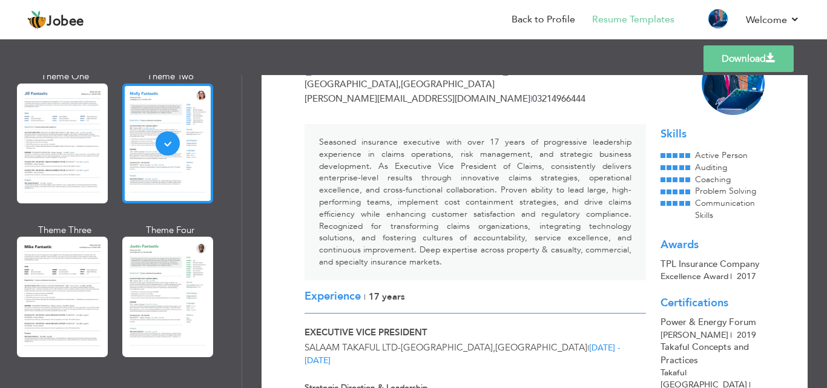
scroll to position [666, 0]
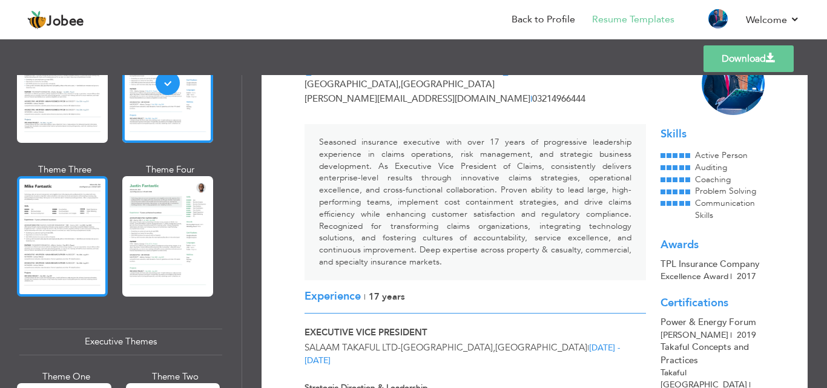
click at [103, 212] on div at bounding box center [62, 236] width 91 height 120
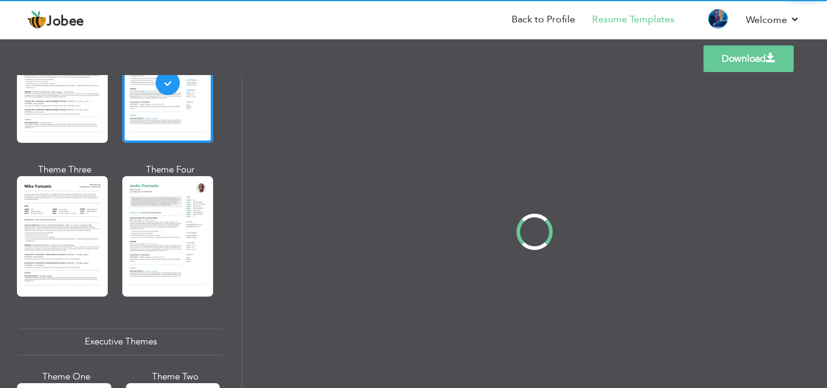
scroll to position [0, 0]
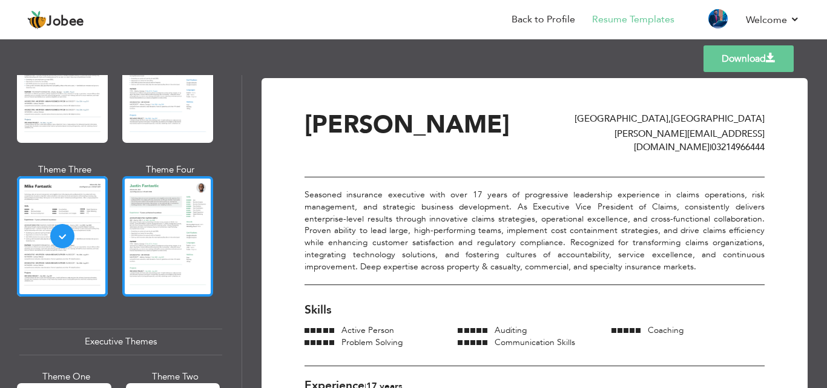
click at [179, 217] on div at bounding box center [167, 236] width 91 height 120
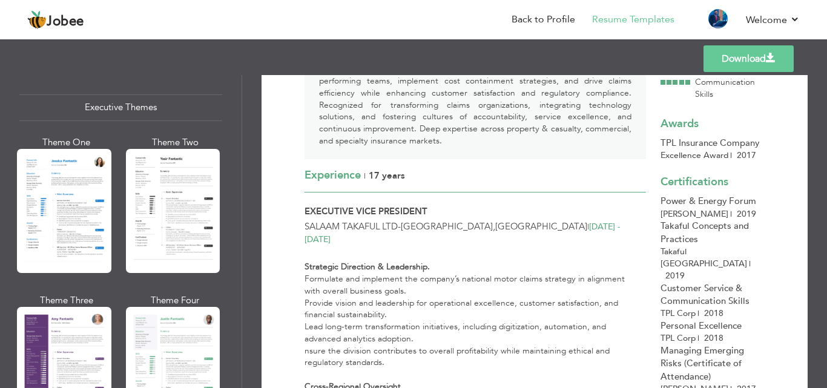
scroll to position [908, 0]
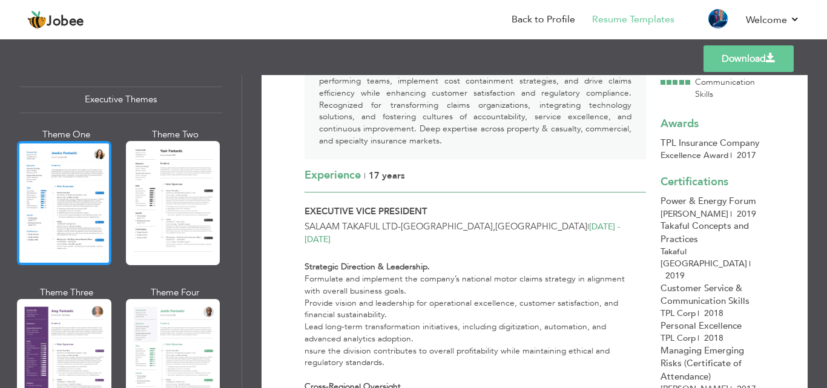
click at [82, 225] on div at bounding box center [64, 203] width 94 height 124
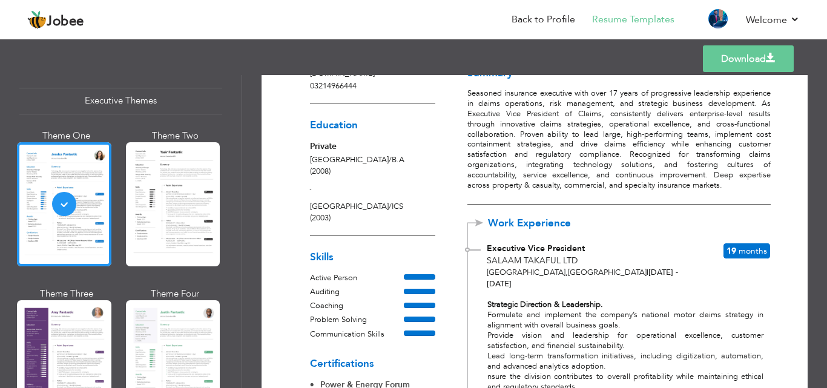
scroll to position [0, 0]
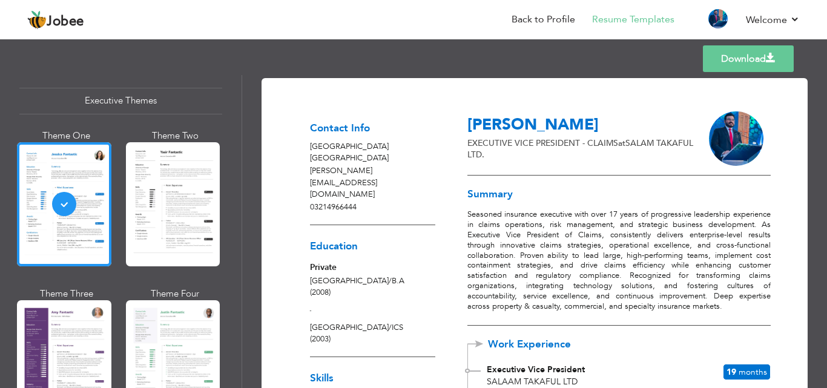
click at [771, 57] on span at bounding box center [771, 58] width 10 height 10
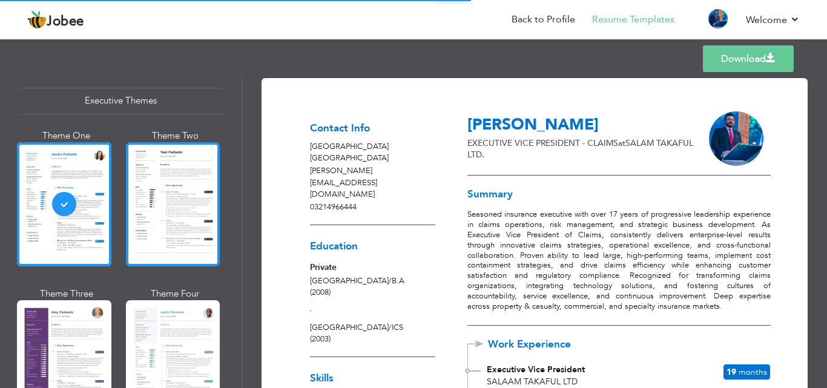
click at [144, 194] on div at bounding box center [173, 204] width 94 height 124
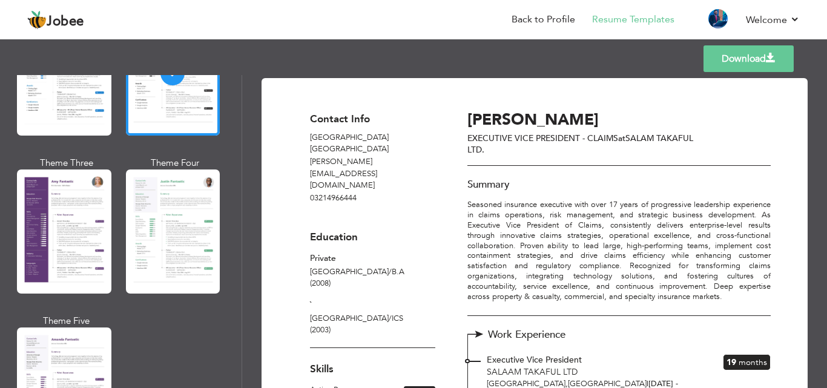
scroll to position [1089, 0]
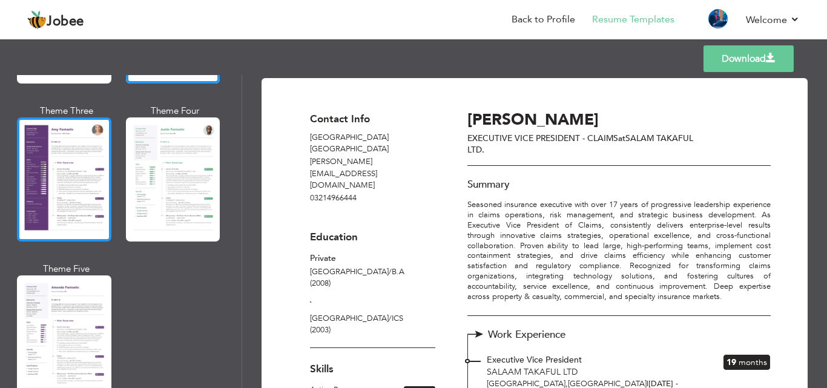
click at [90, 197] on div at bounding box center [64, 179] width 94 height 124
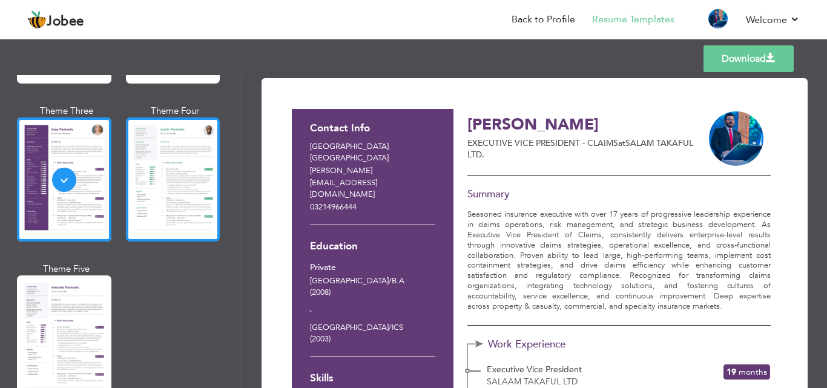
click at [206, 192] on div at bounding box center [173, 179] width 94 height 124
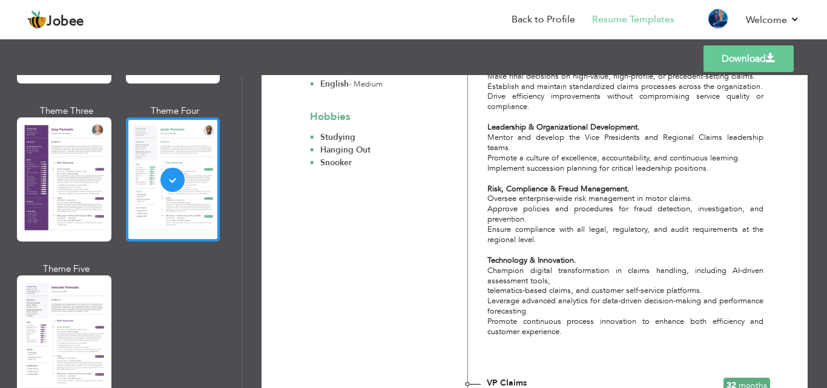
scroll to position [847, 0]
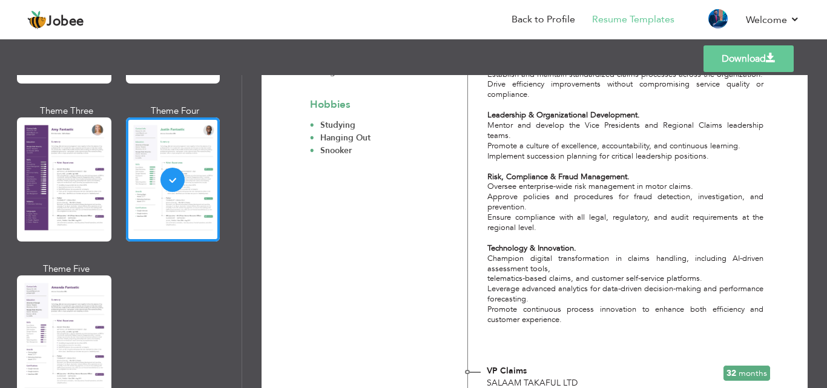
click at [725, 54] on link "Download" at bounding box center [748, 58] width 90 height 27
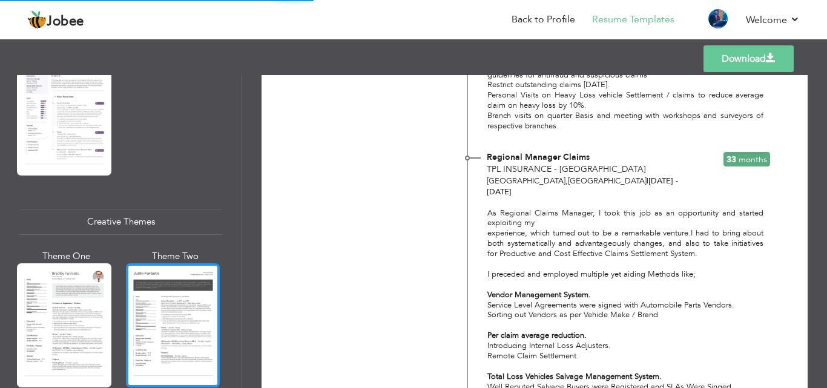
scroll to position [1392, 0]
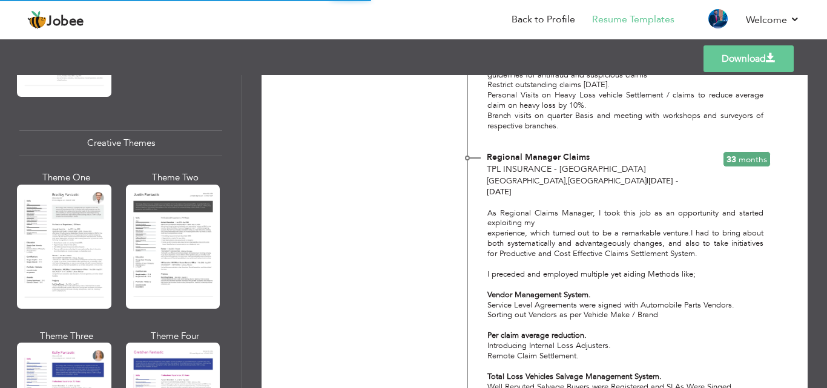
click at [68, 218] on div at bounding box center [64, 247] width 94 height 124
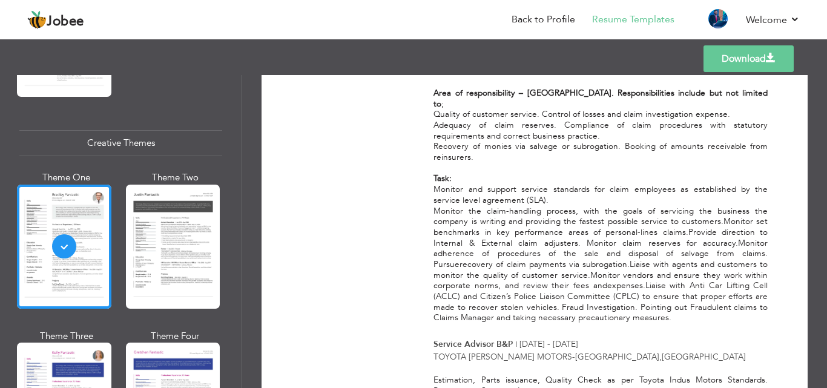
scroll to position [1779, 0]
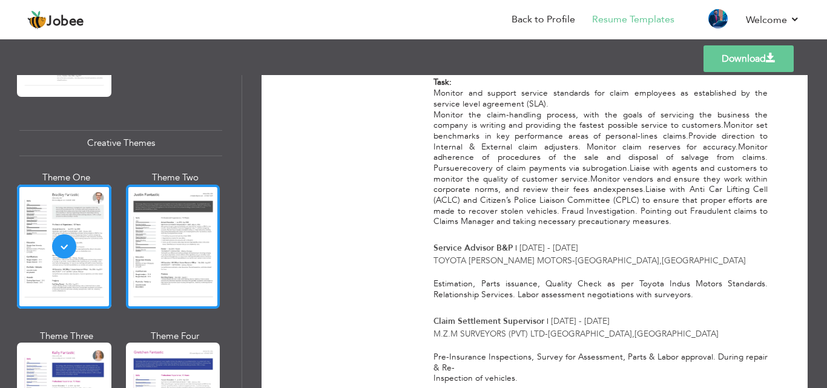
click at [146, 257] on div at bounding box center [173, 247] width 94 height 124
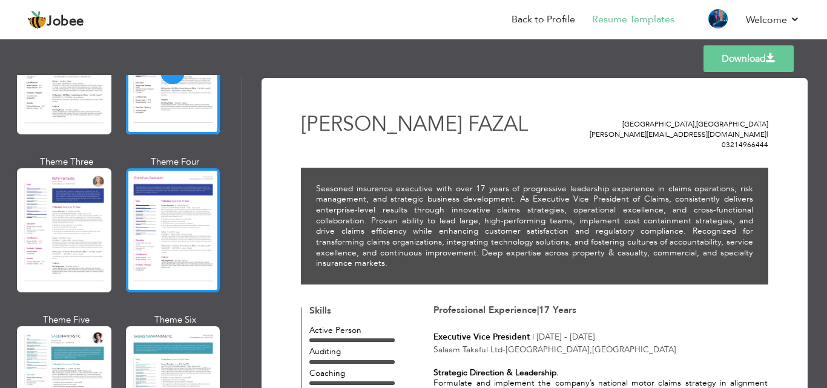
scroll to position [1574, 0]
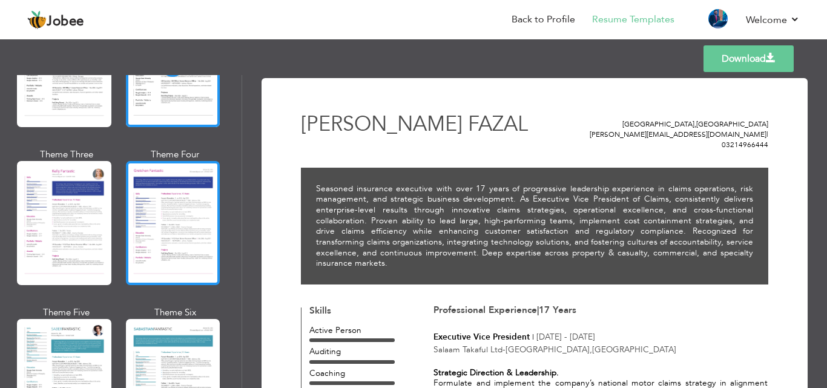
click at [160, 232] on div at bounding box center [173, 223] width 94 height 124
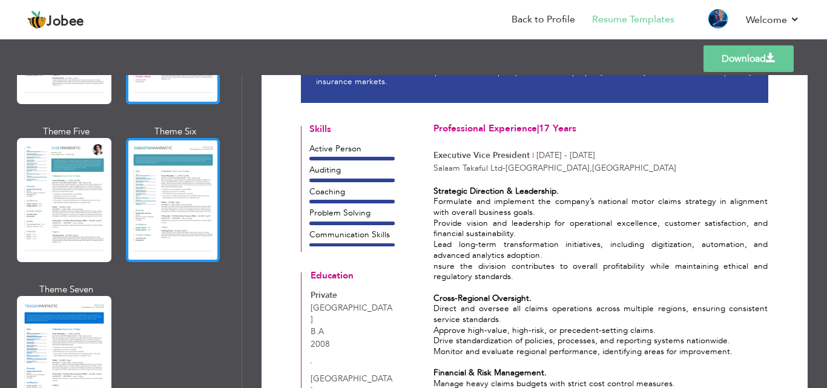
scroll to position [1755, 0]
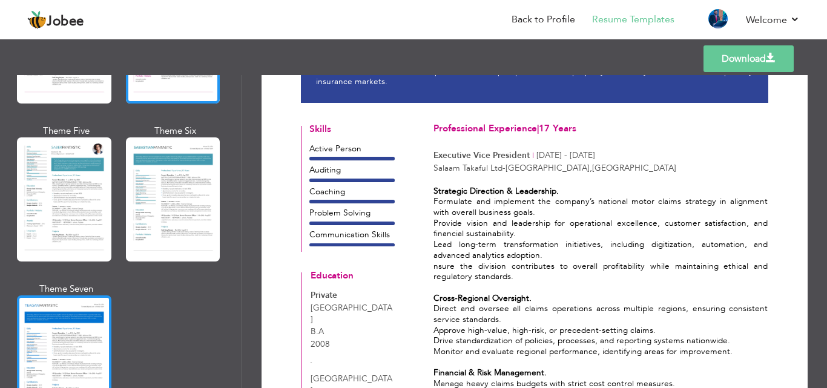
click at [73, 303] on div at bounding box center [64, 357] width 94 height 124
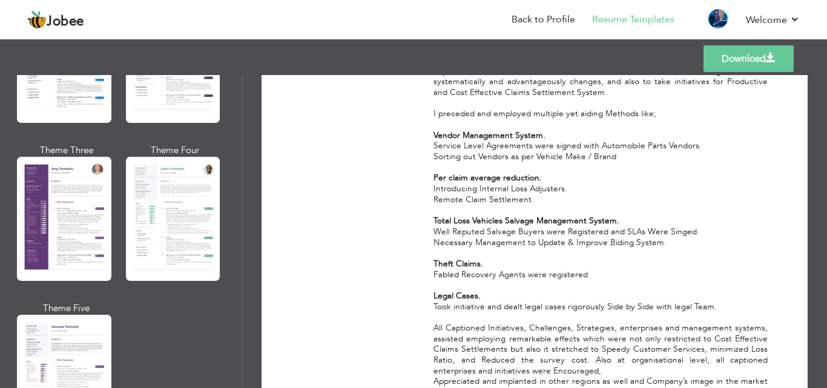
scroll to position [1029, 0]
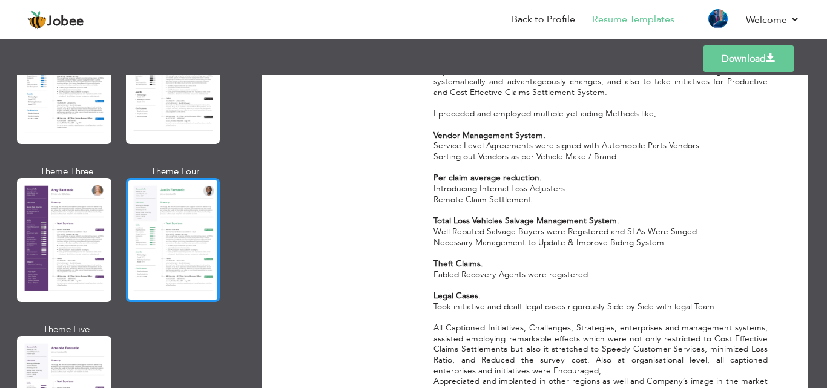
click at [173, 258] on div at bounding box center [173, 240] width 94 height 124
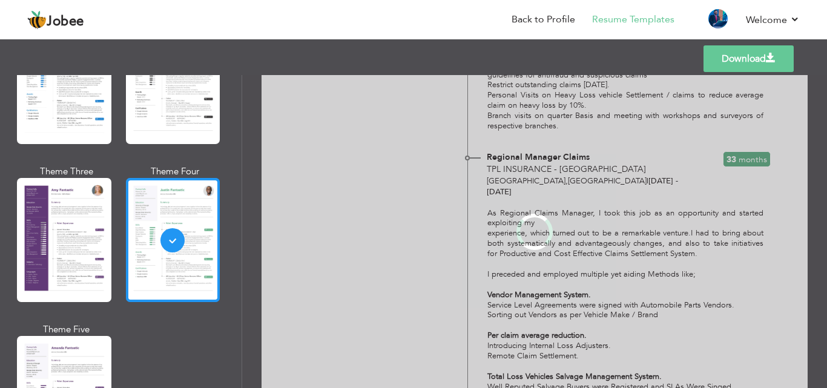
scroll to position [0, 0]
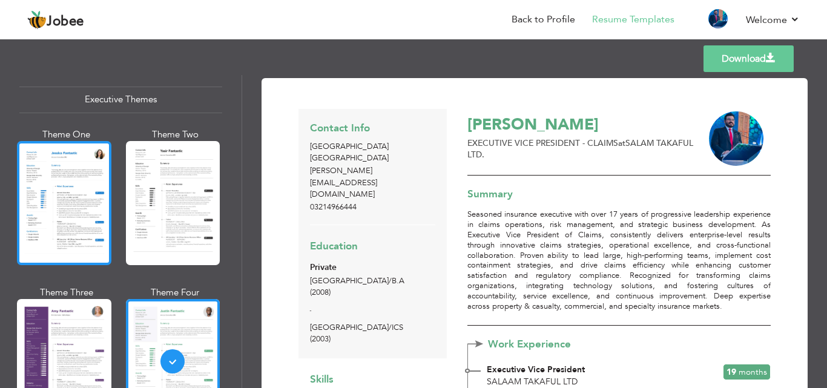
click at [85, 194] on div at bounding box center [64, 203] width 94 height 124
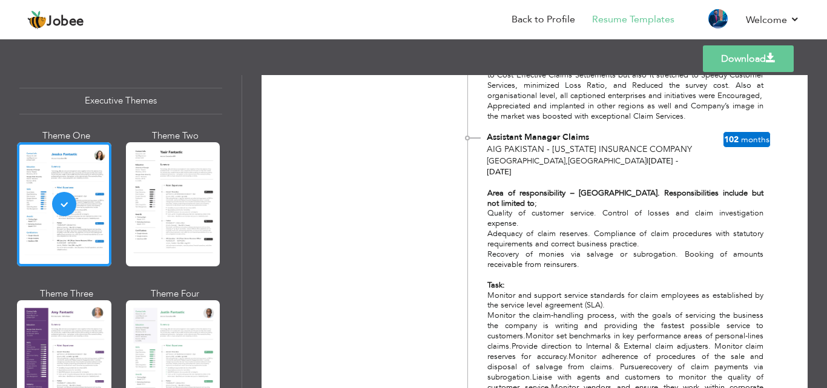
scroll to position [1958, 0]
